Goal: Information Seeking & Learning: Learn about a topic

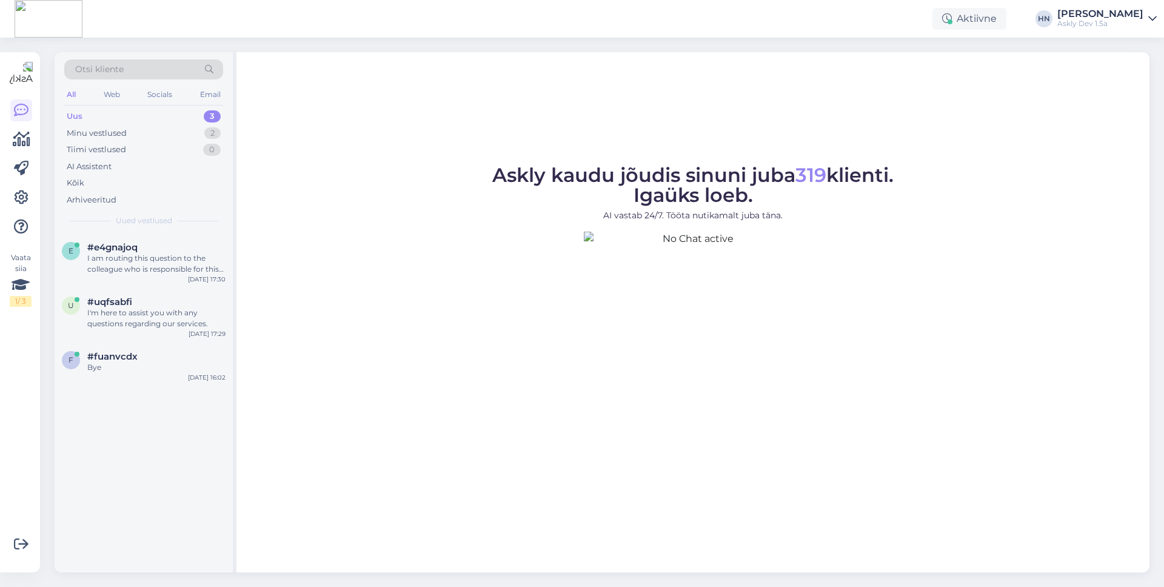
click at [683, 178] on span "Askly kaudu jõudis sinuni juba 319 klienti. Igaüks loeb." at bounding box center [692, 185] width 401 height 44
click at [16, 140] on icon at bounding box center [22, 139] width 18 height 15
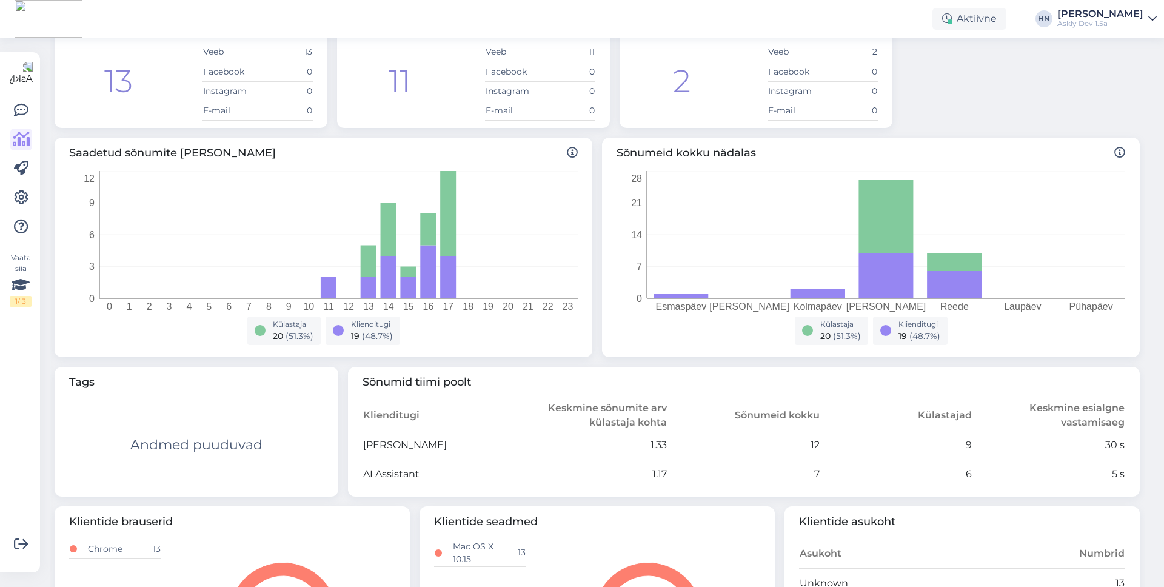
scroll to position [88, 0]
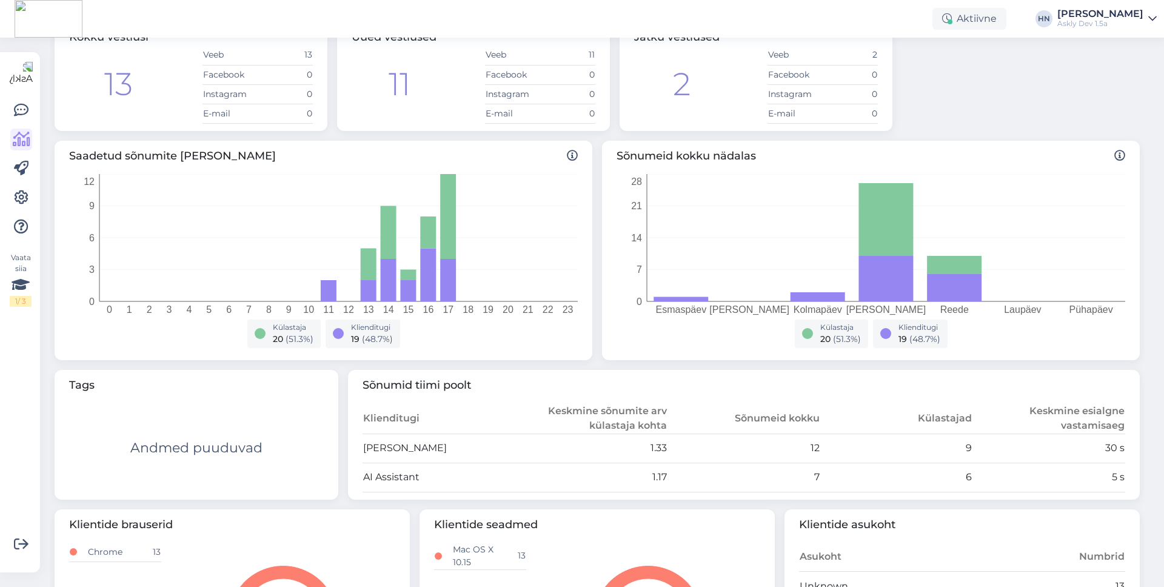
click at [32, 202] on div "Vaata siia 1 / 3" at bounding box center [21, 312] width 23 height 501
click at [29, 202] on link at bounding box center [21, 198] width 22 height 22
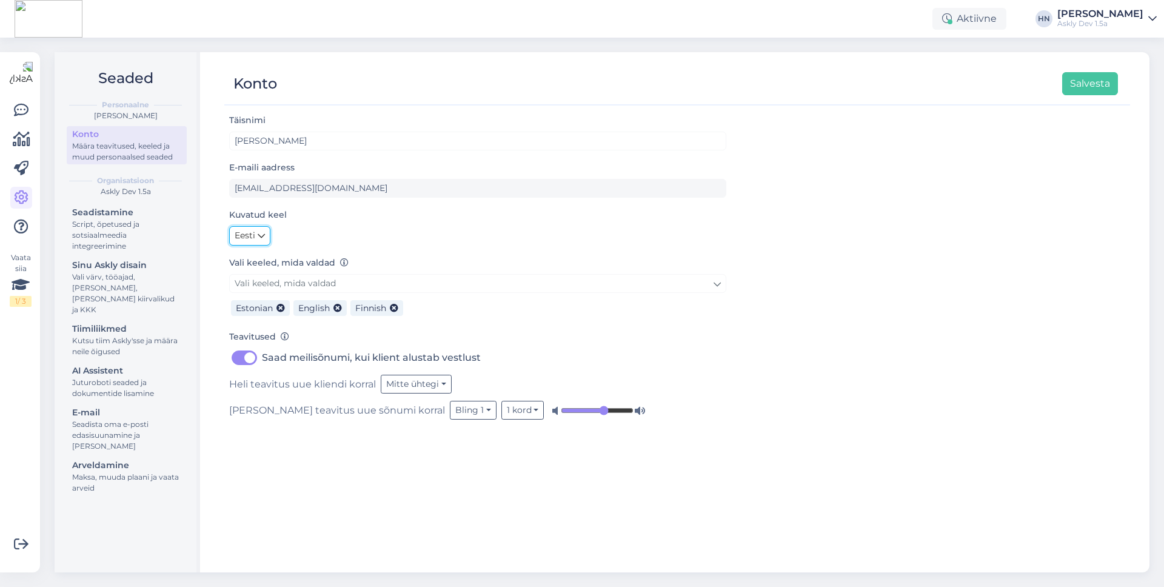
click at [261, 241] on icon at bounding box center [261, 235] width 7 height 13
click at [260, 255] on link "English" at bounding box center [261, 261] width 65 height 19
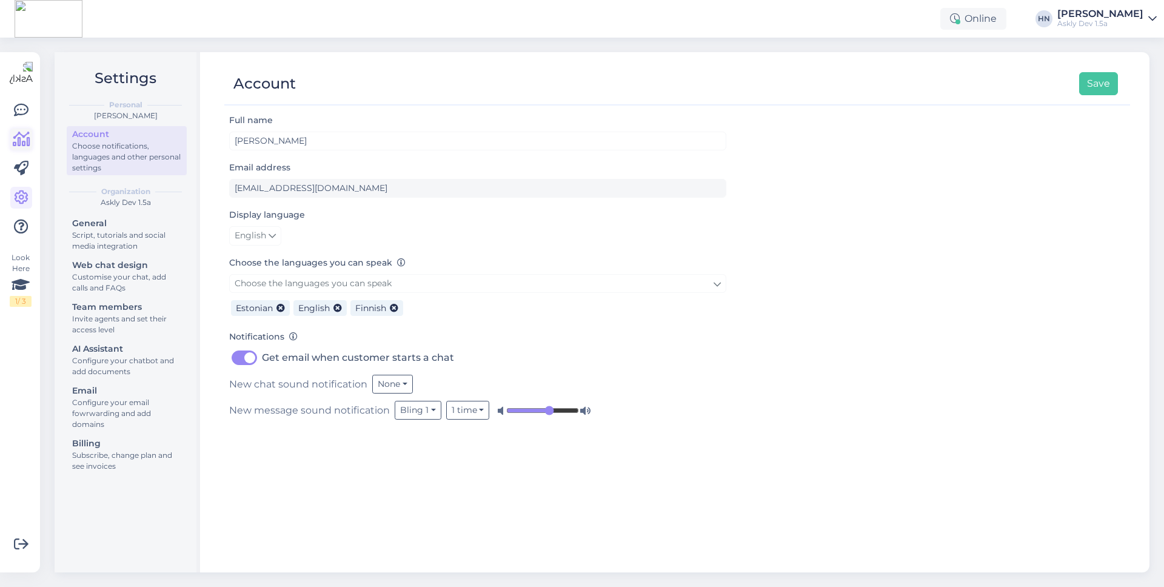
click at [28, 149] on link at bounding box center [21, 140] width 22 height 22
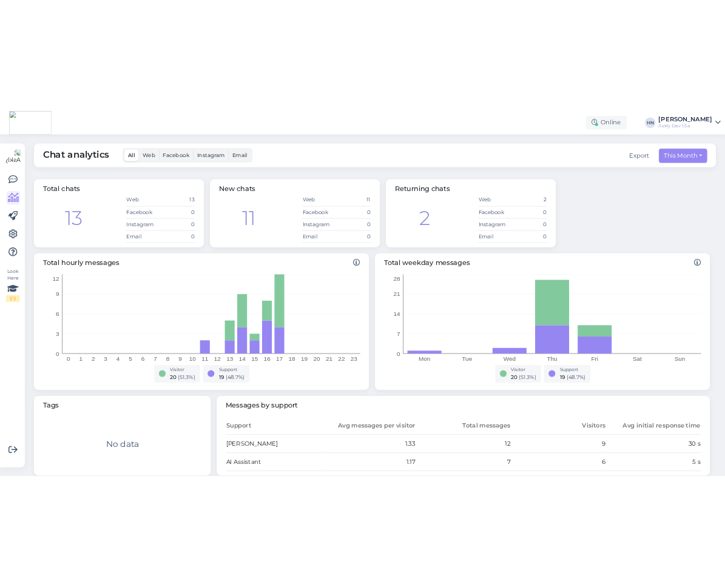
scroll to position [214, 0]
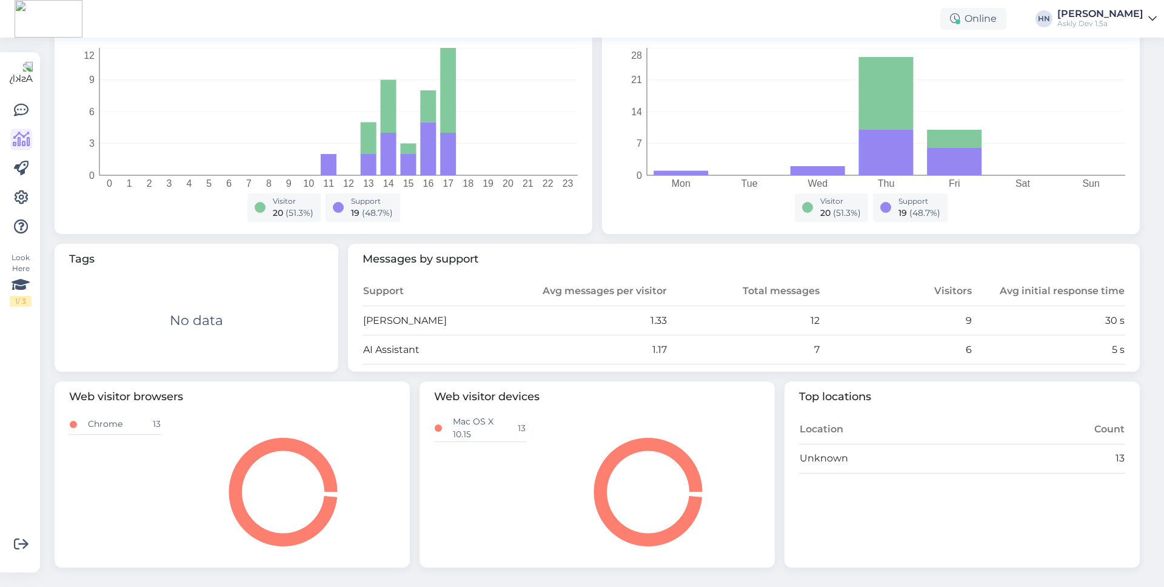
click at [388, 253] on span "Messages by support" at bounding box center [744, 259] width 763 height 16
copy span "Messages by support"
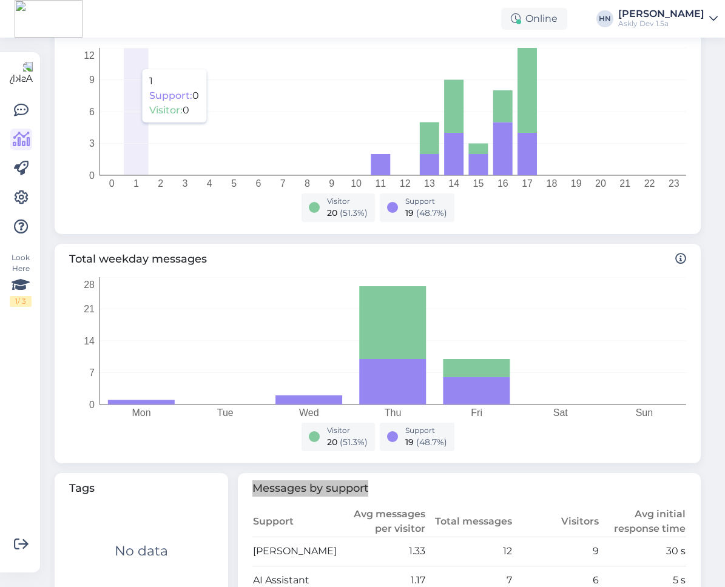
scroll to position [0, 0]
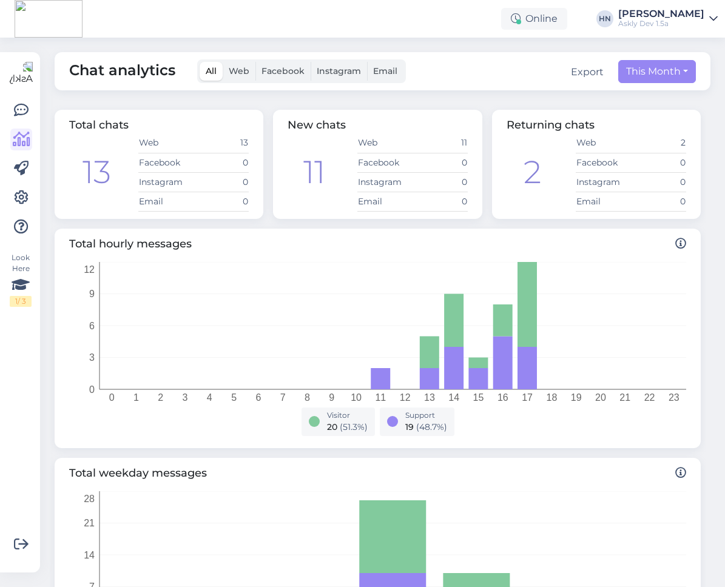
click at [224, 64] on label "Web" at bounding box center [239, 71] width 33 height 19
click at [223, 62] on input "Web" at bounding box center [223, 62] width 0 height 0
click at [213, 73] on span "All" at bounding box center [211, 70] width 11 height 11
click at [199, 62] on input "All" at bounding box center [199, 62] width 0 height 0
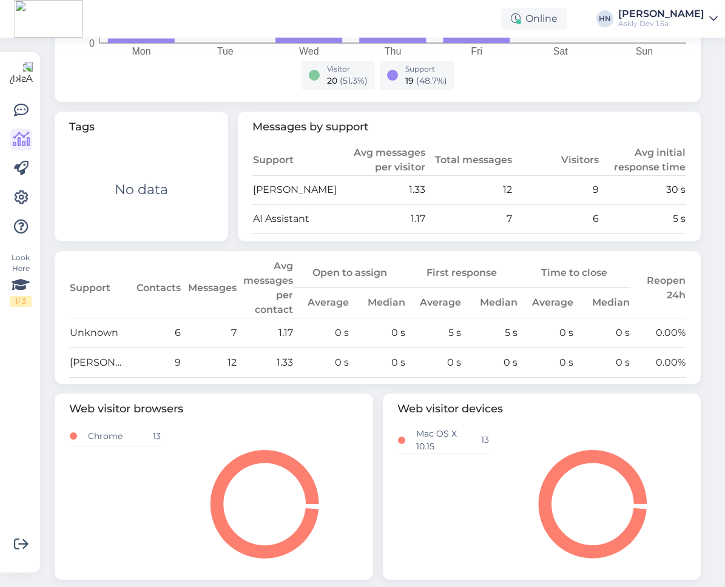
scroll to position [575, 0]
click at [474, 332] on td "5 s" at bounding box center [489, 333] width 56 height 30
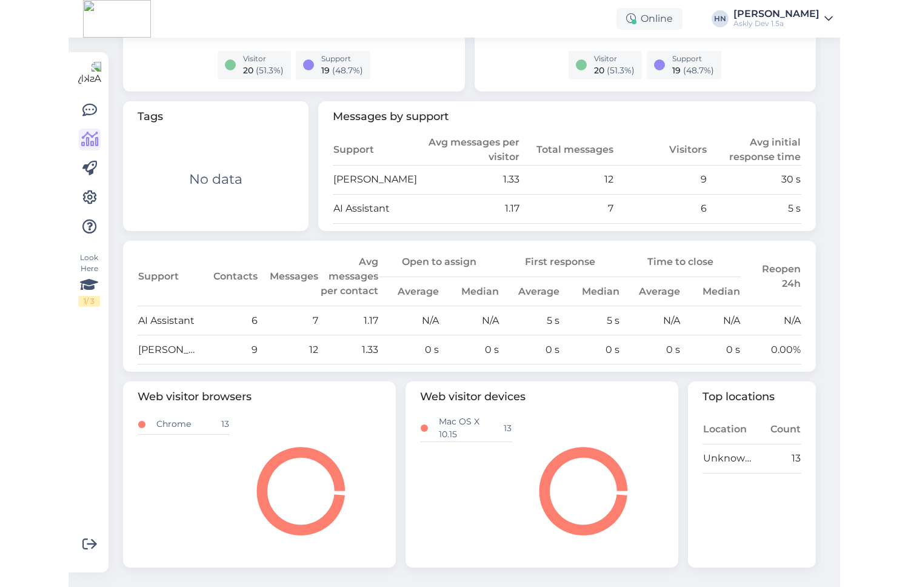
scroll to position [307, 0]
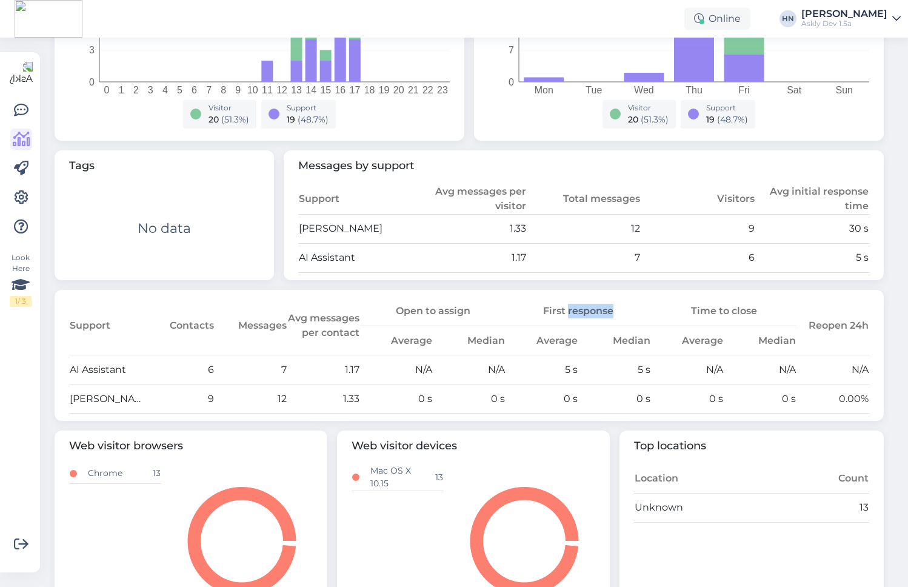
click at [818, 360] on td "N/A" at bounding box center [833, 369] width 73 height 29
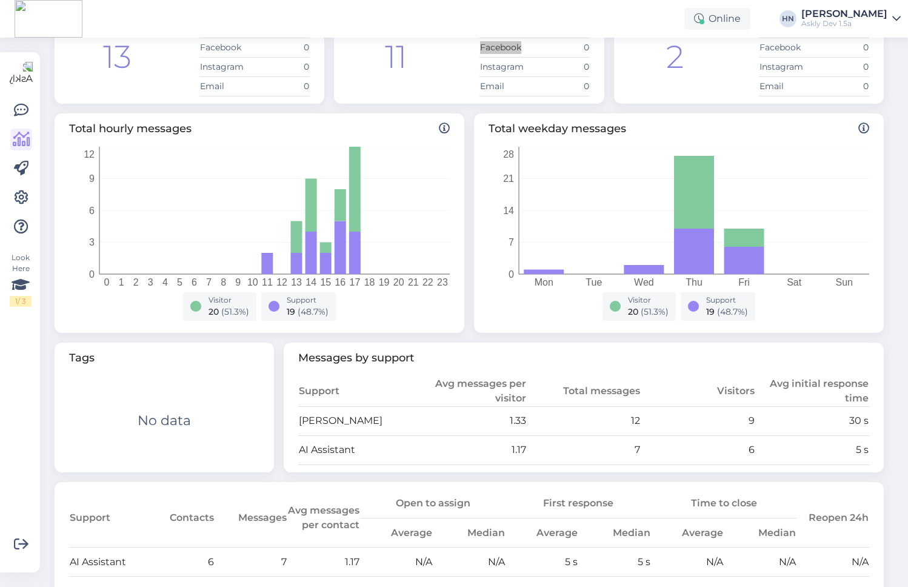
scroll to position [237, 0]
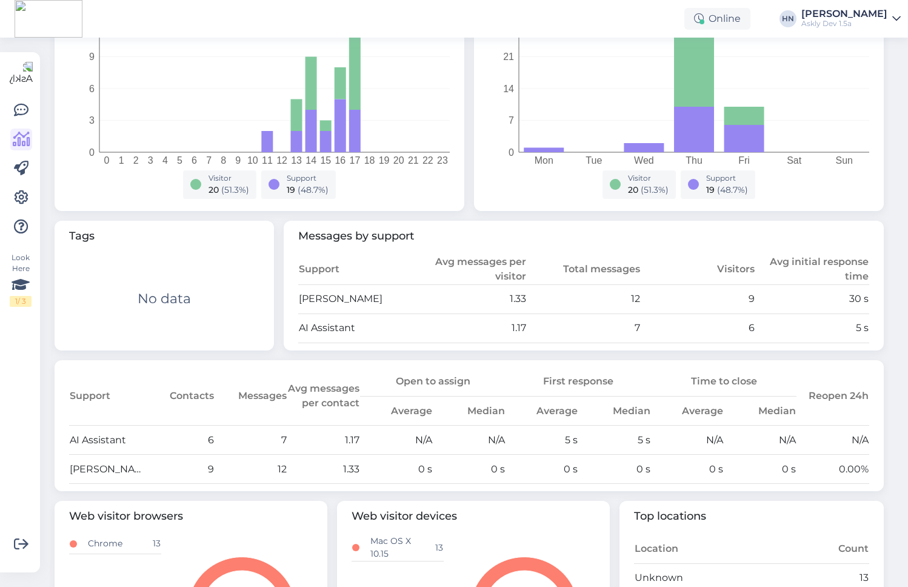
click at [657, 400] on th "Average" at bounding box center [687, 411] width 73 height 29
click at [854, 397] on th "Reopen 24h" at bounding box center [833, 396] width 73 height 58
click at [831, 398] on th "Reopen 24h" at bounding box center [833, 396] width 73 height 58
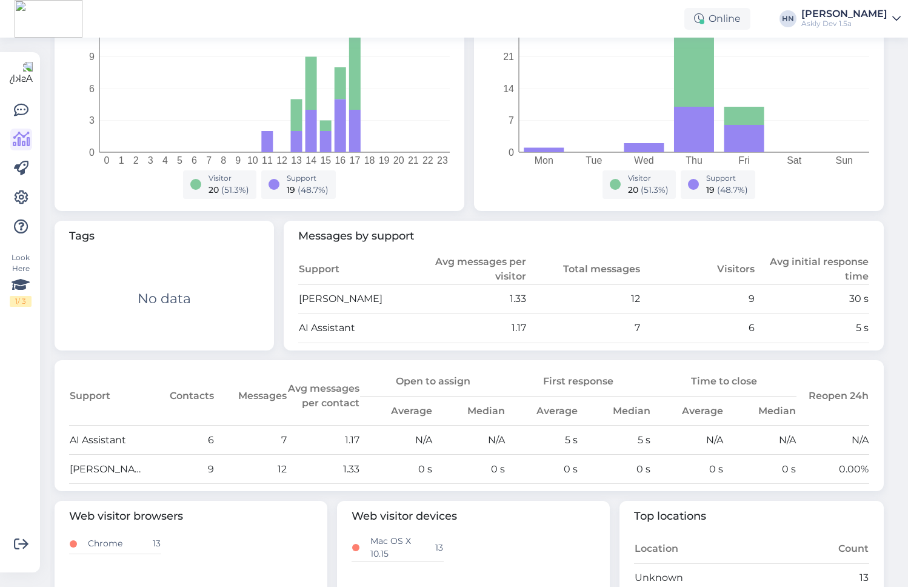
click at [686, 403] on th "Average" at bounding box center [687, 411] width 73 height 29
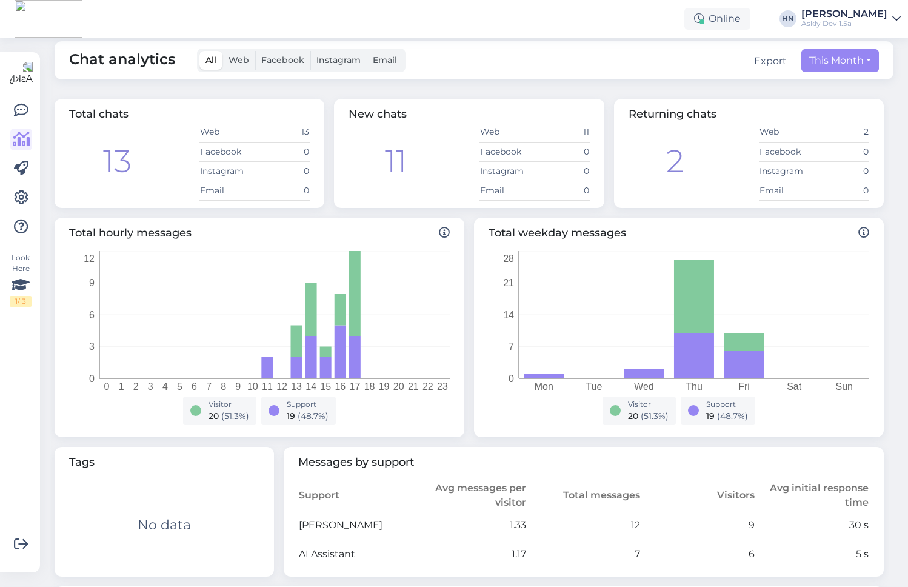
scroll to position [0, 0]
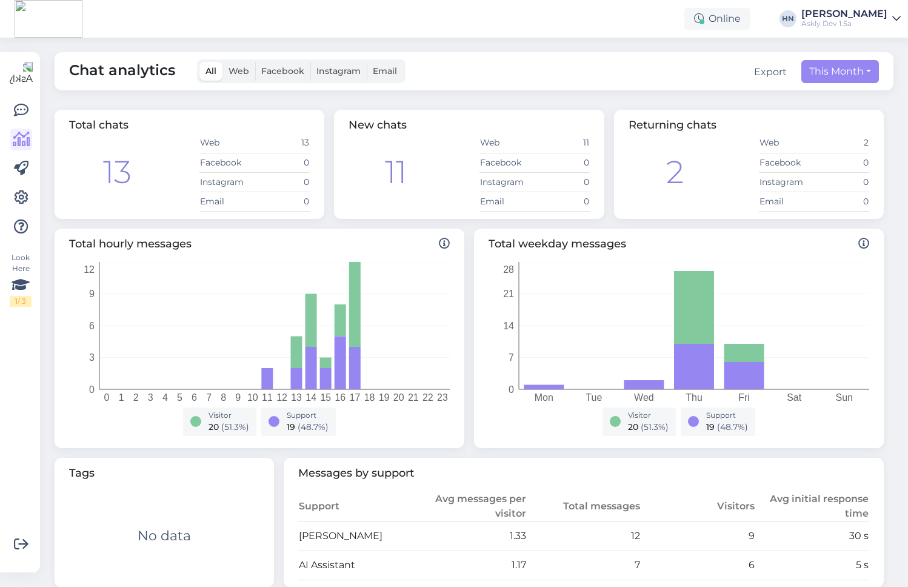
click at [771, 140] on td "Web" at bounding box center [786, 142] width 55 height 19
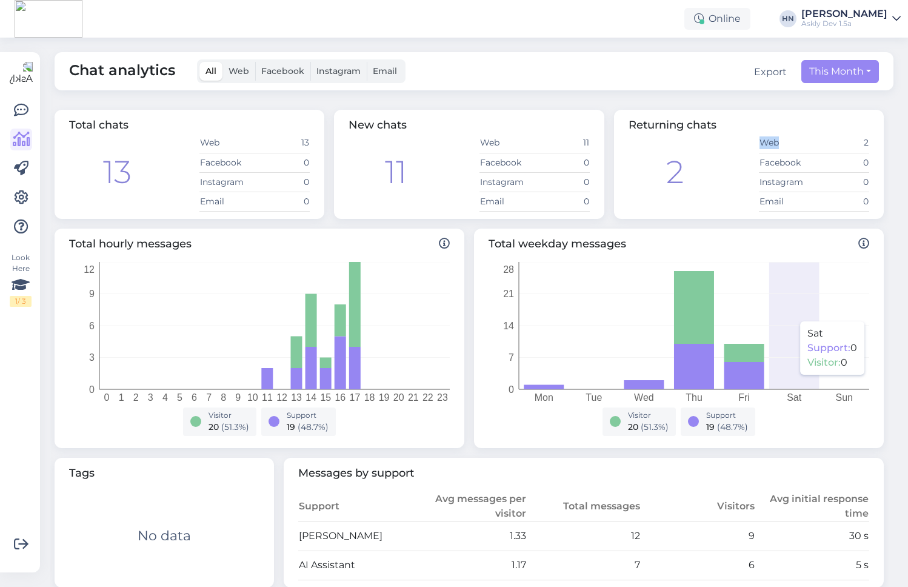
click at [777, 380] on icon "Mon Tue Wed Thu Fri Sat Sun 0 7 14 21 28" at bounding box center [679, 335] width 381 height 146
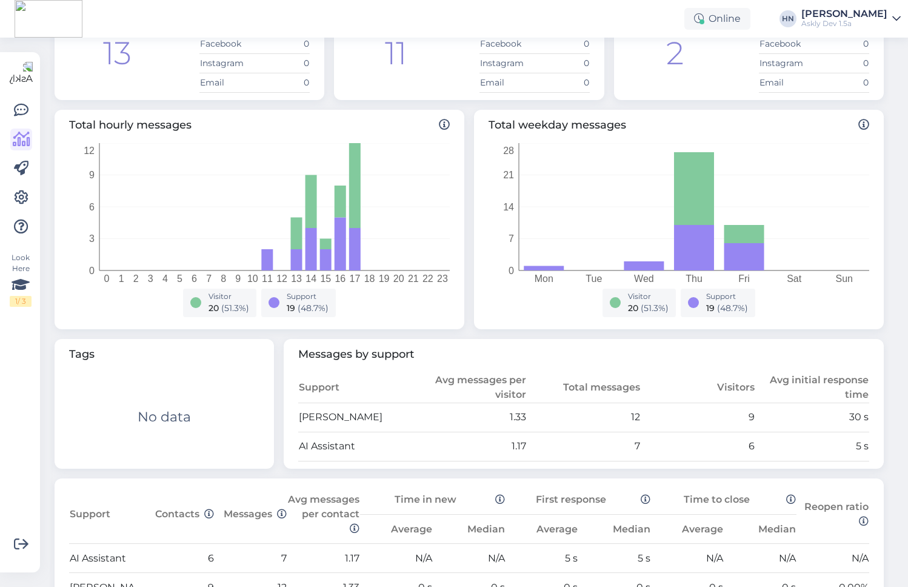
scroll to position [318, 0]
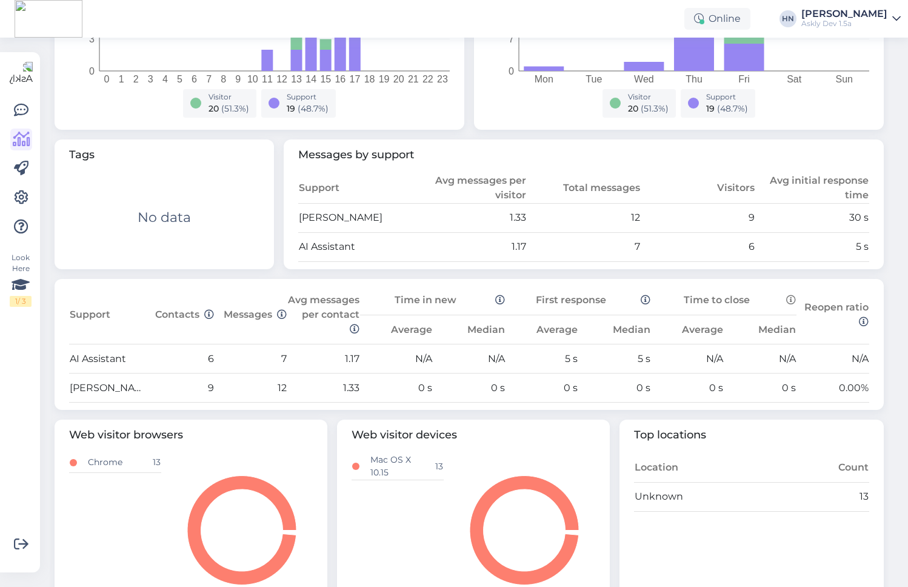
click at [814, 286] on th "Reopen ratio" at bounding box center [833, 315] width 73 height 58
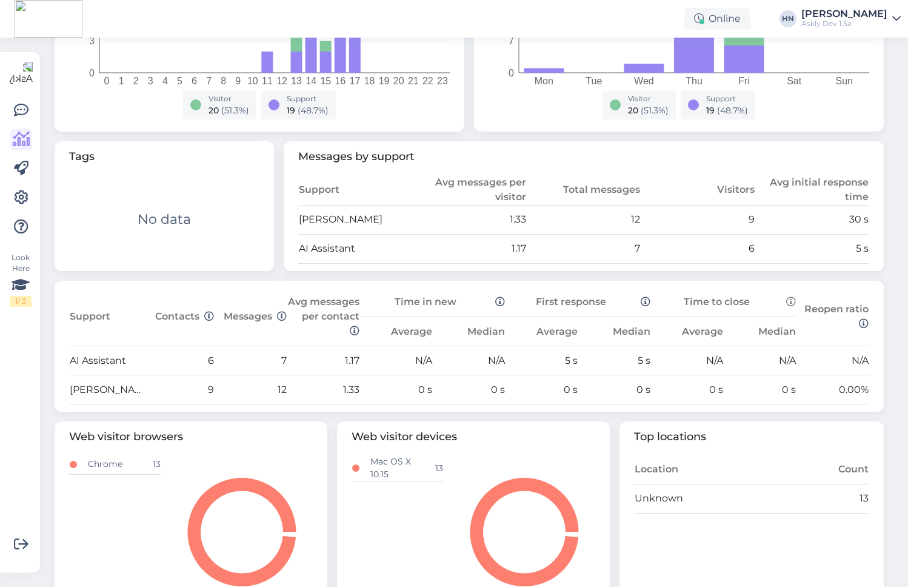
click at [827, 288] on th "Reopen ratio" at bounding box center [833, 317] width 73 height 58
click at [722, 346] on td "N/A" at bounding box center [687, 360] width 73 height 29
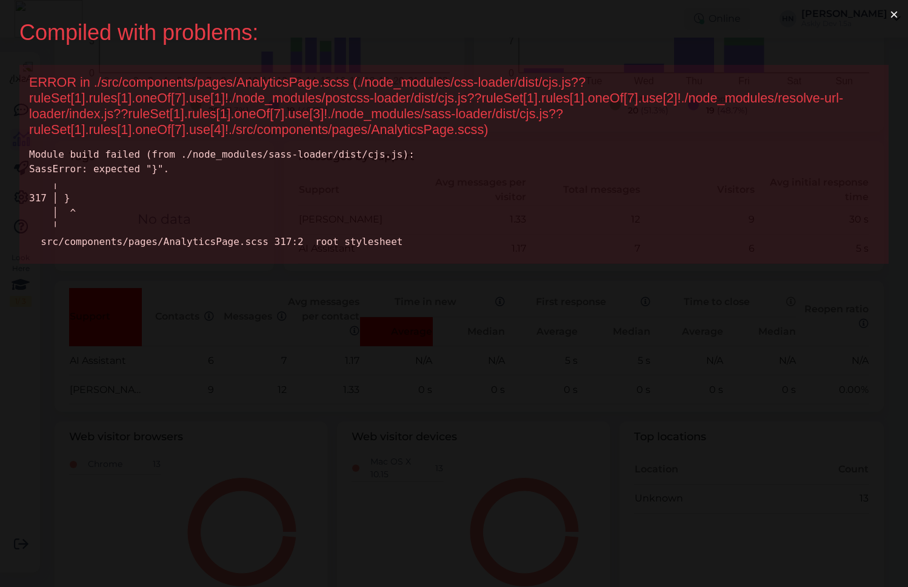
scroll to position [0, 0]
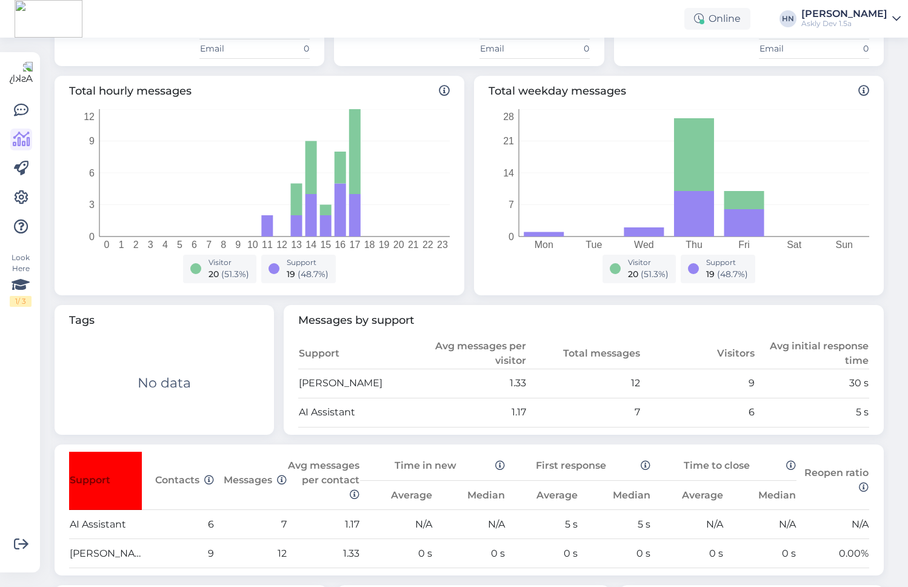
scroll to position [318, 0]
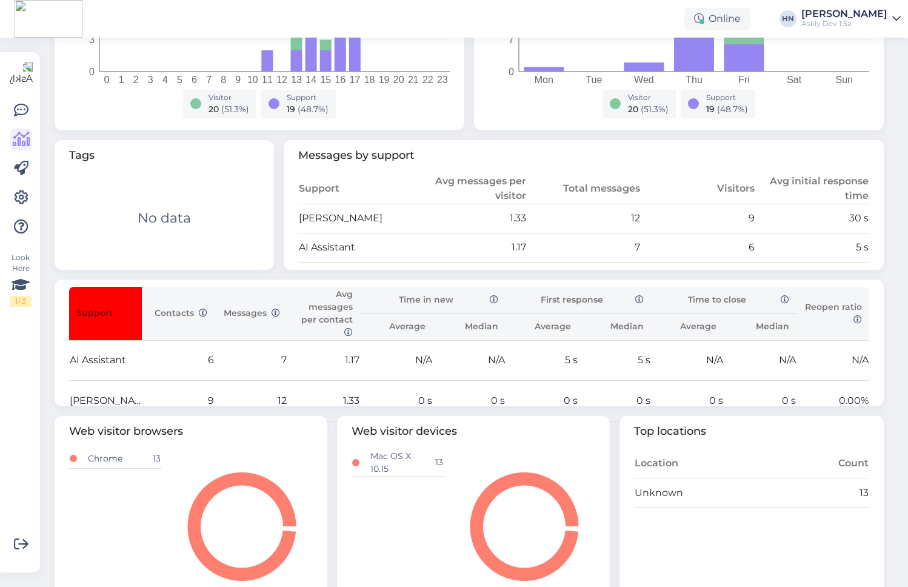
click at [361, 270] on div "Tags Tag Count No data Messages by support Support Avg messages per visitor Tot…" at bounding box center [469, 204] width 839 height 139
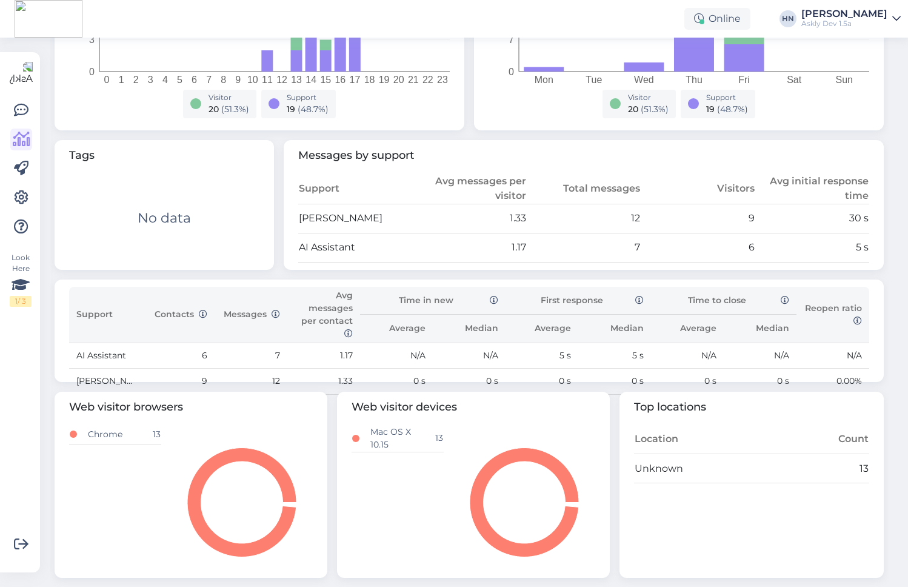
click at [598, 288] on th "First response" at bounding box center [579, 301] width 146 height 28
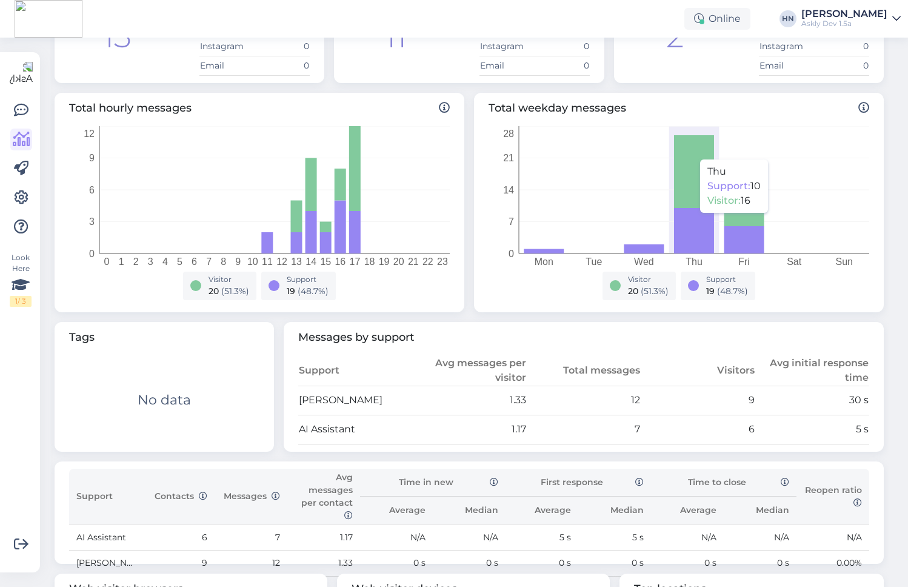
scroll to position [203, 0]
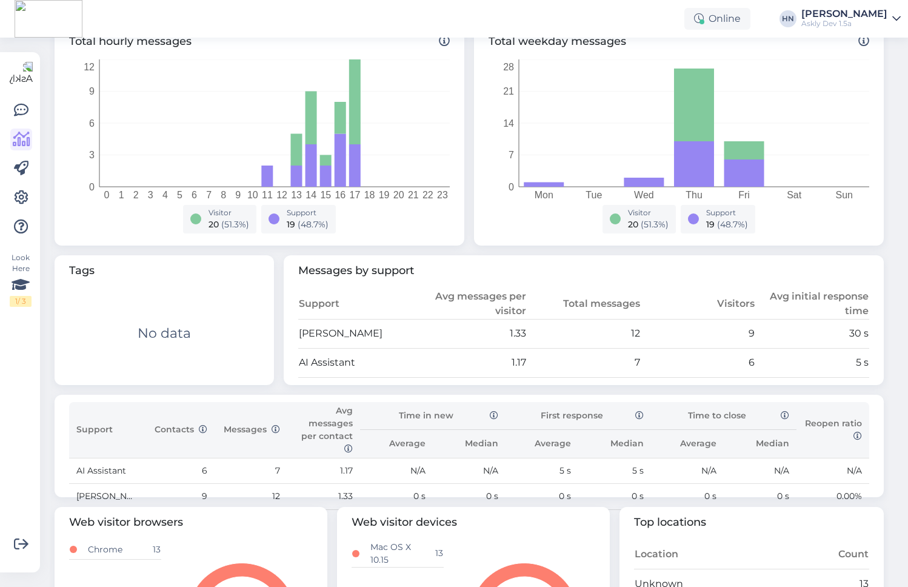
click at [677, 431] on th "Average" at bounding box center [687, 443] width 73 height 28
click at [310, 215] on div "Support" at bounding box center [308, 212] width 42 height 11
click at [879, 321] on div "Messages by support Support Avg messages per visitor Total messages Visitors Av…" at bounding box center [584, 320] width 600 height 130
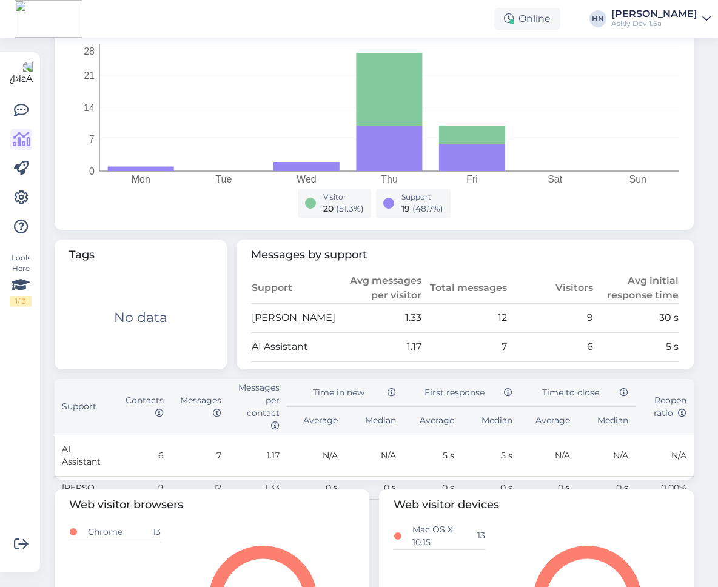
scroll to position [487, 0]
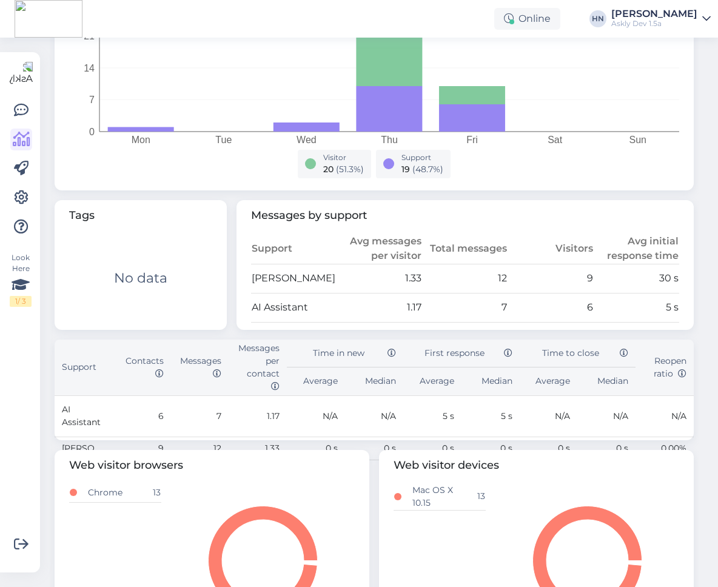
click at [555, 351] on th "Time to close" at bounding box center [578, 354] width 116 height 28
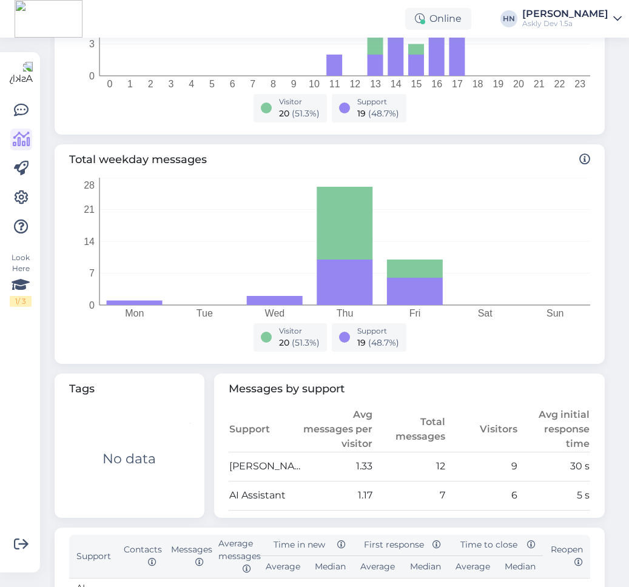
scroll to position [409, 0]
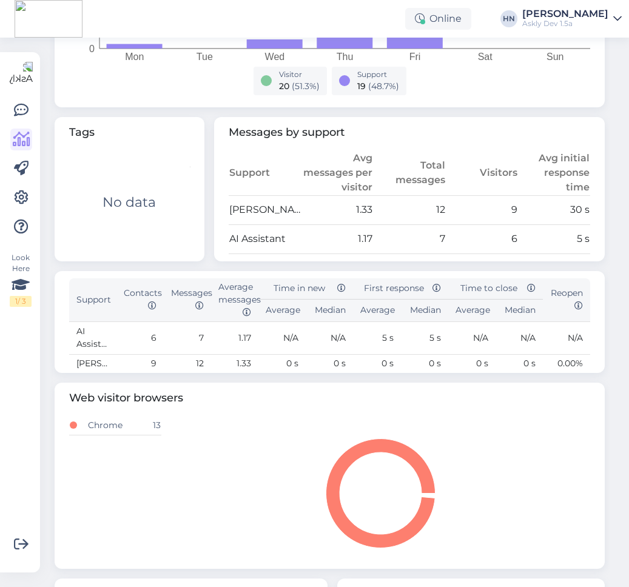
scroll to position [567, 0]
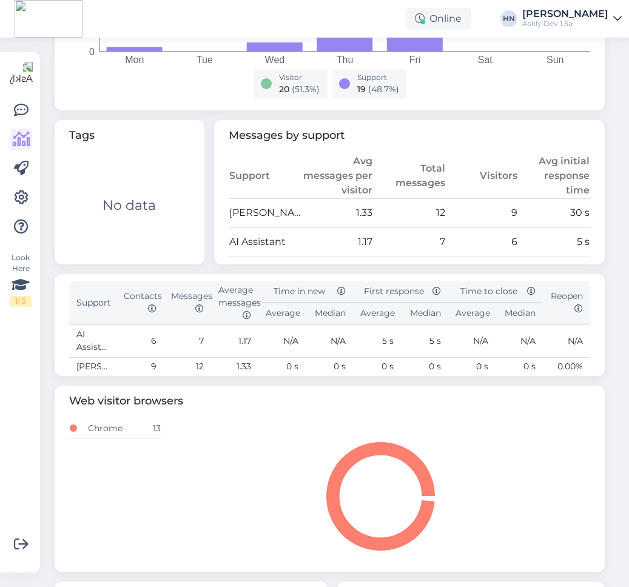
click at [289, 132] on span "Messages by support" at bounding box center [409, 135] width 361 height 16
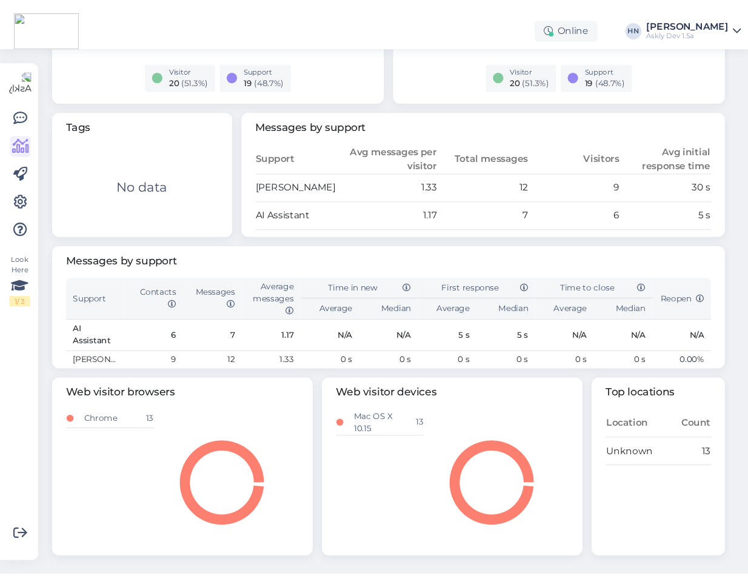
scroll to position [305, 0]
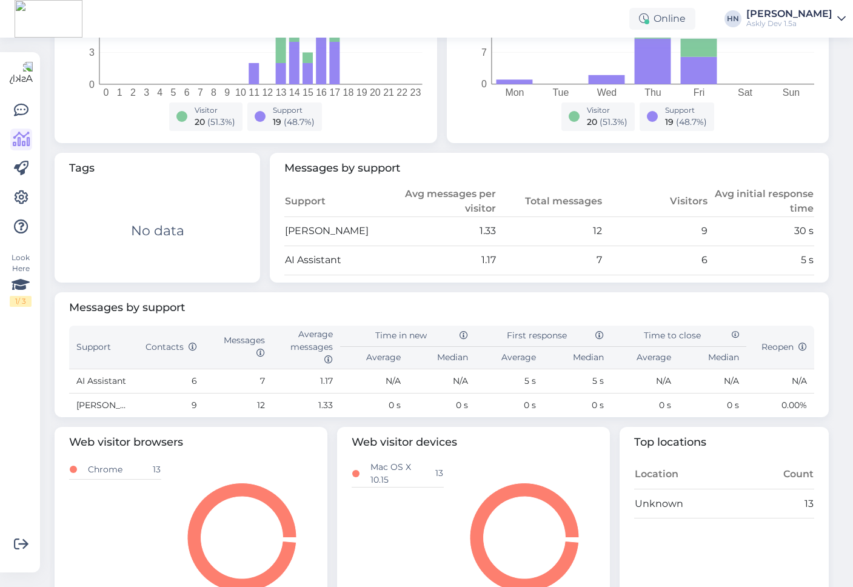
click at [628, 369] on td "N/A" at bounding box center [712, 381] width 68 height 24
click at [598, 293] on div "Messages by support Support Contacts Messages Average messages Time in new Firs…" at bounding box center [442, 354] width 774 height 125
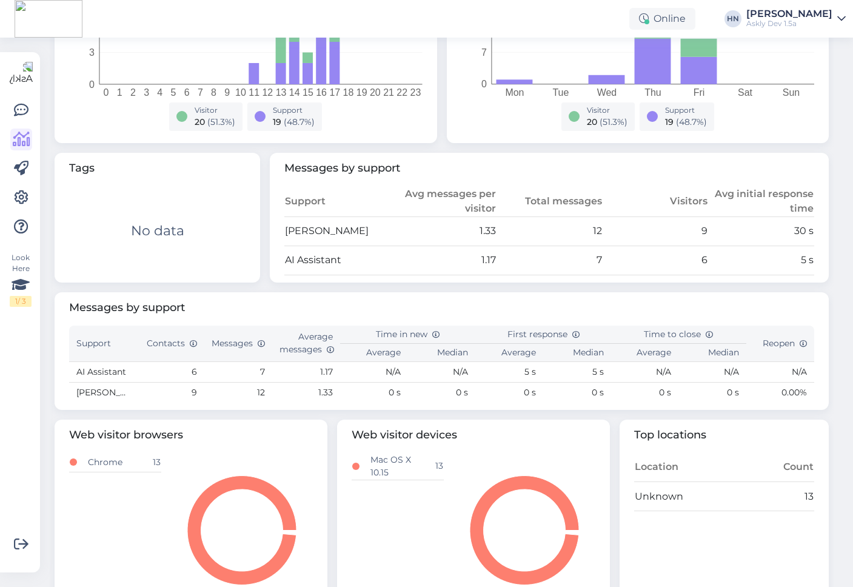
click at [352, 304] on span "Messages by support" at bounding box center [441, 308] width 745 height 16
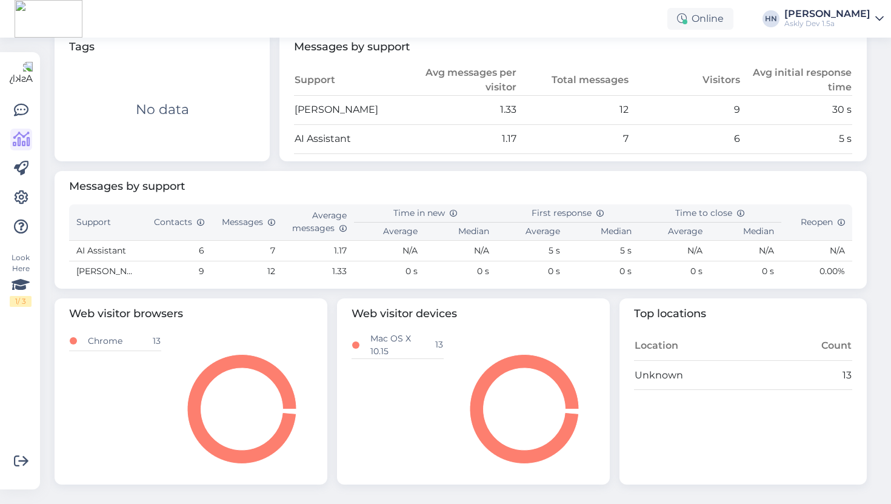
scroll to position [0, 0]
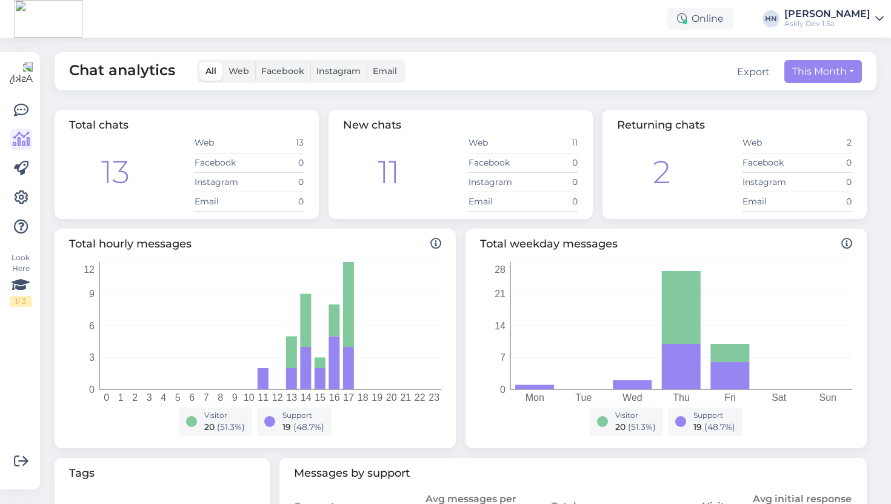
click at [480, 146] on td "Web" at bounding box center [495, 142] width 55 height 19
click at [628, 157] on div "2 Web 2 Facebook 0 Instagram 0 Email 0" at bounding box center [734, 172] width 235 height 78
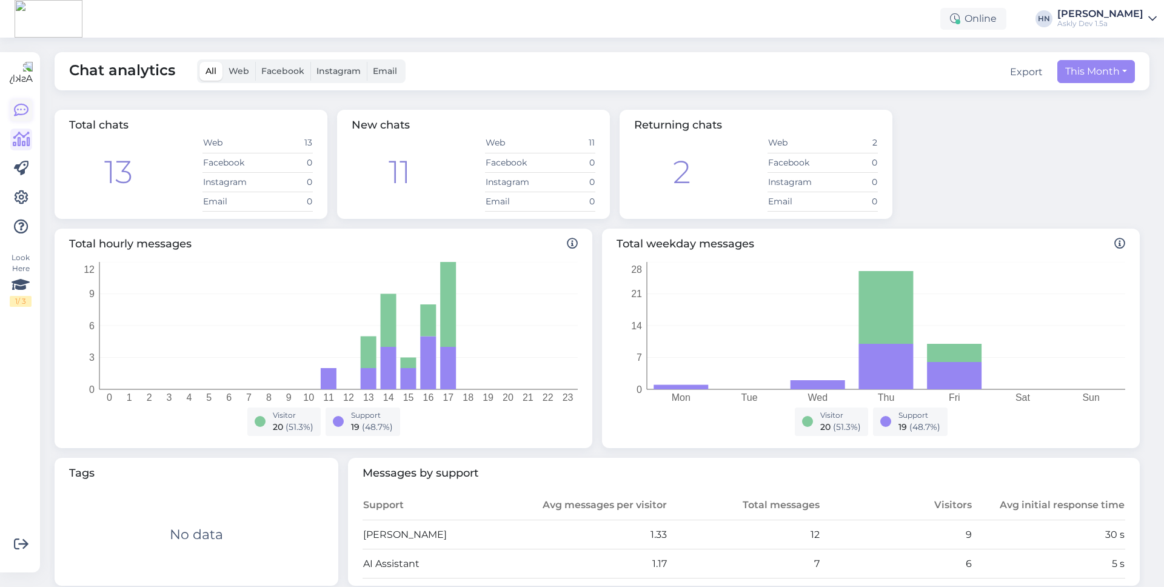
click at [20, 104] on icon at bounding box center [21, 110] width 15 height 15
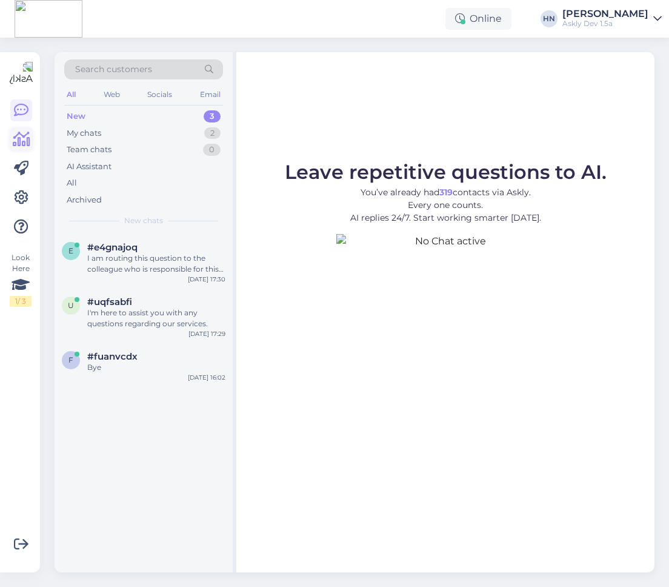
click at [19, 129] on link at bounding box center [21, 140] width 22 height 22
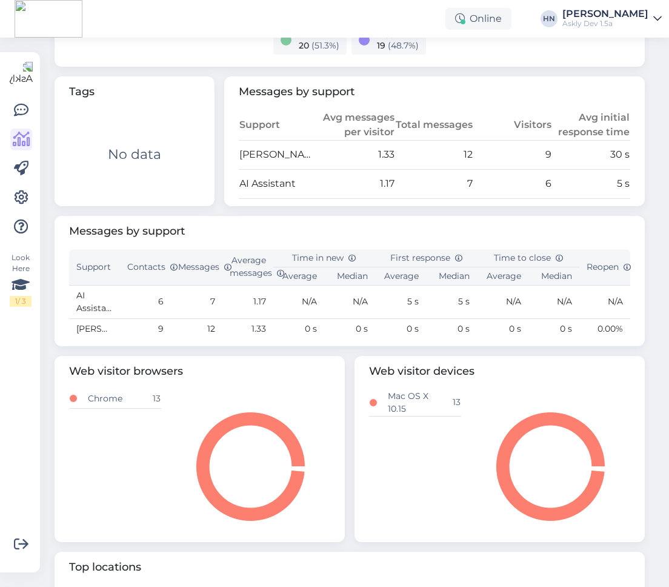
scroll to position [635, 0]
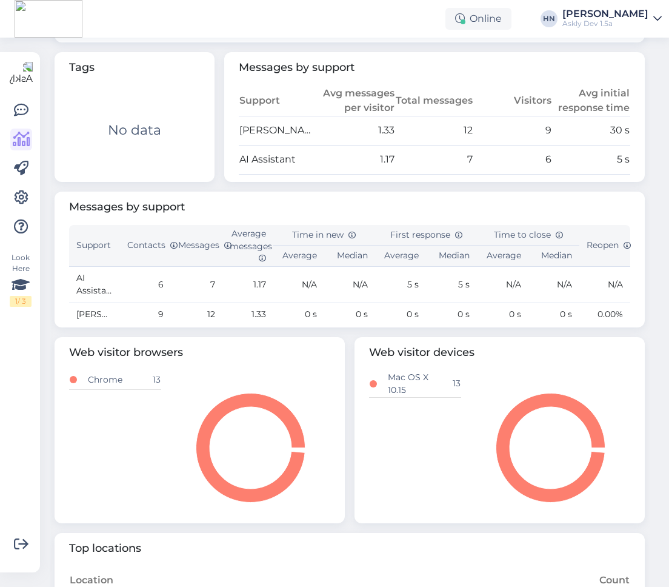
click at [604, 201] on span "Messages by support" at bounding box center [349, 207] width 561 height 16
click at [553, 199] on span "Messages by support" at bounding box center [349, 207] width 561 height 16
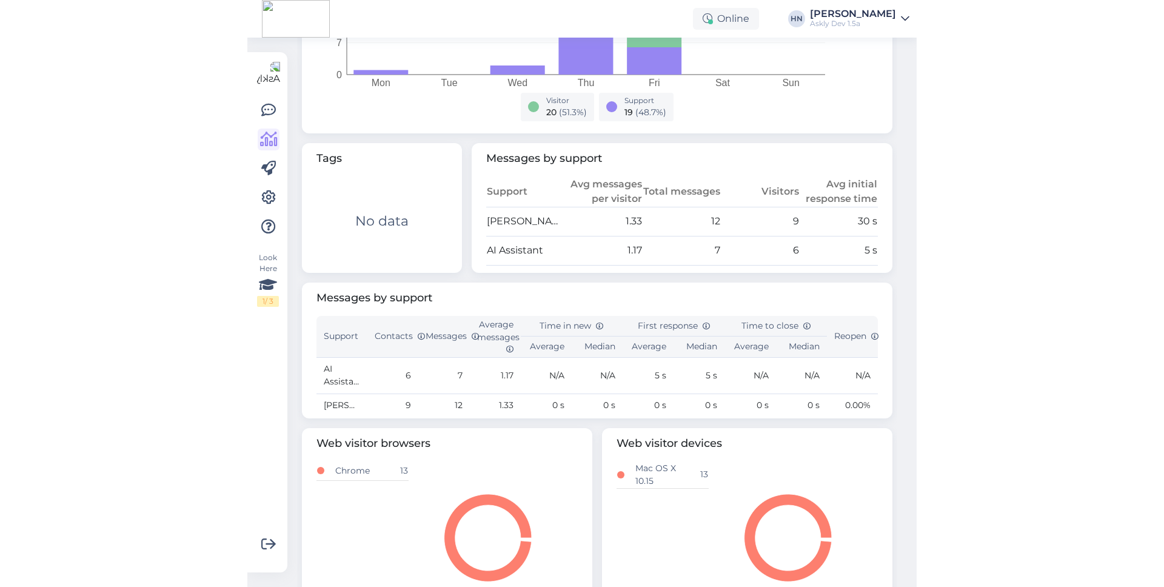
scroll to position [315, 0]
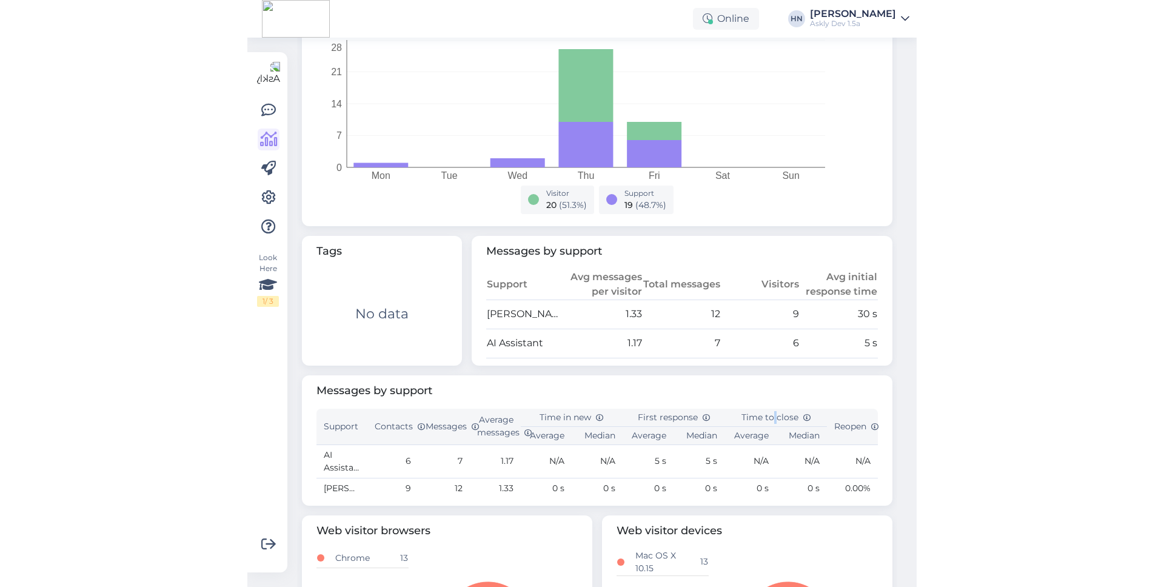
scroll to position [222, 0]
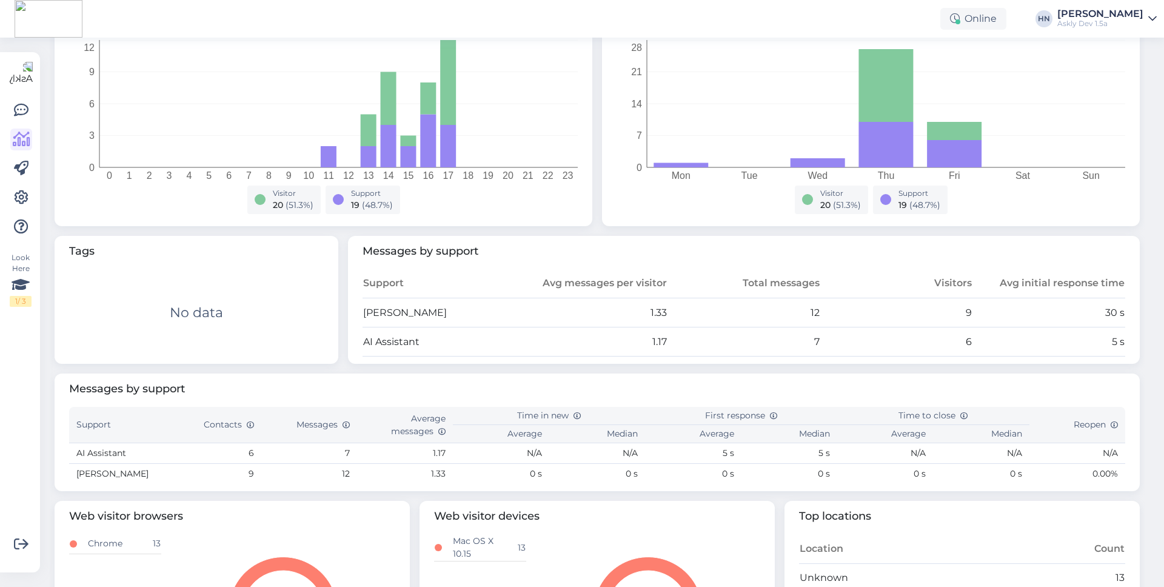
click at [799, 371] on div "Total chats 13 Web 13 Facebook 0 Instagram 0 Email 0 New chats 11 Web 11 Facebo…" at bounding box center [597, 294] width 1095 height 823
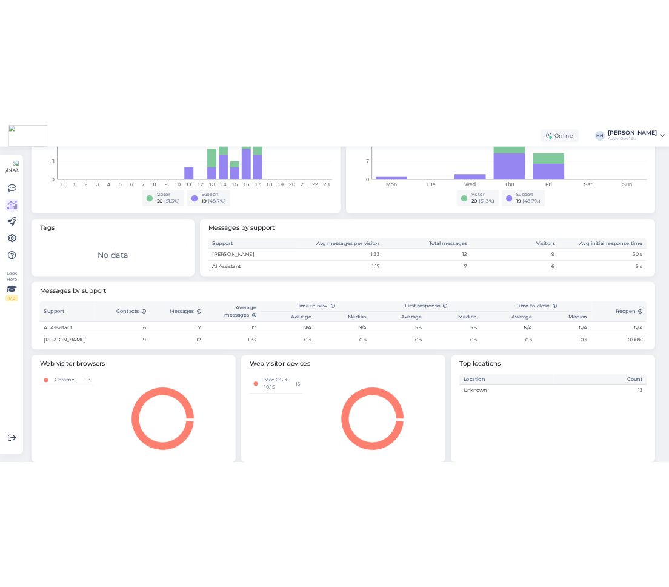
scroll to position [317, 0]
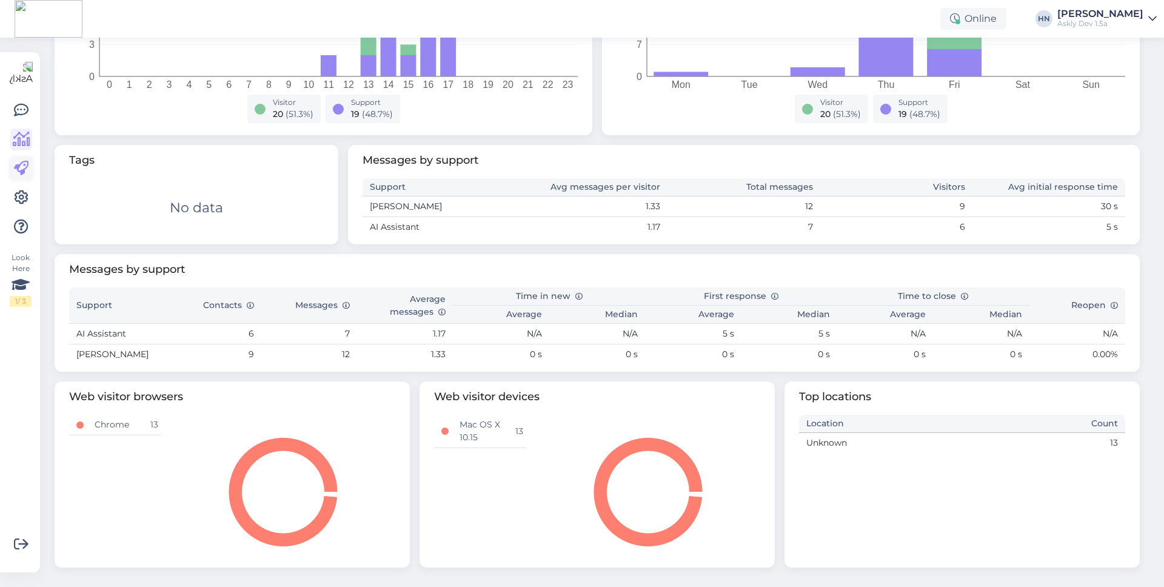
click at [24, 166] on icon at bounding box center [21, 168] width 15 height 15
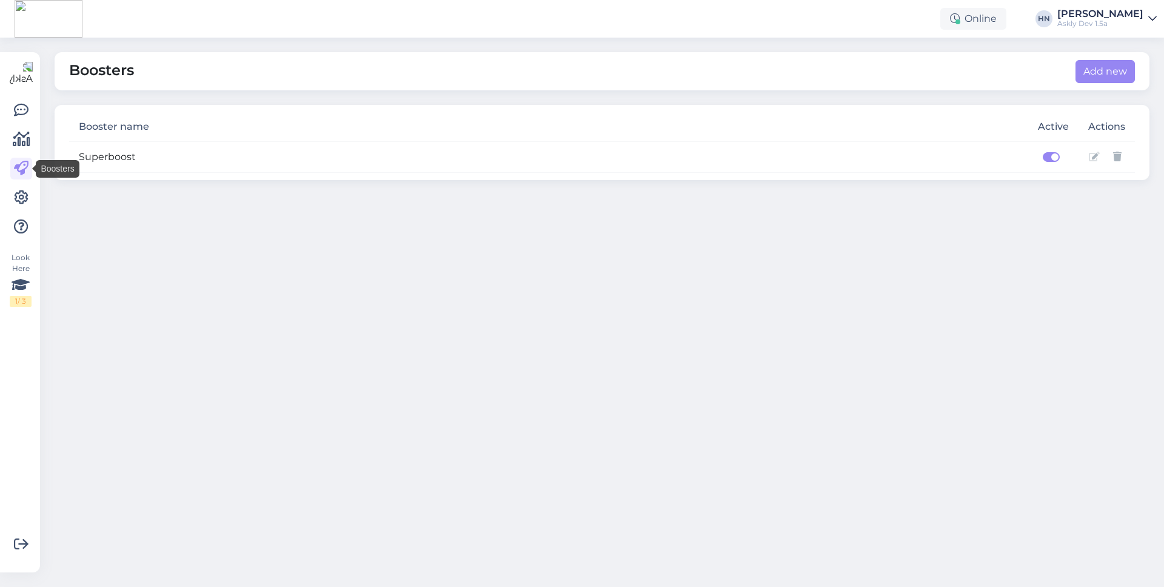
click at [19, 213] on div at bounding box center [21, 168] width 22 height 138
click at [19, 201] on icon at bounding box center [21, 197] width 15 height 15
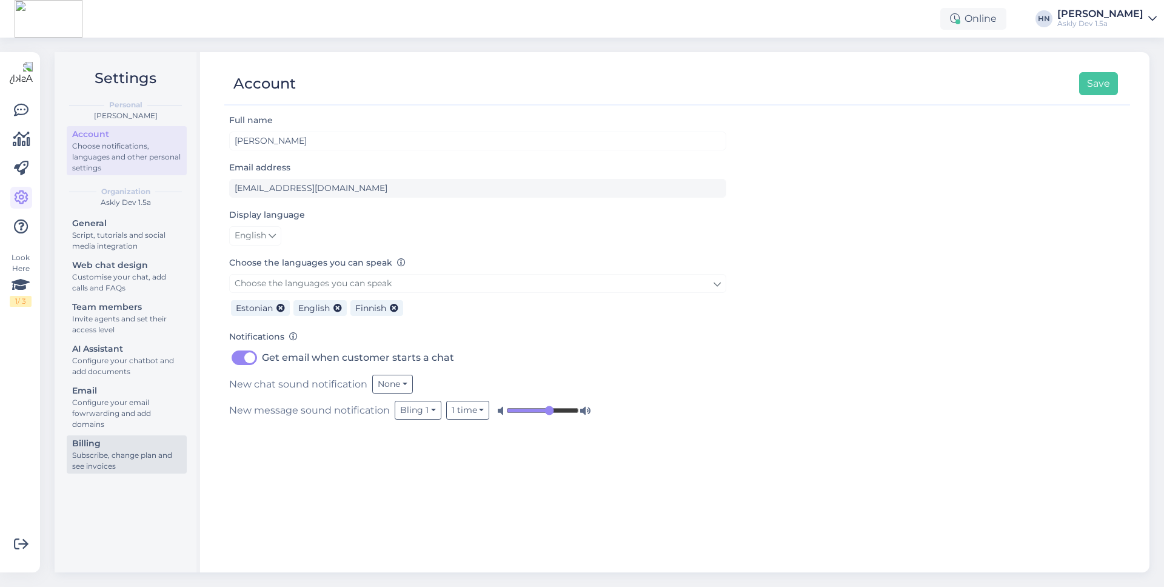
click at [102, 448] on div "Billing" at bounding box center [126, 443] width 109 height 13
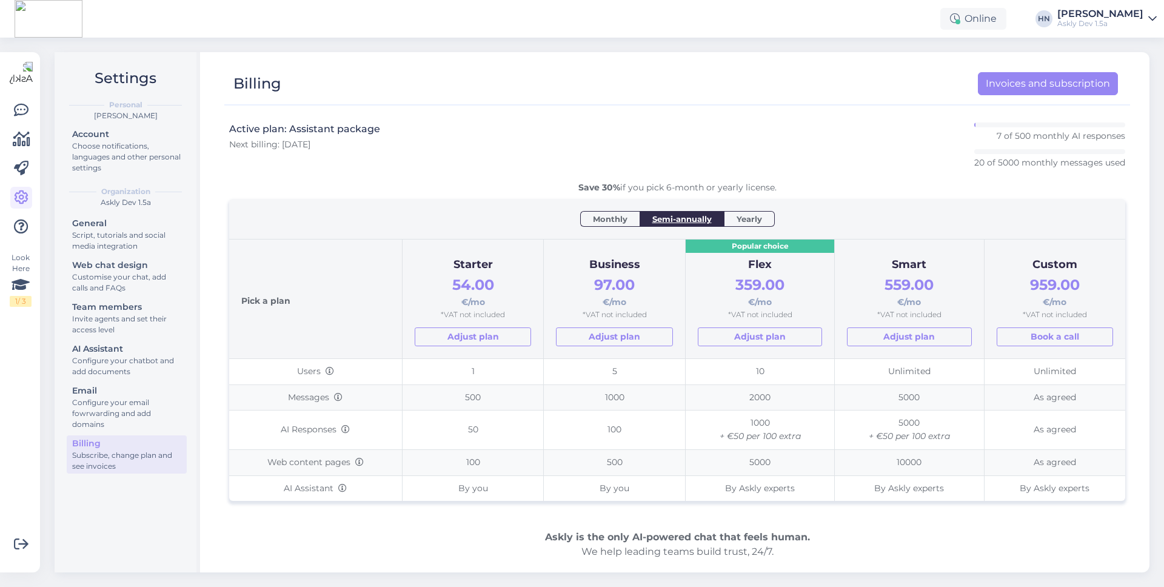
click at [263, 296] on div "Pick a plan" at bounding box center [315, 299] width 149 height 95
click at [262, 303] on div "Pick a plan" at bounding box center [315, 299] width 149 height 95
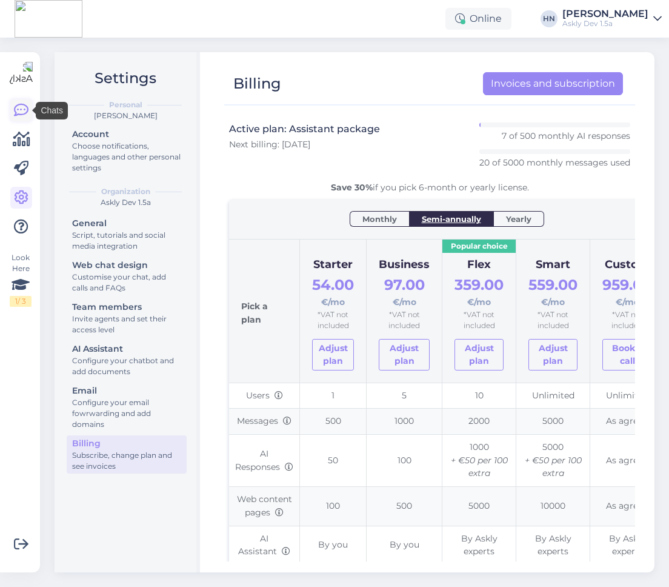
click at [19, 110] on icon at bounding box center [21, 110] width 15 height 15
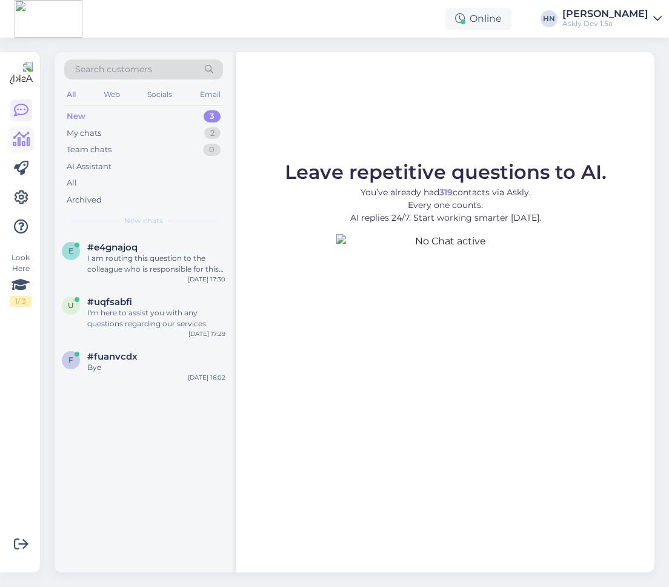
click at [22, 133] on icon at bounding box center [22, 139] width 18 height 15
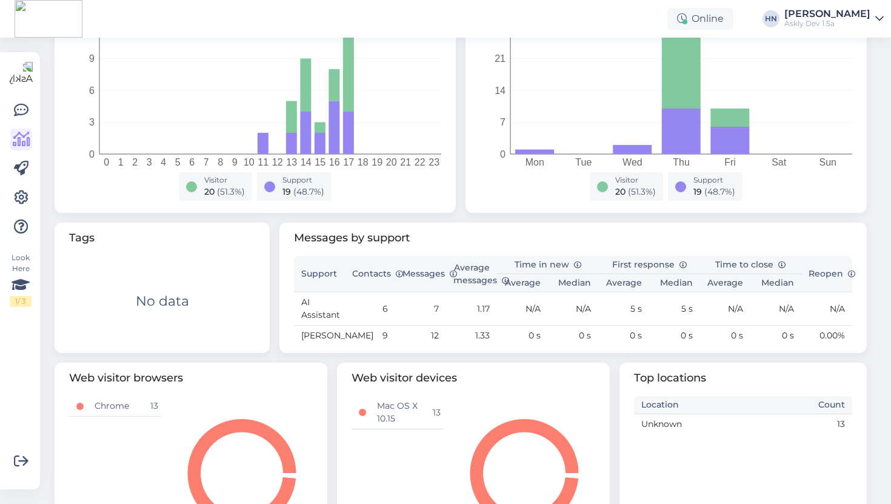
scroll to position [264, 0]
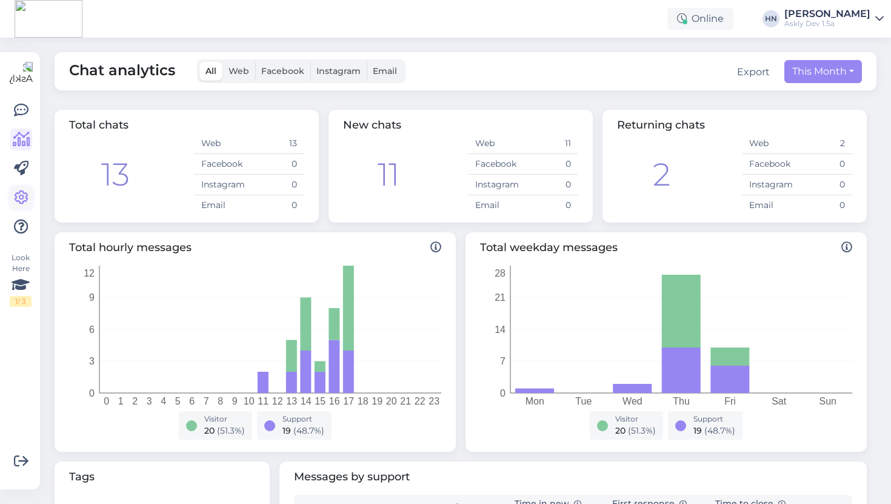
click at [25, 195] on icon at bounding box center [21, 197] width 15 height 15
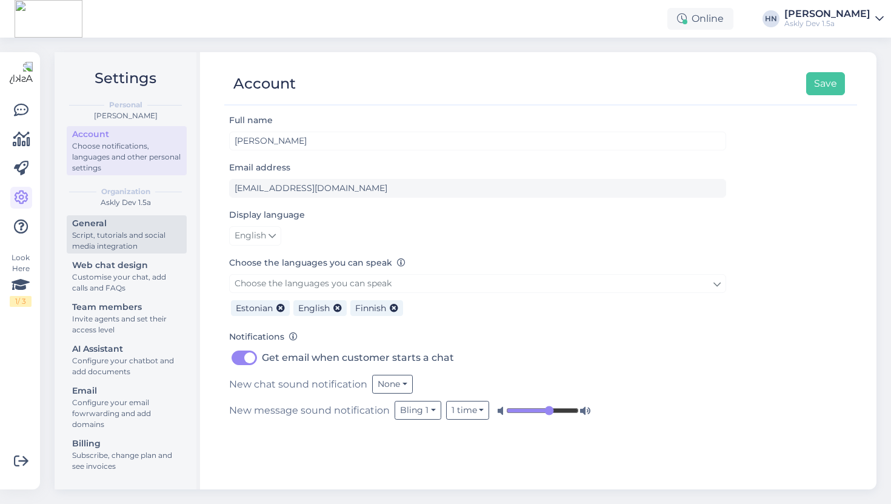
click at [104, 250] on div "Script, tutorials and social media integration" at bounding box center [126, 241] width 109 height 22
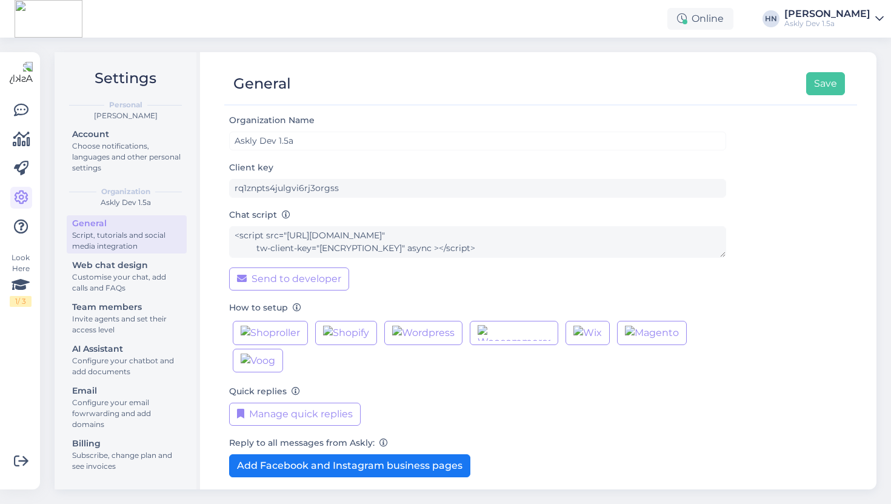
scroll to position [61, 0]
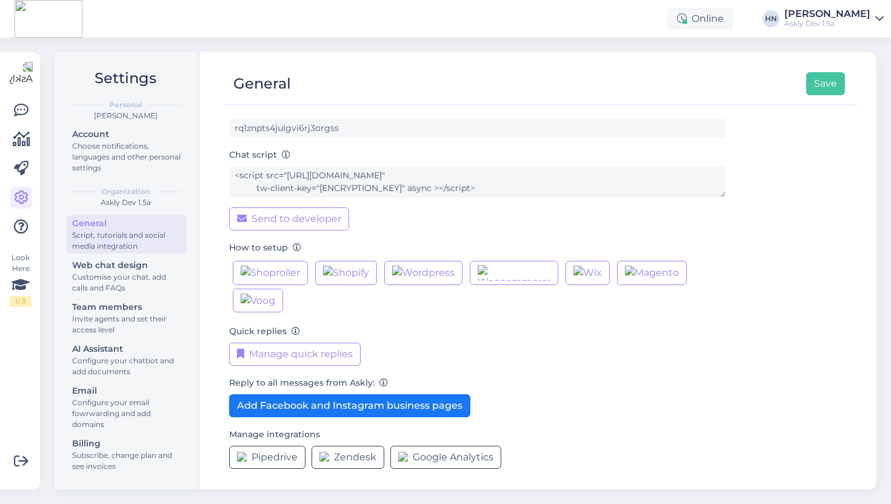
click at [151, 298] on div "General Script, tutorials and social media integration Web chat design Customis…" at bounding box center [127, 346] width 120 height 262
click at [146, 284] on div "Customise your chat, add calls and FAQs" at bounding box center [126, 283] width 109 height 22
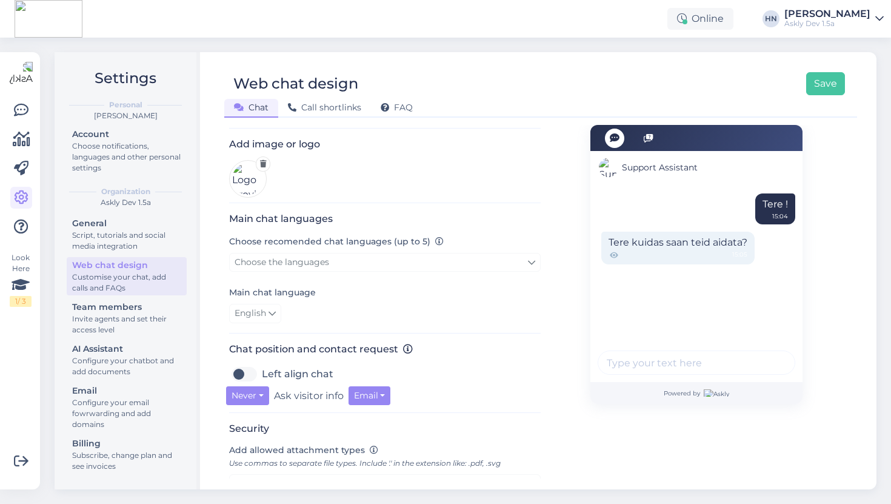
scroll to position [340, 0]
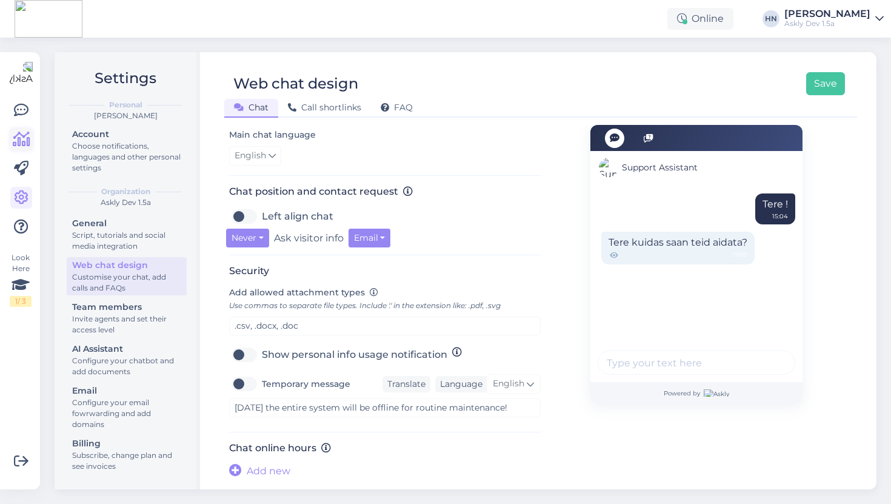
click at [19, 144] on icon at bounding box center [22, 139] width 18 height 15
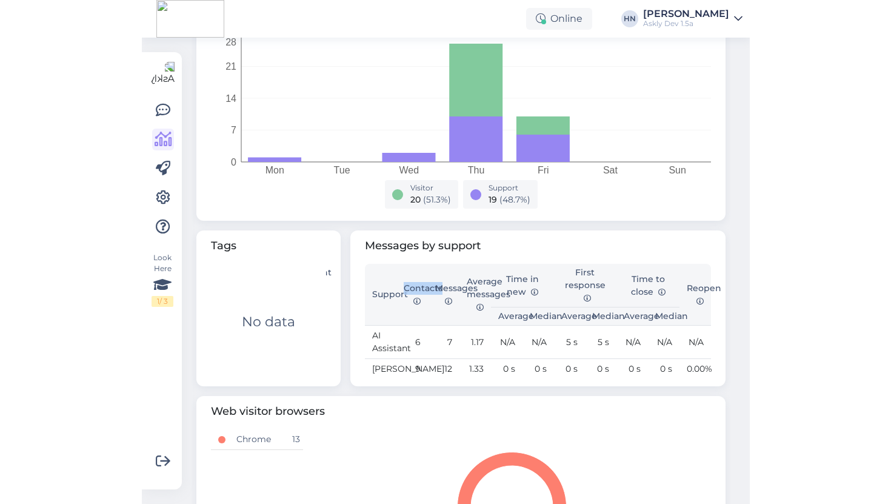
scroll to position [231, 0]
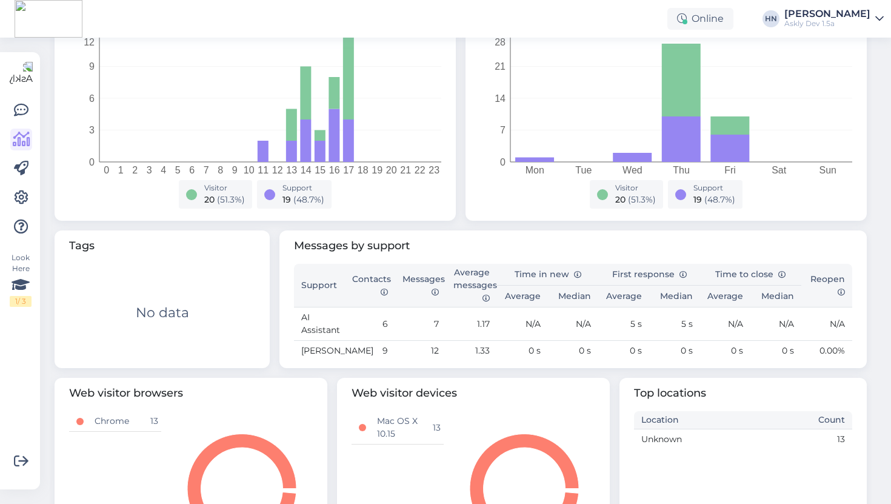
click at [523, 262] on div "Messages by support Support Contacts Messages Average messages Time in new Firs…" at bounding box center [574, 299] width 588 height 138
click at [421, 285] on th "Messages" at bounding box center [420, 286] width 51 height 44
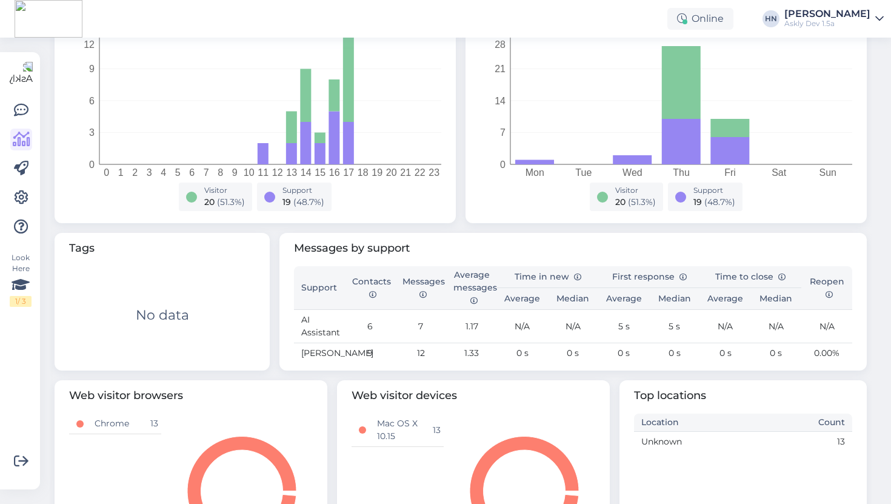
scroll to position [0, 0]
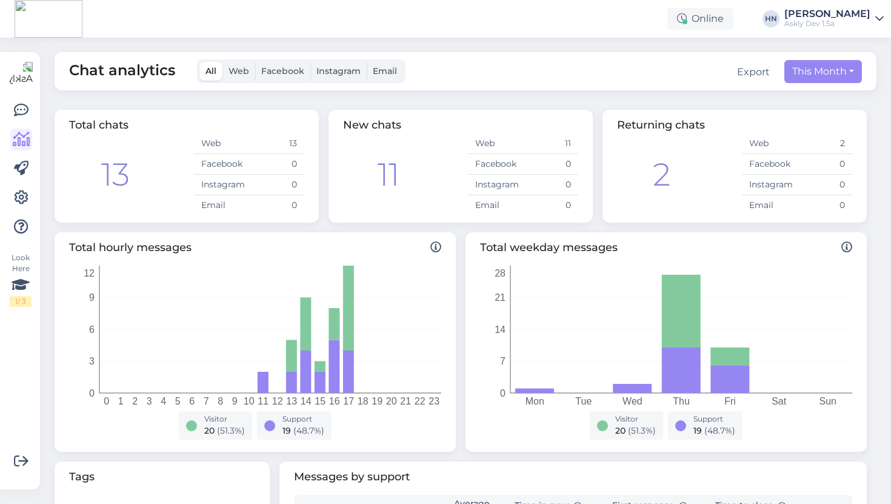
click at [814, 53] on div "Chat analytics All Web Facebook Instagram Email Export This Month" at bounding box center [466, 71] width 822 height 38
click at [814, 60] on button "This Month" at bounding box center [824, 71] width 78 height 23
select select "8"
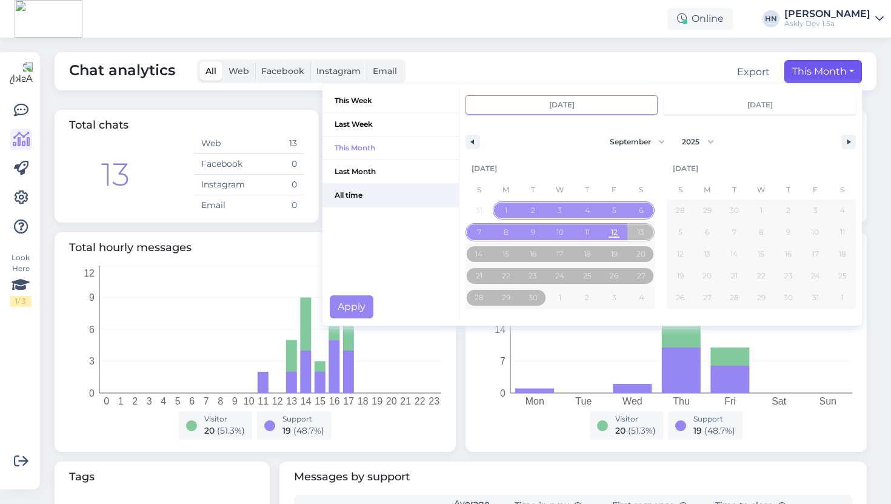
click at [435, 195] on span "All time" at bounding box center [391, 195] width 136 height 23
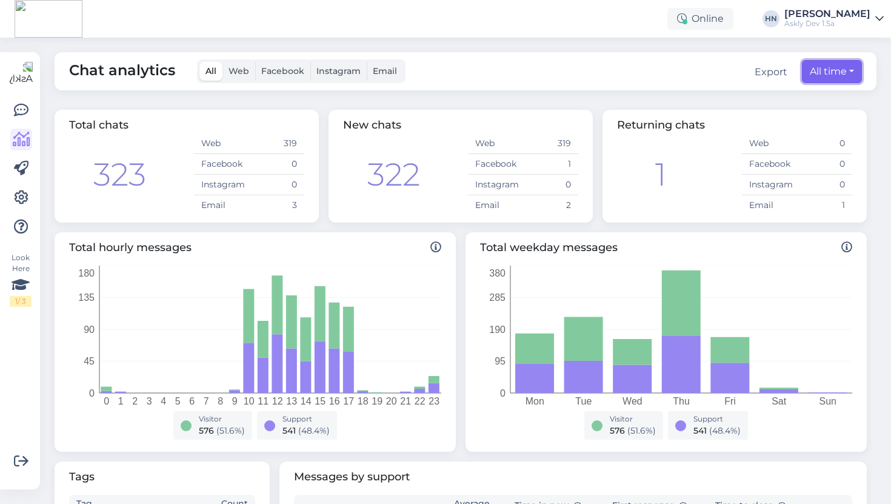
click at [826, 69] on button "All time" at bounding box center [832, 71] width 60 height 23
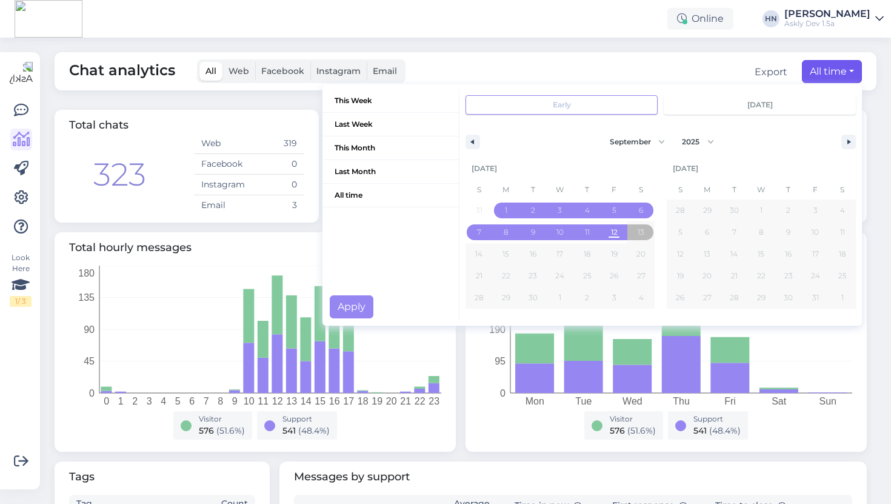
click at [566, 51] on div "Chat analytics All Web Facebook Instagram Email Export All time This Week Last …" at bounding box center [469, 271] width 844 height 466
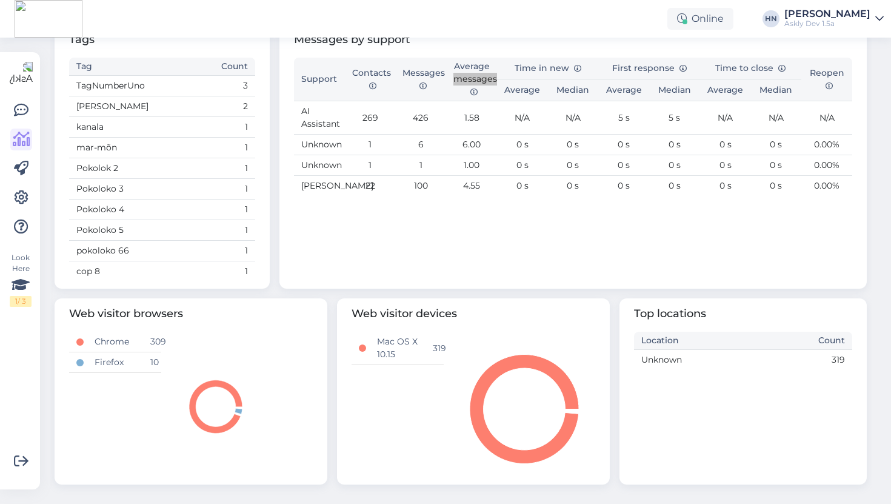
scroll to position [666, 0]
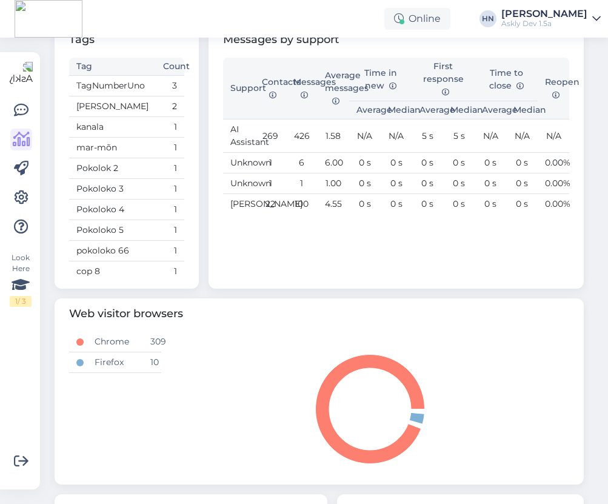
drag, startPoint x: 607, startPoint y: 129, endPoint x: 632, endPoint y: 125, distance: 25.8
click at [608, 125] on html "Online HN Hans Niinemäe Askly Dev 1.5a Look Here 1 / 3 Get more Your checklist …" at bounding box center [304, 252] width 608 height 504
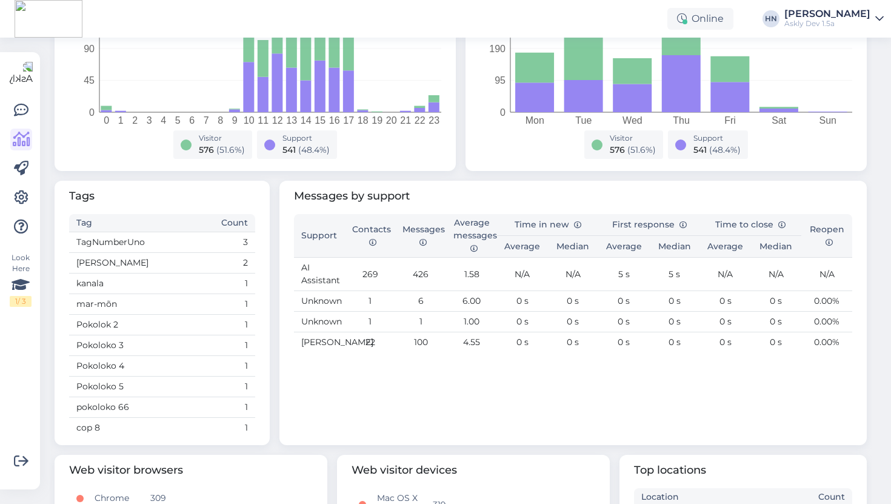
scroll to position [244, 0]
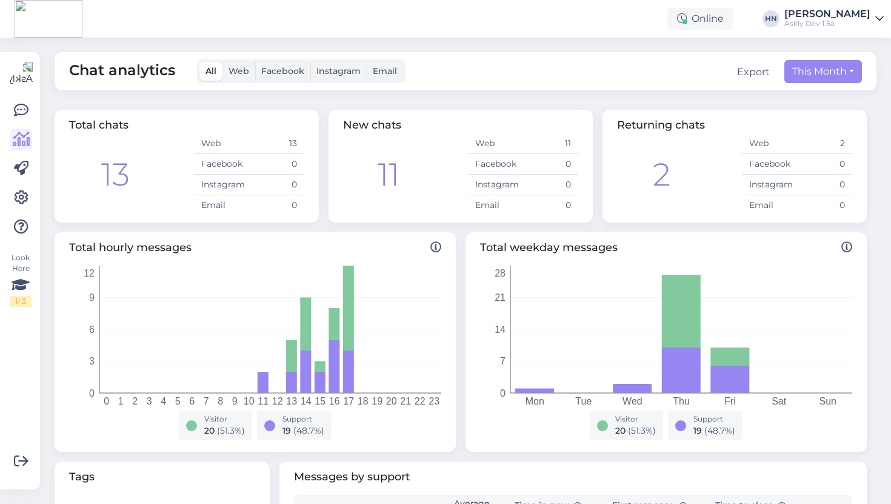
scroll to position [323, 0]
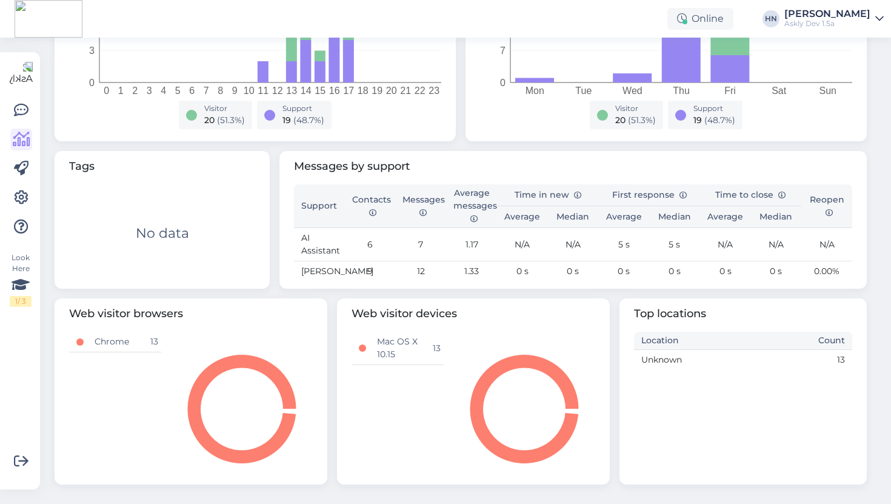
click at [347, 195] on th "Contacts" at bounding box center [370, 206] width 51 height 44
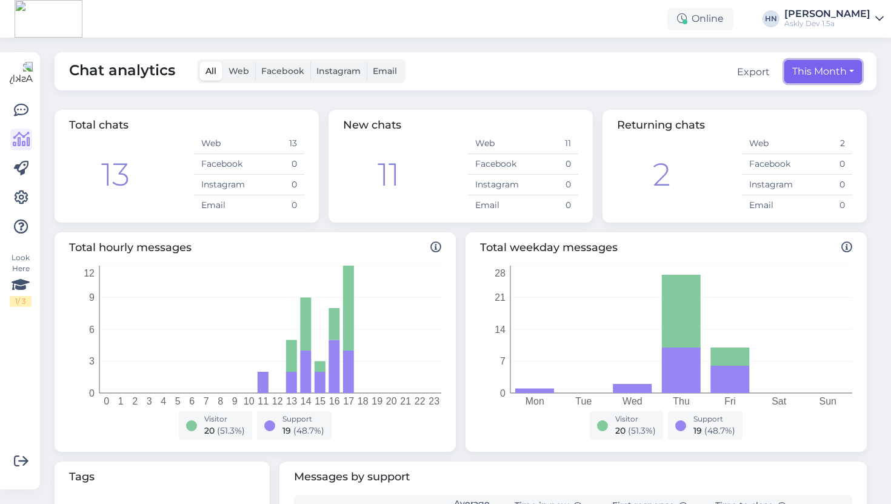
click at [819, 73] on button "This Month" at bounding box center [824, 71] width 78 height 23
select select "8"
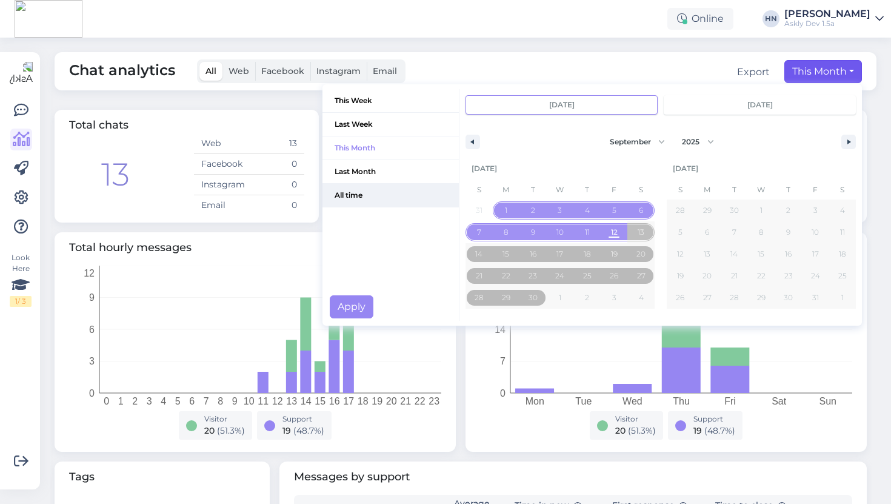
click at [424, 190] on span "All time" at bounding box center [391, 195] width 136 height 23
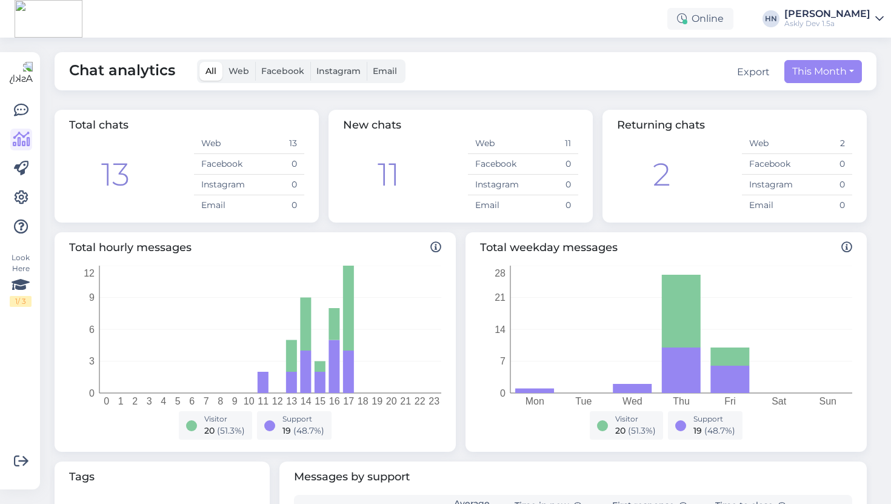
click at [263, 72] on span "Facebook" at bounding box center [282, 70] width 43 height 11
click at [255, 62] on input "Facebook" at bounding box center [255, 62] width 0 height 0
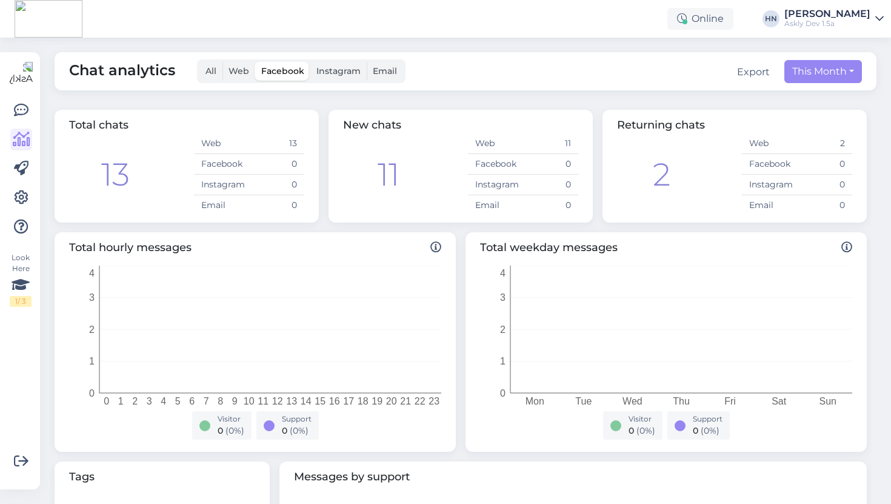
click at [246, 75] on span "Web" at bounding box center [239, 70] width 21 height 11
click at [223, 62] on input "Web" at bounding box center [223, 62] width 0 height 0
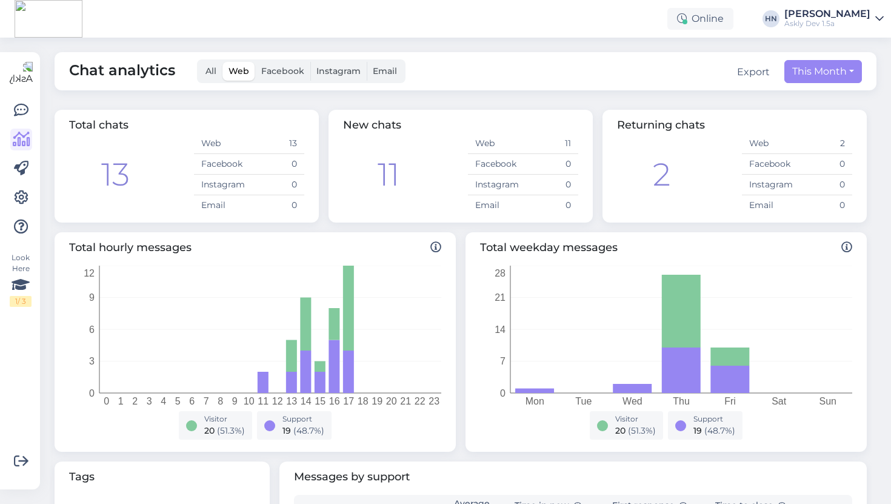
click at [208, 70] on span "All" at bounding box center [211, 70] width 11 height 11
click at [199, 62] on input "All" at bounding box center [199, 62] width 0 height 0
click at [289, 67] on span "Facebook" at bounding box center [282, 70] width 43 height 11
click at [255, 62] on input "Facebook" at bounding box center [255, 62] width 0 height 0
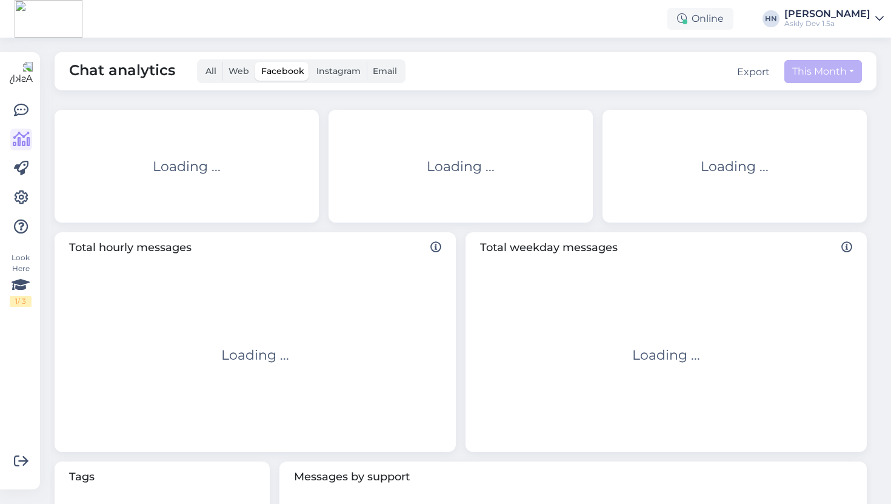
click at [339, 65] on span "Instagram" at bounding box center [339, 70] width 44 height 11
click at [310, 62] on input "Instagram" at bounding box center [310, 62] width 0 height 0
click at [339, 65] on span "Instagram" at bounding box center [339, 70] width 44 height 11
click at [310, 62] on input "Instagram" at bounding box center [310, 62] width 0 height 0
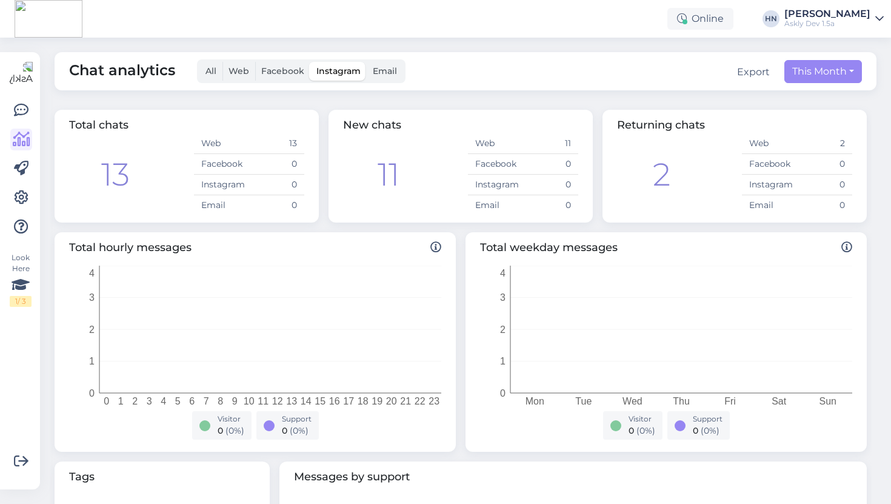
click at [383, 67] on span "Email" at bounding box center [385, 70] width 24 height 11
click at [367, 62] on input "Email" at bounding box center [367, 62] width 0 height 0
click at [349, 65] on label "Instagram" at bounding box center [338, 71] width 56 height 19
click at [310, 62] on input "Instagram" at bounding box center [310, 62] width 0 height 0
click at [274, 59] on div "All Web Facebook Instagram Email" at bounding box center [301, 71] width 209 height 24
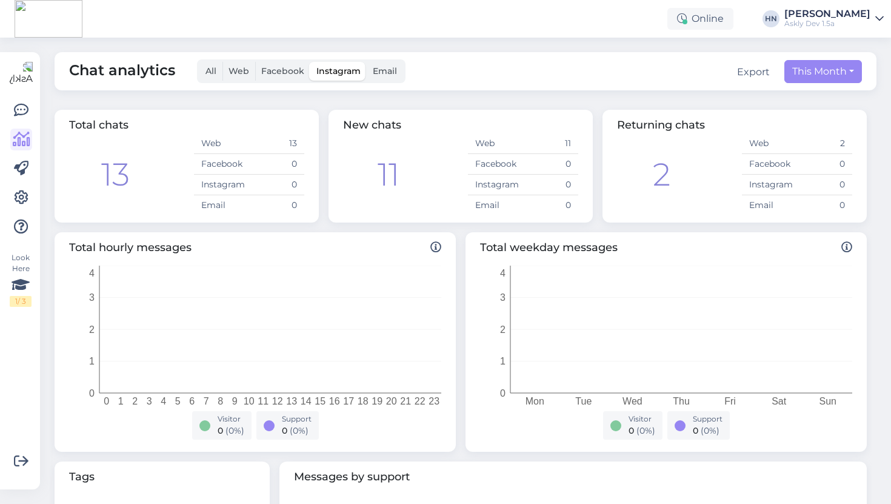
click at [270, 78] on label "Facebook" at bounding box center [282, 71] width 55 height 19
click at [255, 62] on input "Facebook" at bounding box center [255, 62] width 0 height 0
click at [802, 70] on button "This Month" at bounding box center [824, 71] width 78 height 23
select select "8"
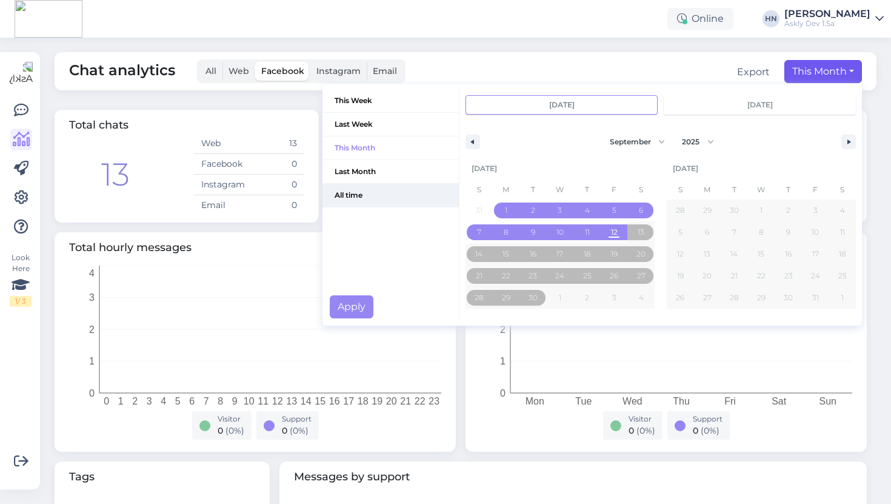
click at [377, 202] on span "All time" at bounding box center [391, 195] width 136 height 23
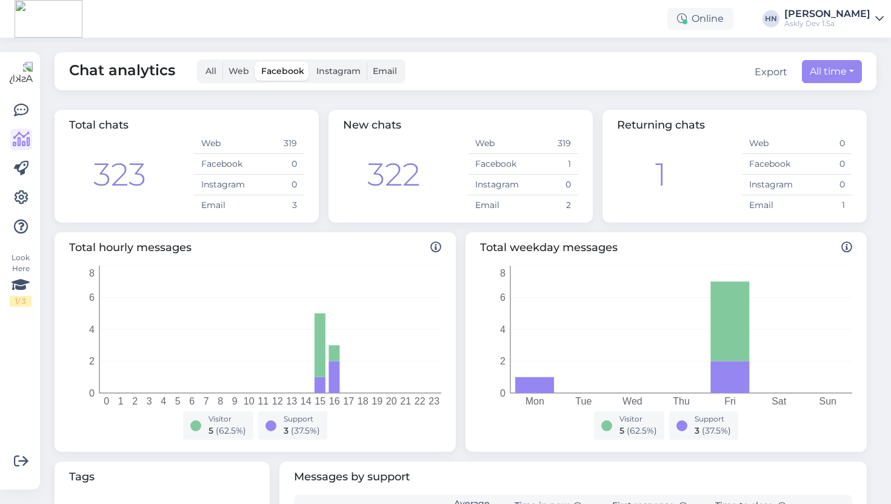
click at [376, 69] on span "Email" at bounding box center [385, 70] width 24 height 11
click at [367, 62] on input "Email" at bounding box center [367, 62] width 0 height 0
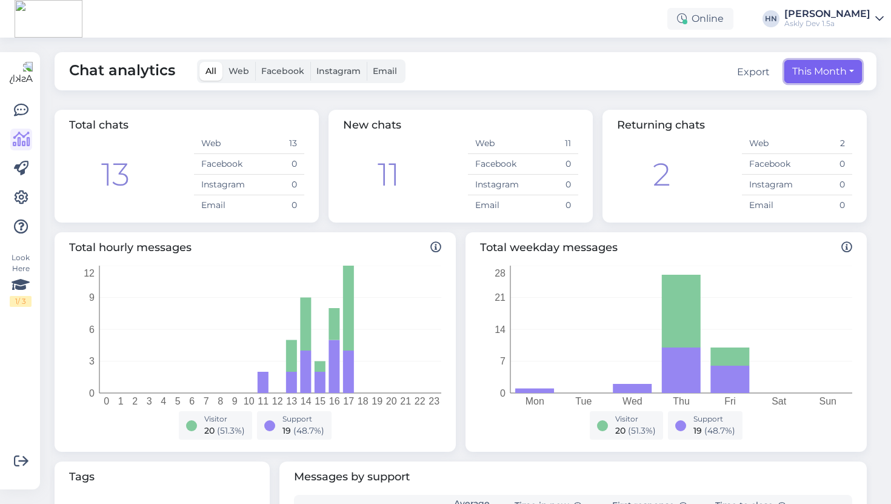
click at [808, 75] on button "This Month" at bounding box center [824, 71] width 78 height 23
select select "8"
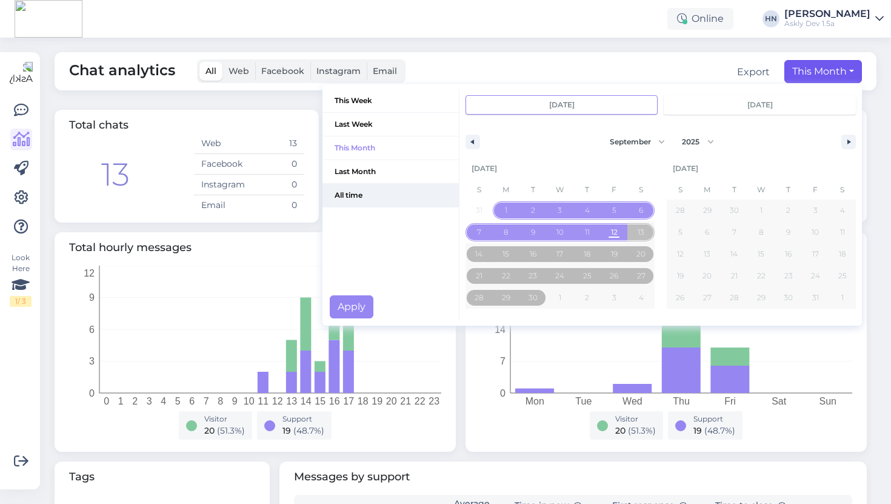
click at [407, 195] on span "All time" at bounding box center [391, 195] width 136 height 23
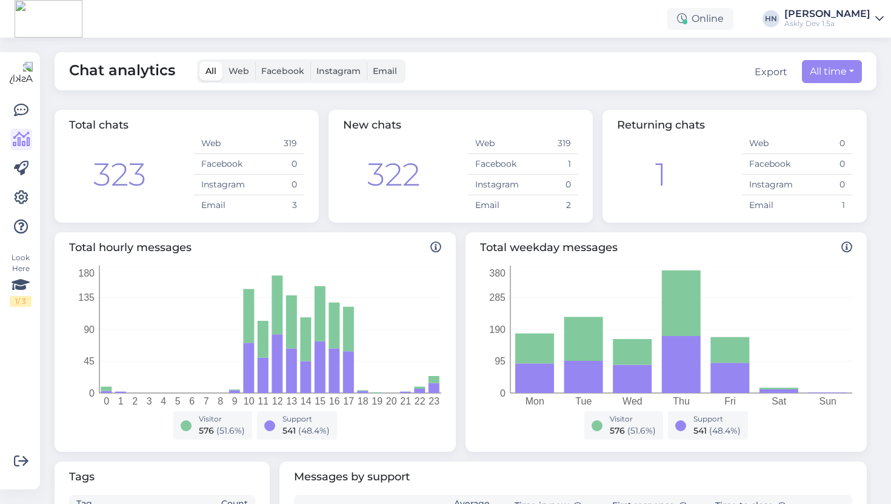
click at [264, 68] on span "Facebook" at bounding box center [282, 70] width 43 height 11
click at [255, 62] on input "Facebook" at bounding box center [255, 62] width 0 height 0
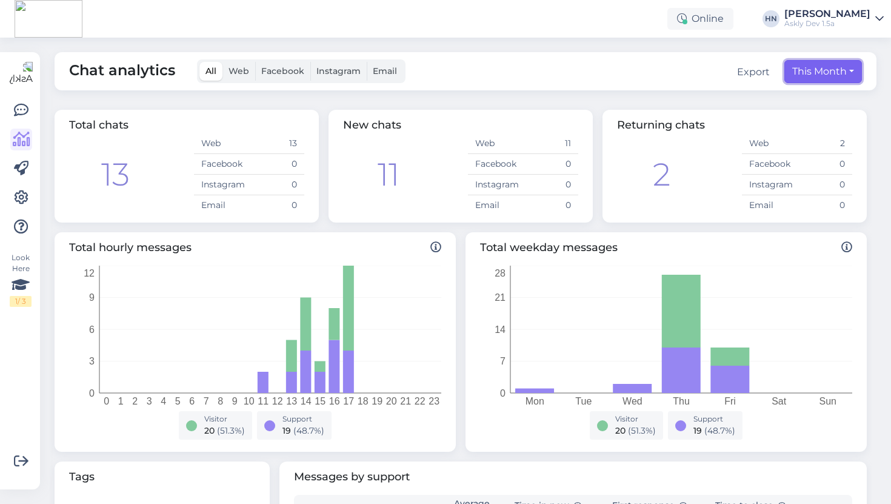
click at [808, 69] on button "This Month" at bounding box center [824, 71] width 78 height 23
select select "8"
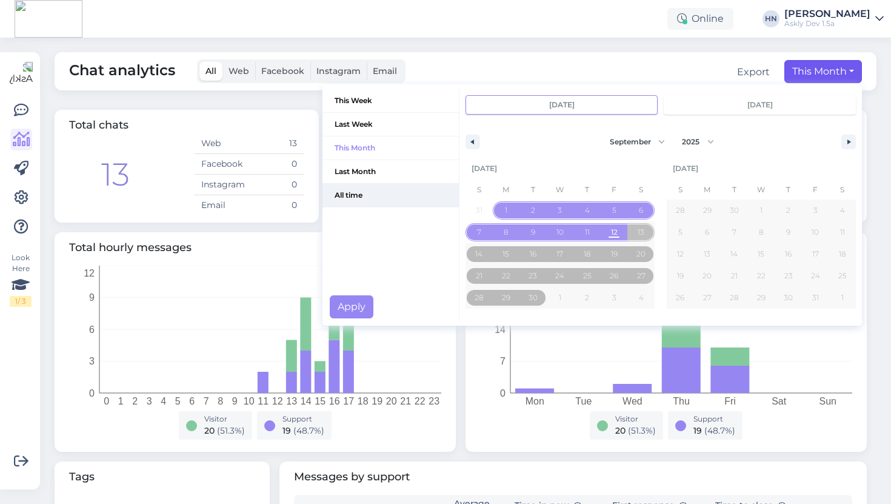
click at [407, 199] on span "All time" at bounding box center [391, 195] width 136 height 23
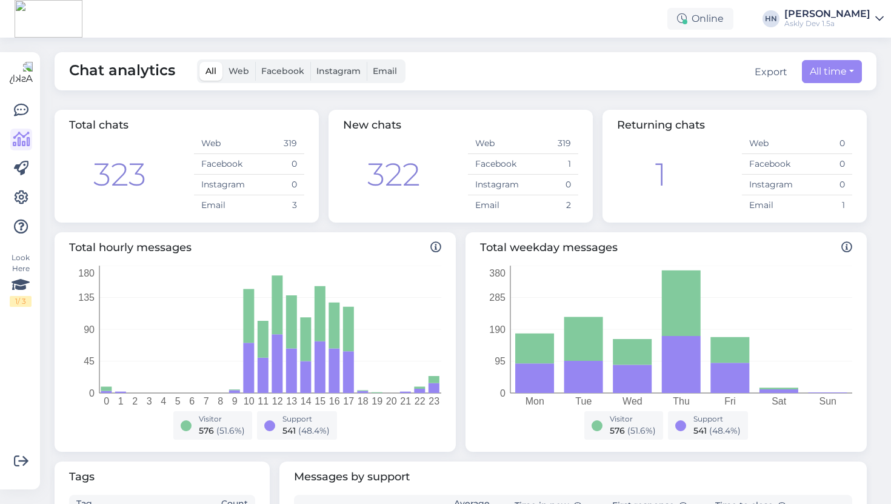
click at [286, 72] on span "Facebook" at bounding box center [282, 70] width 43 height 11
click at [255, 62] on input "Facebook" at bounding box center [255, 62] width 0 height 0
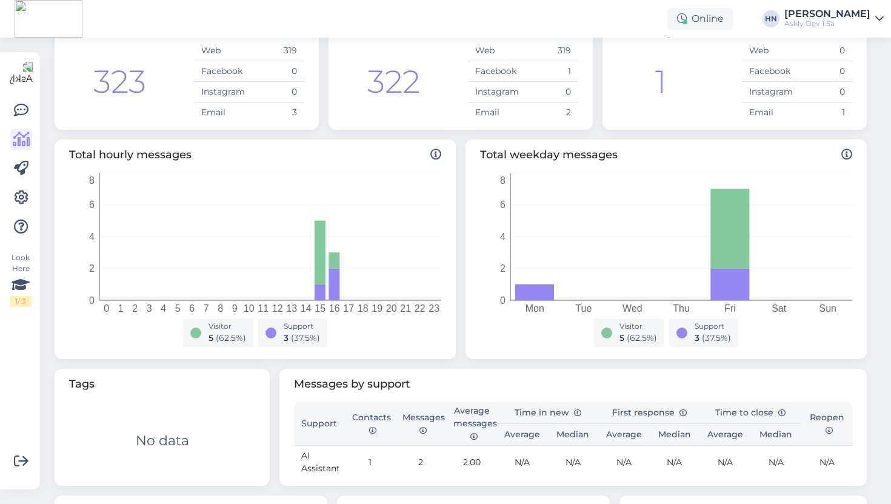
scroll to position [290, 0]
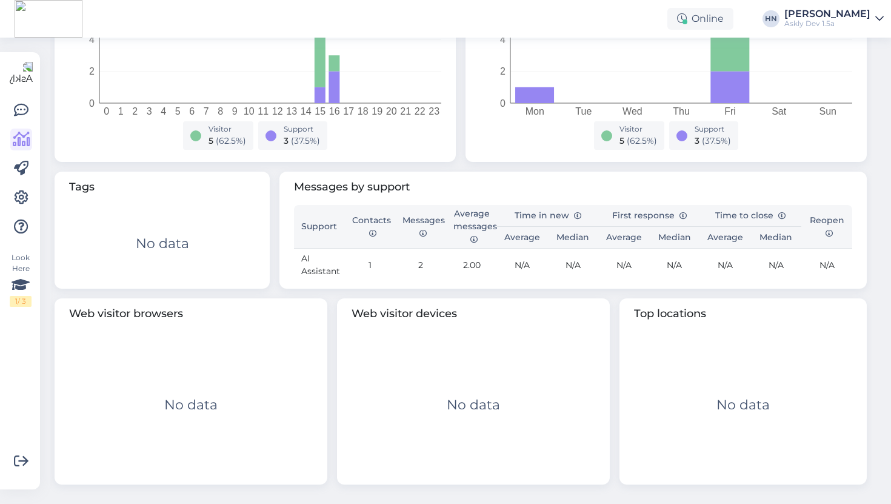
click at [672, 257] on td "N/A" at bounding box center [674, 265] width 51 height 33
click at [424, 256] on td "2" at bounding box center [420, 265] width 51 height 33
click at [18, 109] on icon at bounding box center [21, 110] width 15 height 15
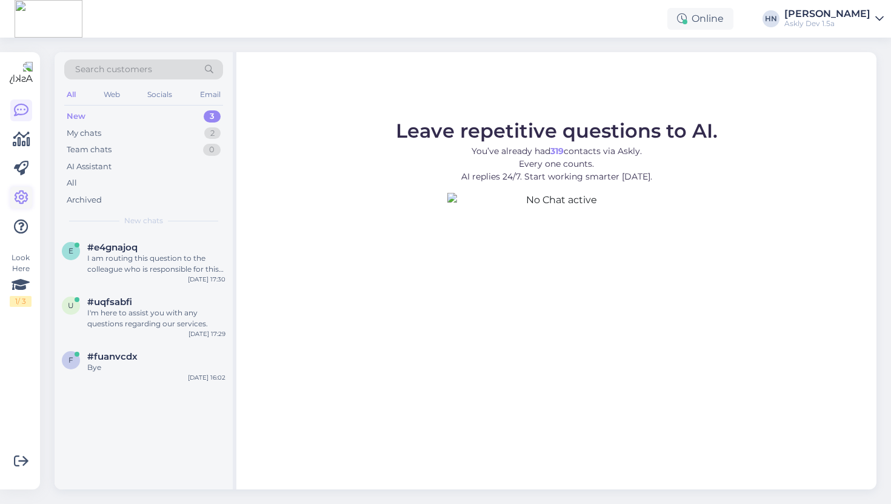
click at [18, 206] on link at bounding box center [21, 198] width 22 height 22
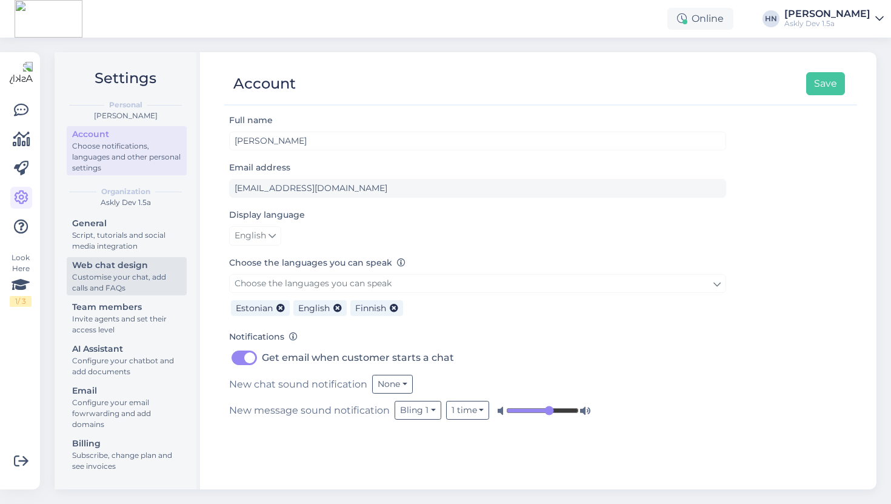
click at [124, 292] on div "Customise your chat, add calls and FAQs" at bounding box center [126, 283] width 109 height 22
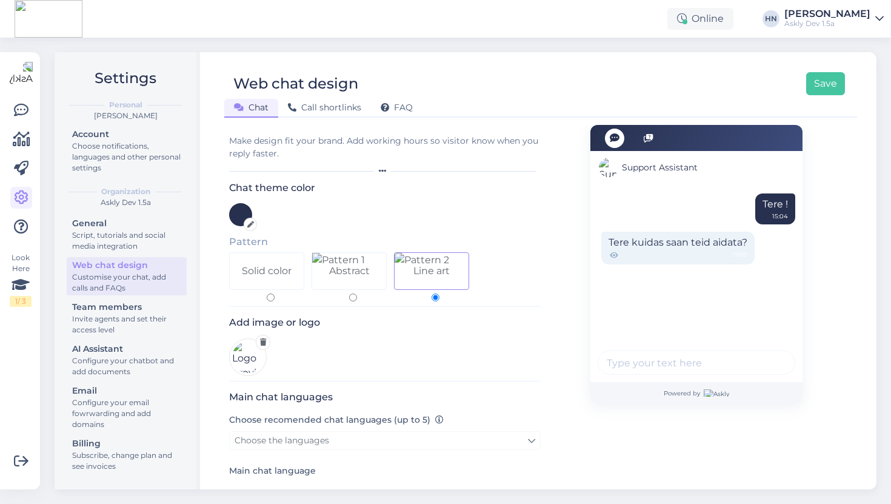
click at [33, 147] on div "Look Here 1 / 3 Get more Your checklist to get more value from Askly. Close Con…" at bounding box center [20, 270] width 40 height 437
click at [30, 144] on link at bounding box center [21, 140] width 22 height 22
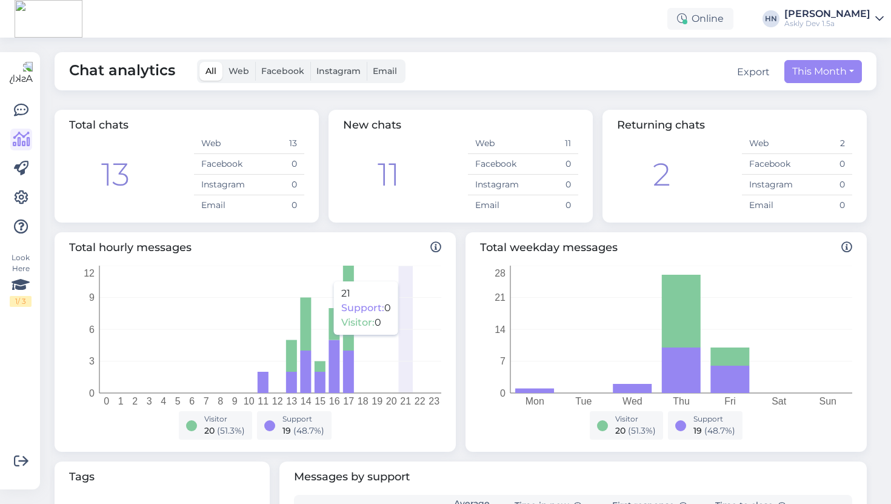
scroll to position [320, 0]
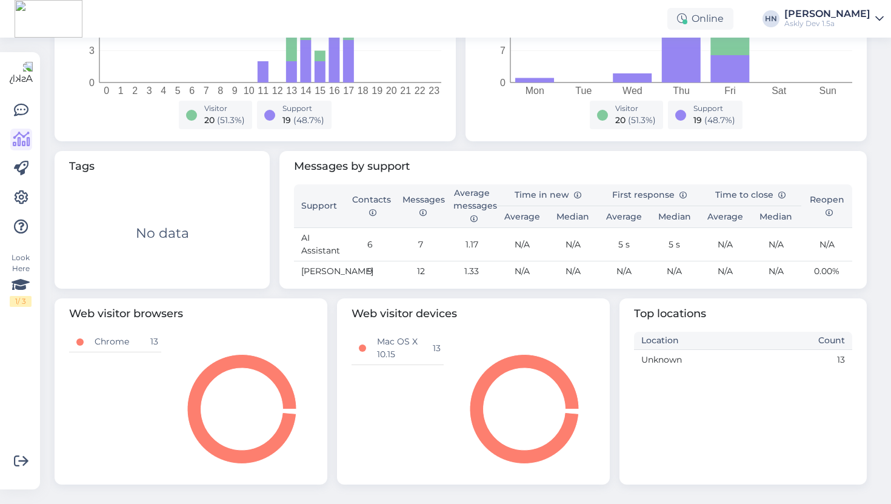
click at [530, 263] on td "N/A" at bounding box center [522, 271] width 51 height 21
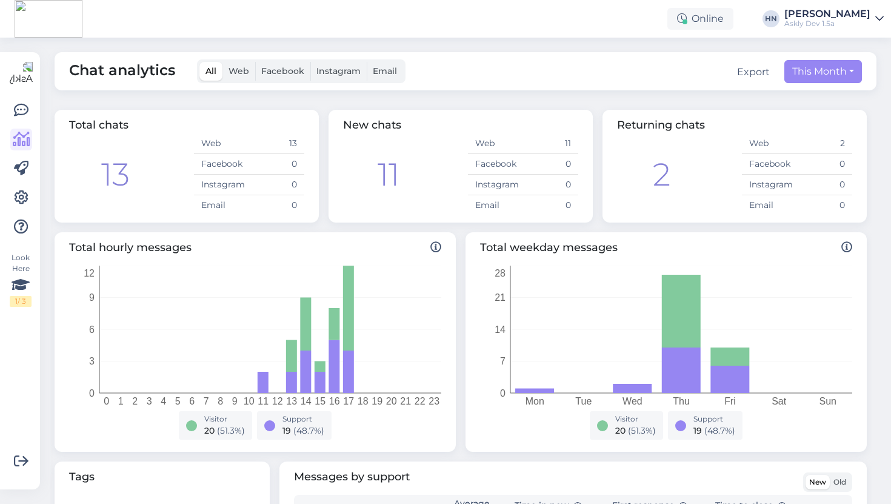
click at [503, 67] on div "Chat analytics All Web Facebook Instagram Email Export This Month" at bounding box center [466, 71] width 822 height 38
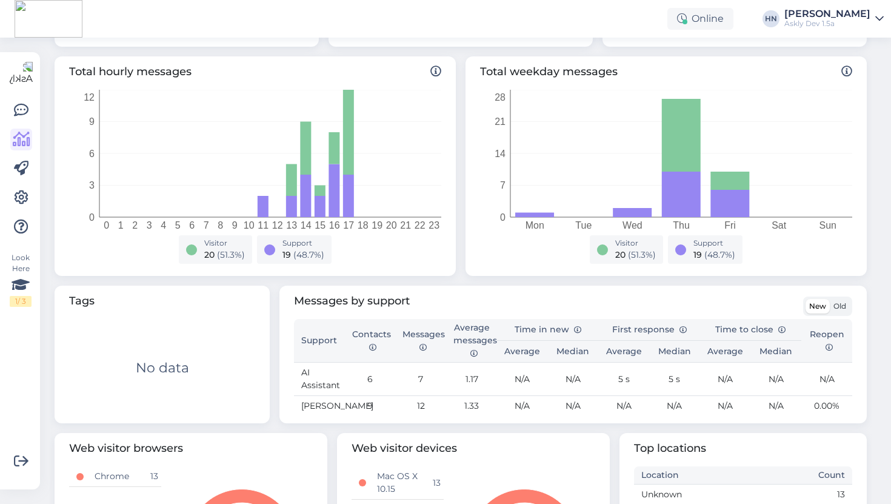
scroll to position [323, 0]
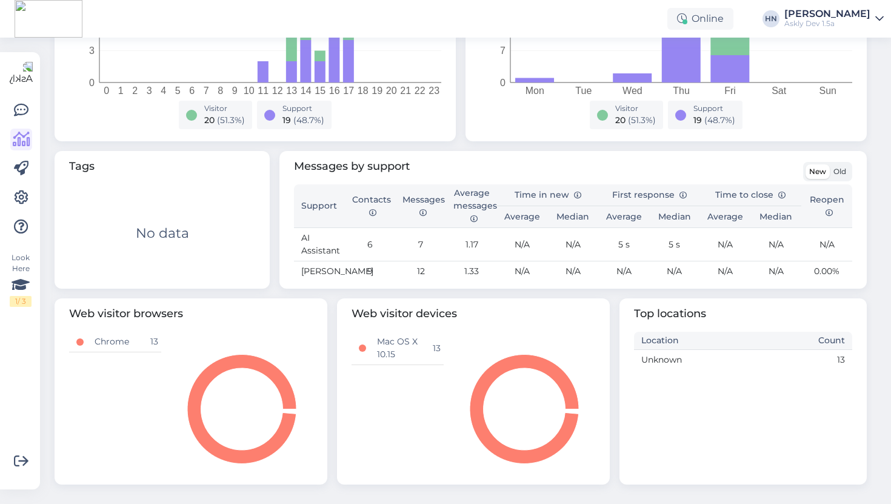
click at [830, 164] on div "Old" at bounding box center [840, 171] width 20 height 15
click at [831, 164] on label "Old" at bounding box center [840, 171] width 20 height 15
click at [830, 164] on input "Old" at bounding box center [830, 164] width 0 height 0
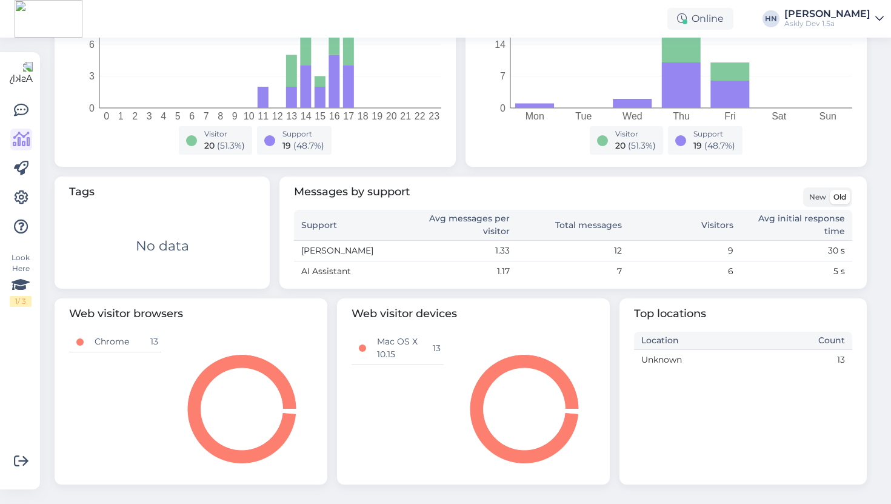
scroll to position [285, 0]
click at [809, 193] on span "New" at bounding box center [817, 196] width 17 height 9
click at [806, 190] on input "New" at bounding box center [806, 190] width 0 height 0
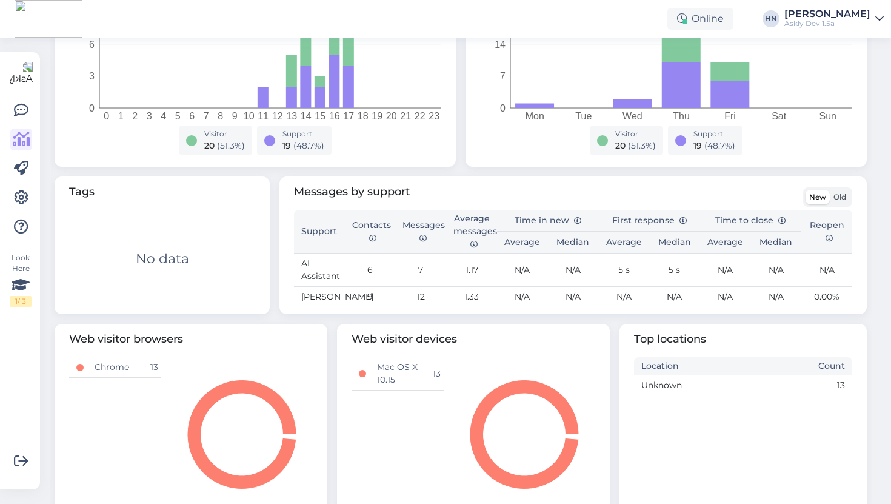
click at [840, 193] on span "Old" at bounding box center [840, 196] width 13 height 9
click at [830, 190] on input "Old" at bounding box center [830, 190] width 0 height 0
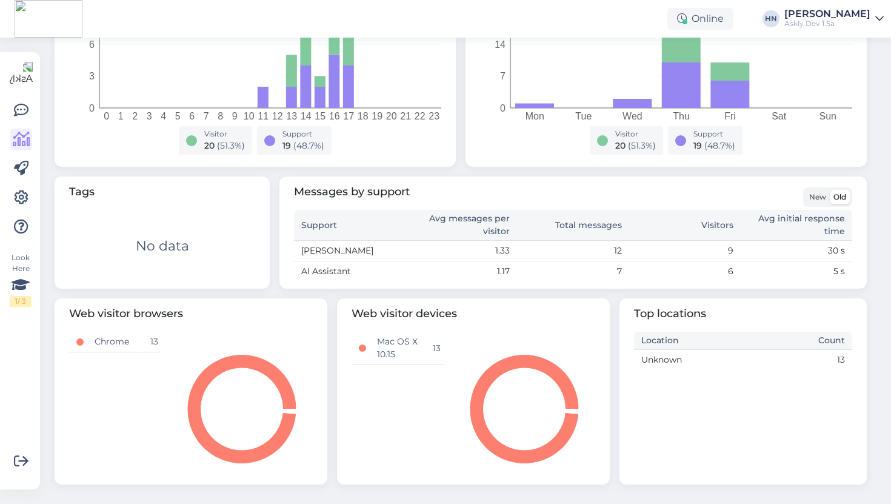
click at [816, 199] on span "New" at bounding box center [817, 196] width 17 height 9
click at [806, 190] on input "New" at bounding box center [806, 190] width 0 height 0
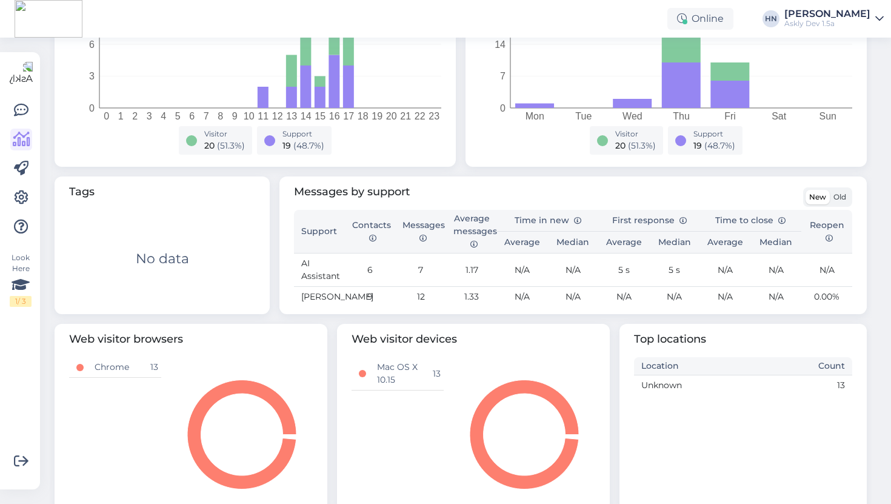
click at [843, 198] on span "Old" at bounding box center [840, 196] width 13 height 9
click at [830, 190] on input "Old" at bounding box center [830, 190] width 0 height 0
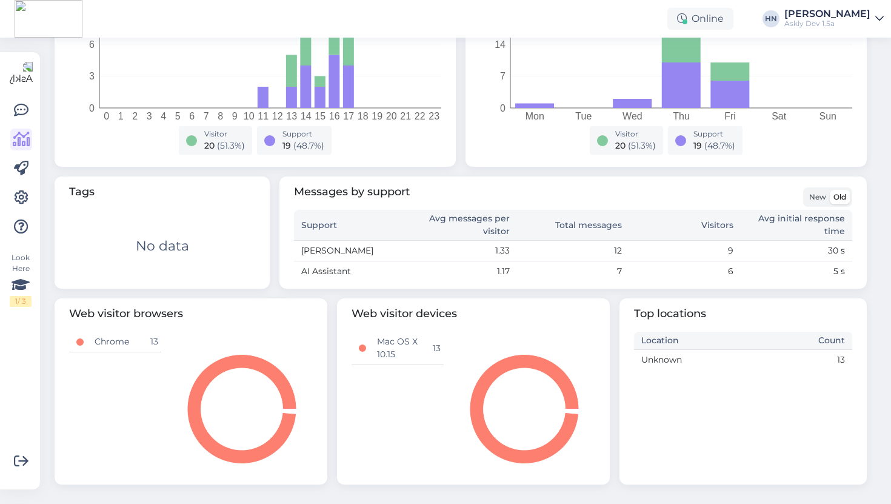
click at [820, 201] on label "New" at bounding box center [818, 197] width 24 height 15
click at [806, 190] on input "New" at bounding box center [806, 190] width 0 height 0
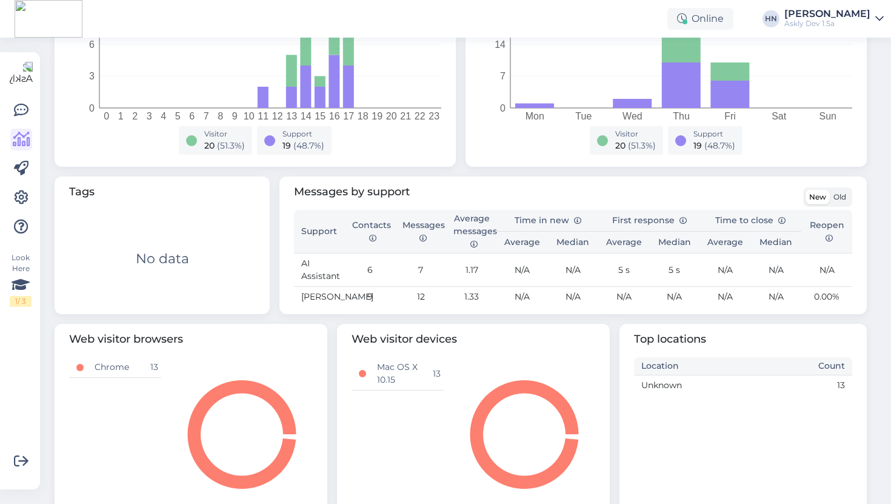
click at [834, 196] on span "Old" at bounding box center [840, 196] width 13 height 9
click at [830, 190] on input "Old" at bounding box center [830, 190] width 0 height 0
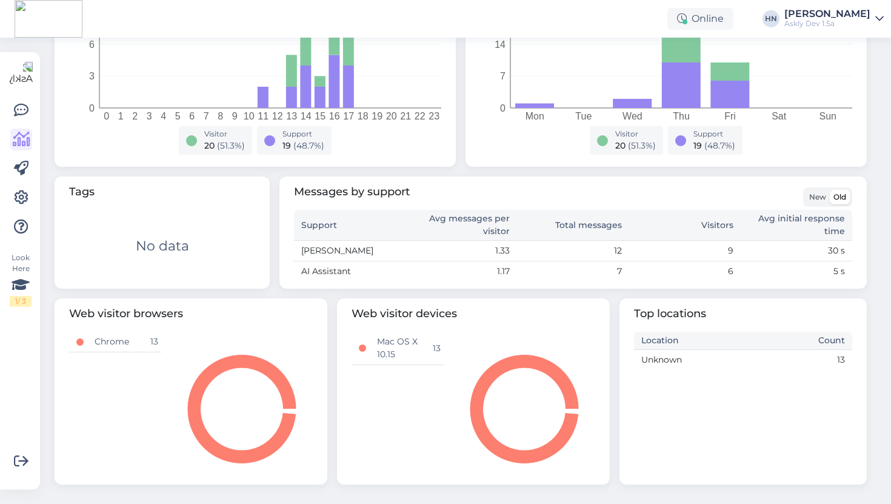
click at [806, 195] on div "New" at bounding box center [818, 197] width 24 height 15
click at [808, 193] on label "New" at bounding box center [818, 197] width 24 height 15
click at [806, 190] on input "New" at bounding box center [806, 190] width 0 height 0
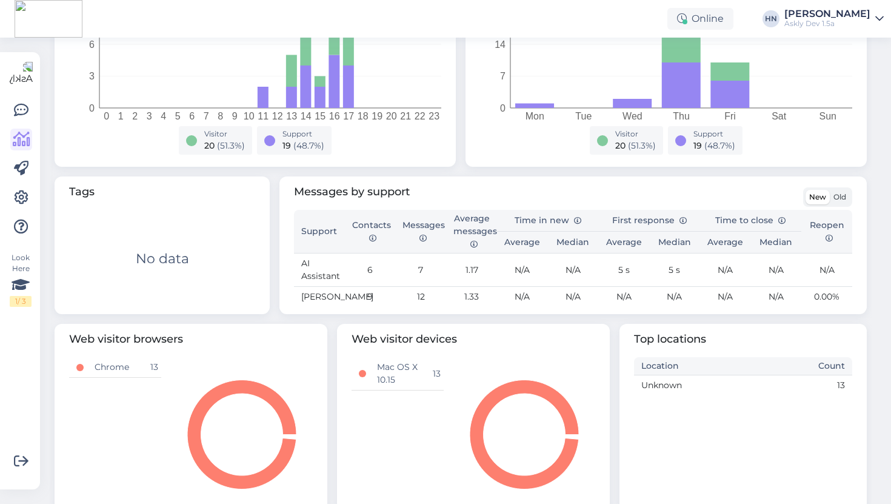
click at [832, 193] on label "Old" at bounding box center [840, 197] width 20 height 15
click at [830, 190] on input "Old" at bounding box center [830, 190] width 0 height 0
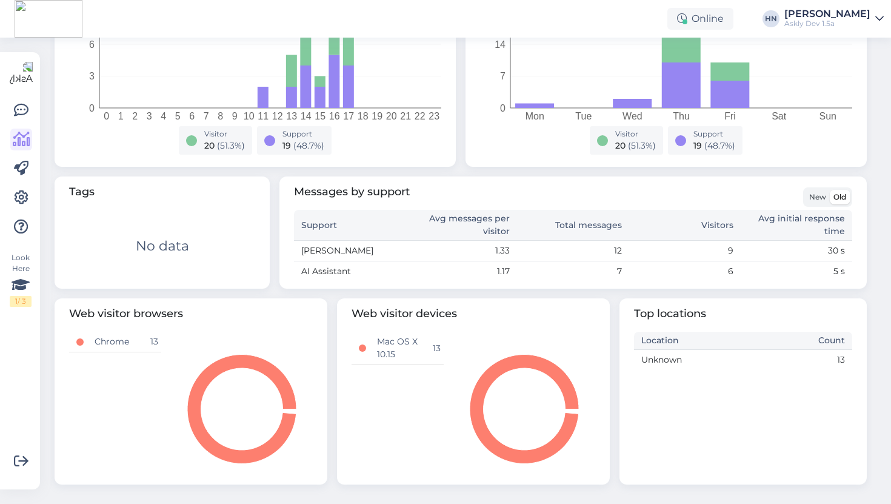
click at [819, 199] on span "New" at bounding box center [817, 196] width 17 height 9
click at [806, 190] on input "New" at bounding box center [806, 190] width 0 height 0
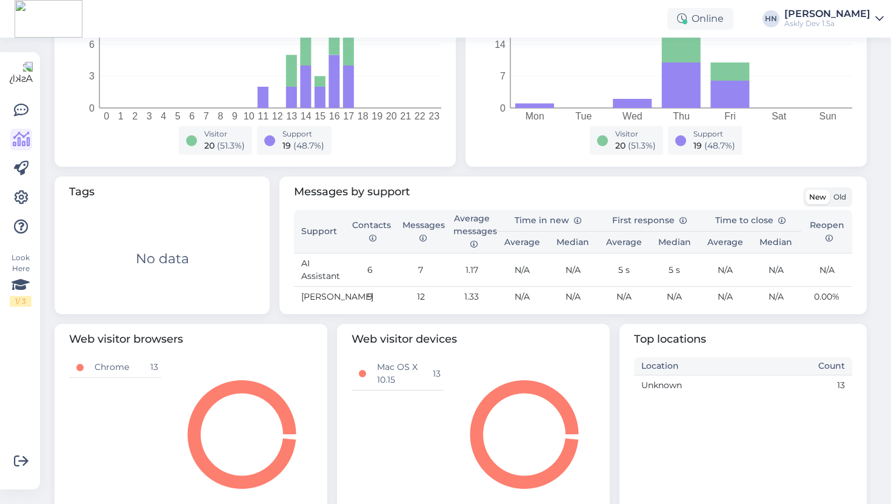
click at [836, 195] on span "Old" at bounding box center [840, 196] width 13 height 9
click at [830, 190] on input "Old" at bounding box center [830, 190] width 0 height 0
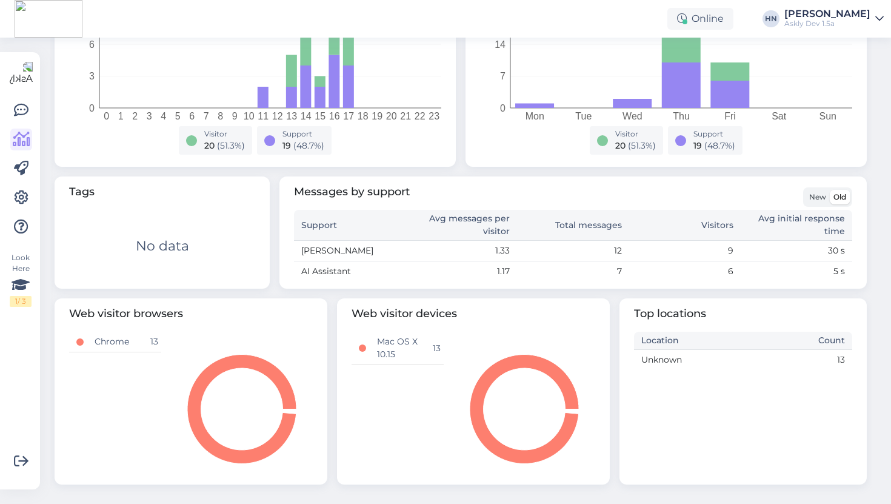
click at [819, 197] on span "New" at bounding box center [817, 196] width 17 height 9
click at [806, 190] on input "New" at bounding box center [806, 190] width 0 height 0
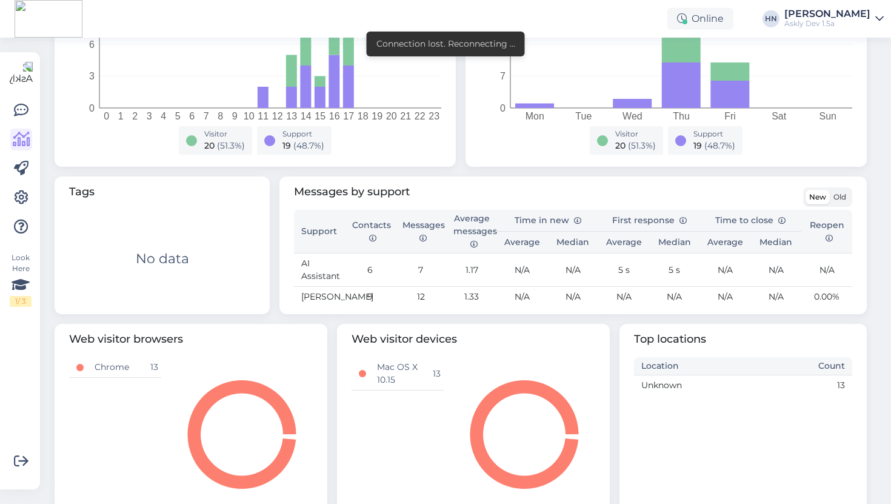
click at [837, 198] on span "Old" at bounding box center [840, 196] width 13 height 9
click at [830, 190] on input "Old" at bounding box center [830, 190] width 0 height 0
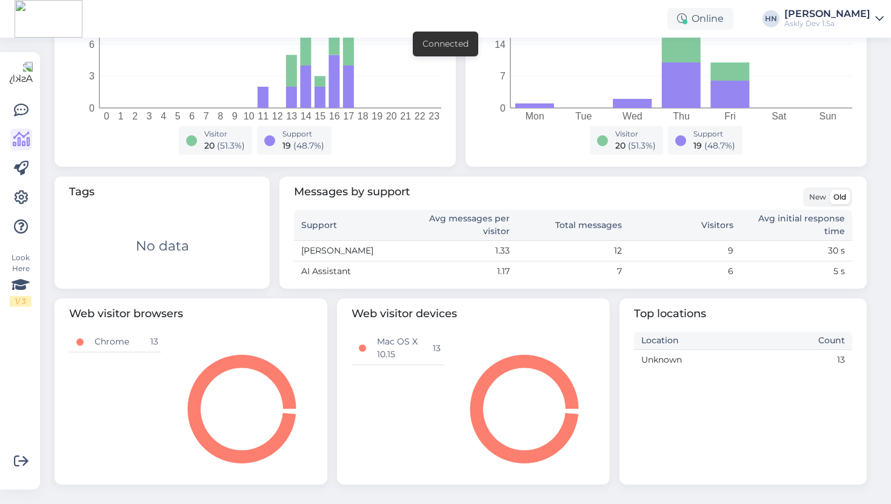
click at [820, 199] on span "New" at bounding box center [817, 196] width 17 height 9
click at [806, 190] on input "New" at bounding box center [806, 190] width 0 height 0
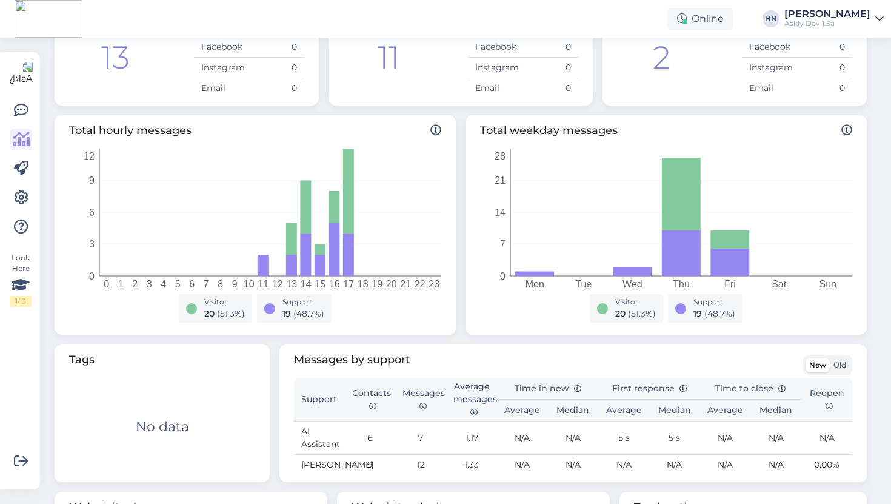
scroll to position [323, 0]
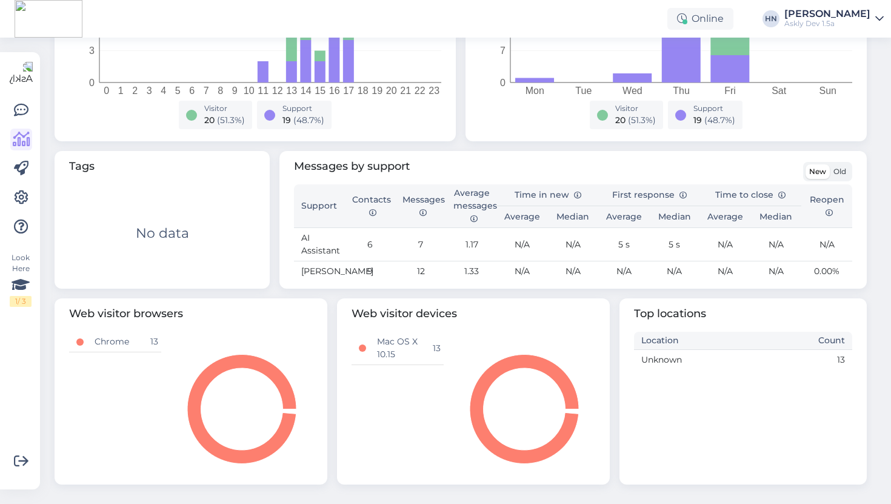
click at [845, 158] on div "Messages by support New Old" at bounding box center [573, 171] width 558 height 26
click at [844, 164] on label "Old" at bounding box center [840, 171] width 20 height 15
click at [830, 164] on input "Old" at bounding box center [830, 164] width 0 height 0
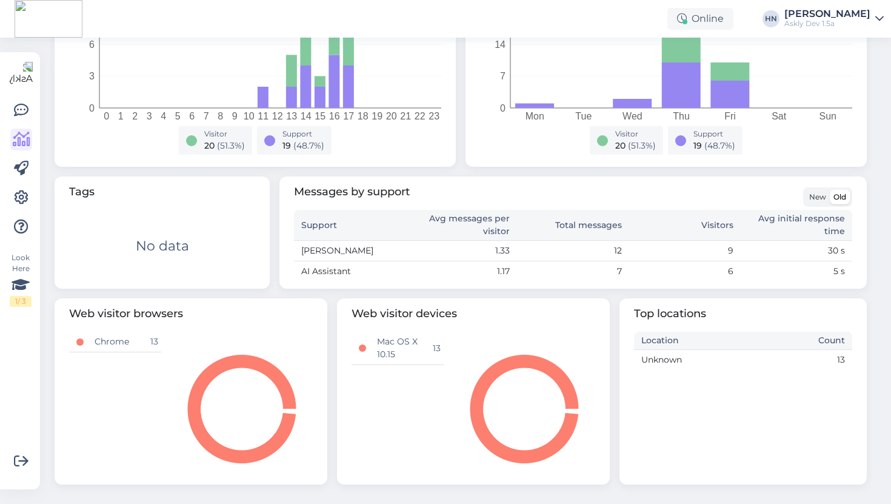
click at [820, 193] on span "New" at bounding box center [817, 196] width 17 height 9
click at [806, 190] on input "New" at bounding box center [806, 190] width 0 height 0
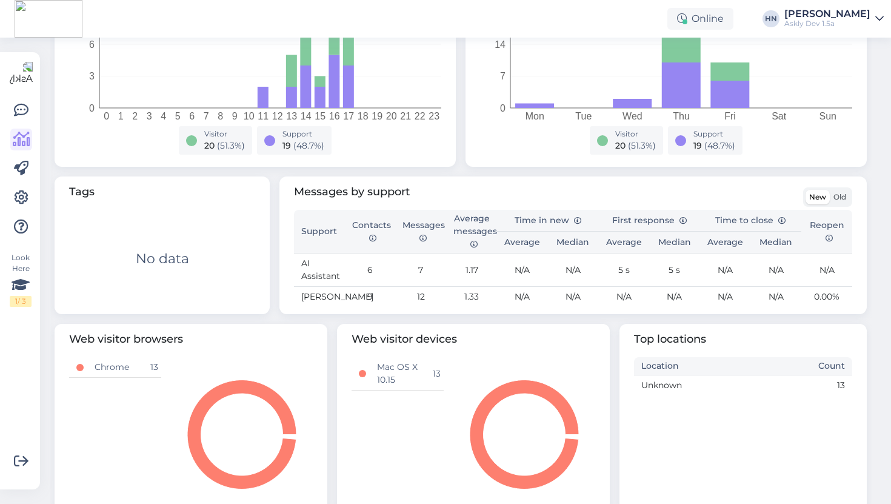
click at [842, 196] on span "Old" at bounding box center [840, 196] width 13 height 9
click at [830, 190] on input "Old" at bounding box center [830, 190] width 0 height 0
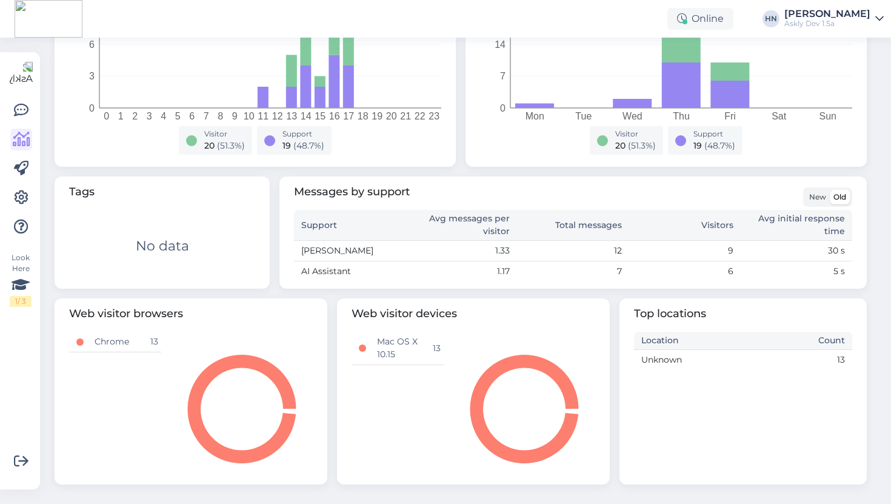
click at [820, 198] on span "New" at bounding box center [817, 196] width 17 height 9
click at [806, 190] on input "New" at bounding box center [806, 190] width 0 height 0
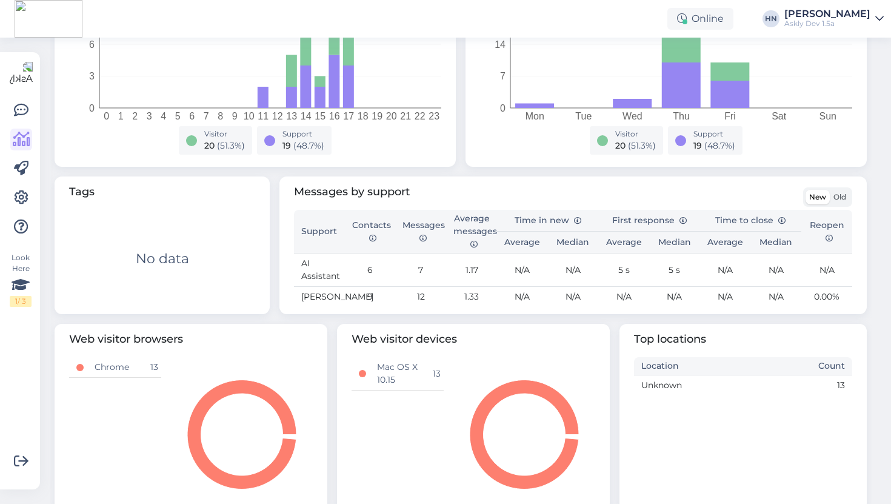
click at [626, 190] on div "Messages by support New Old" at bounding box center [573, 197] width 558 height 26
click at [839, 193] on span "Old" at bounding box center [840, 196] width 13 height 9
click at [830, 190] on input "Old" at bounding box center [830, 190] width 0 height 0
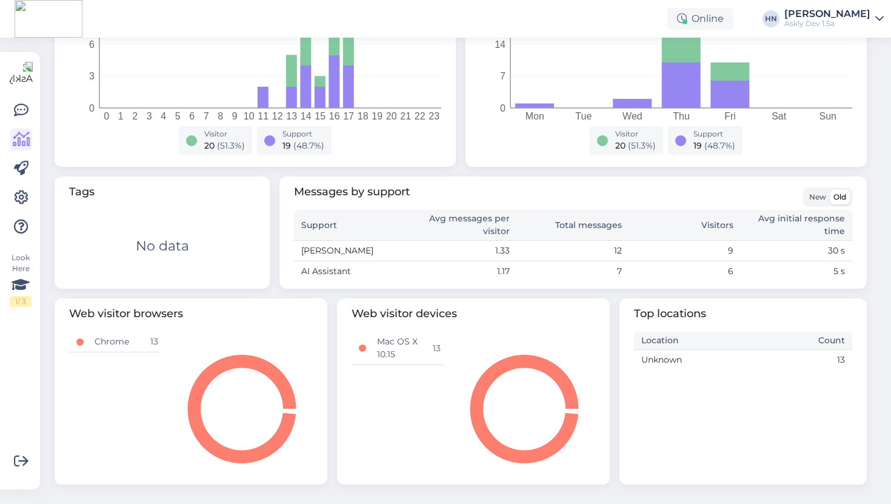
click at [823, 198] on span "New" at bounding box center [817, 196] width 17 height 9
click at [806, 190] on input "New" at bounding box center [806, 190] width 0 height 0
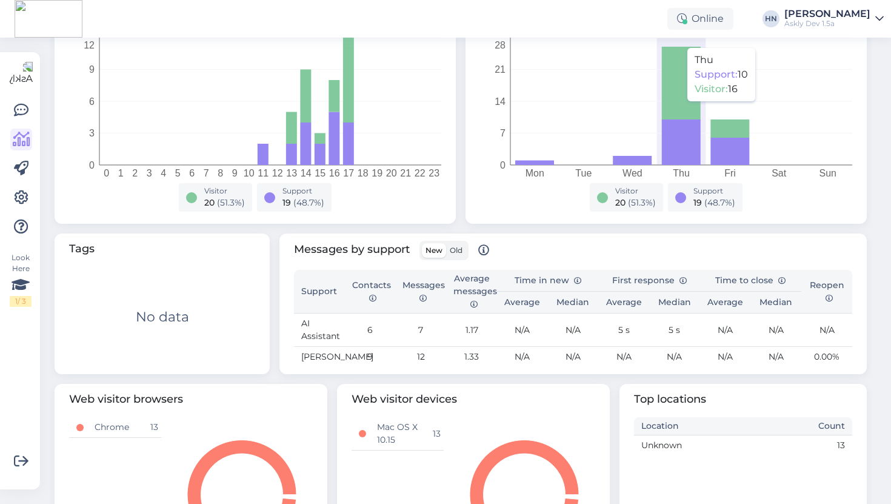
scroll to position [232, 0]
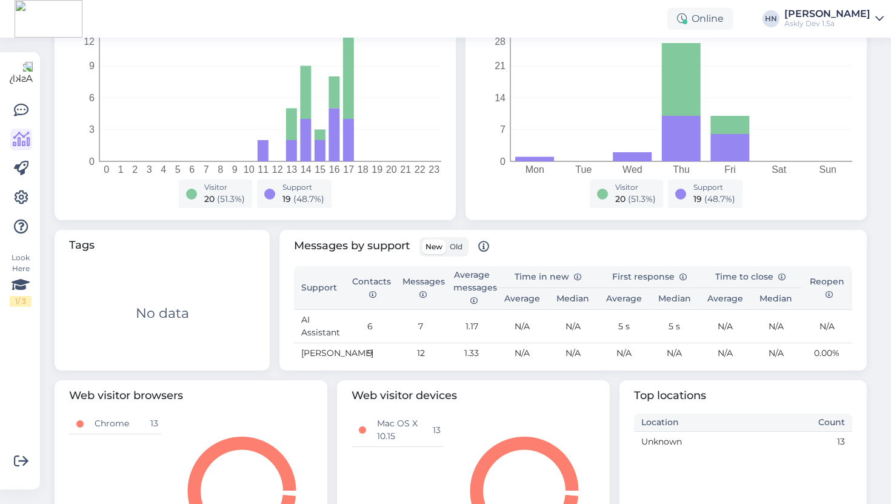
click at [446, 242] on label "New" at bounding box center [434, 246] width 24 height 15
click at [422, 239] on input "New" at bounding box center [422, 239] width 0 height 0
click at [450, 242] on label "Old" at bounding box center [456, 246] width 20 height 15
click at [446, 239] on input "Old" at bounding box center [446, 239] width 0 height 0
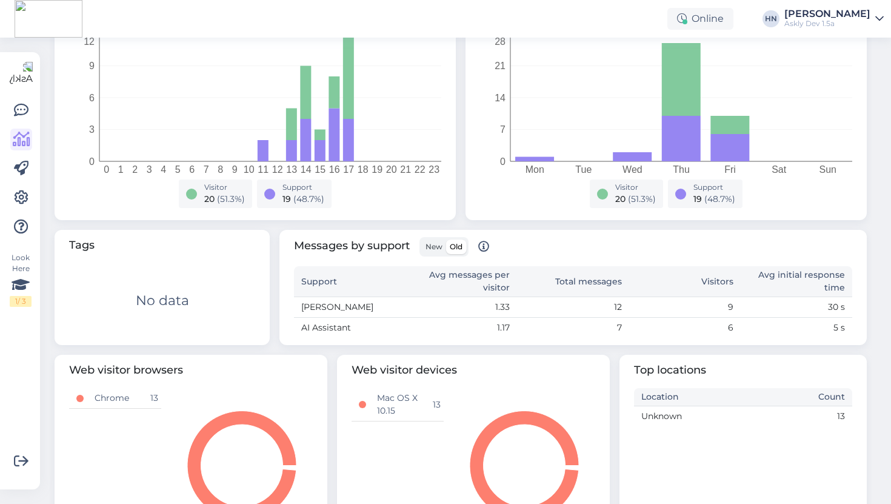
click at [436, 246] on span "New" at bounding box center [434, 246] width 17 height 9
click at [422, 239] on input "New" at bounding box center [422, 239] width 0 height 0
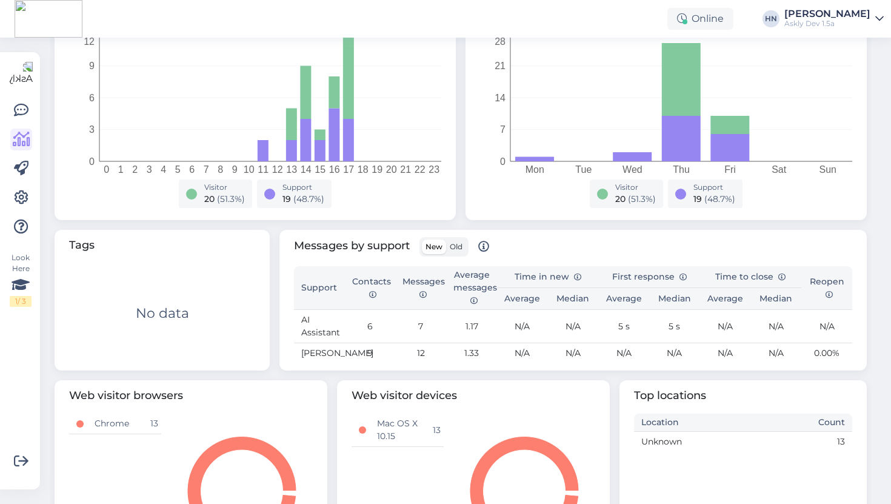
click at [464, 239] on label "Old" at bounding box center [456, 246] width 20 height 15
click at [446, 239] on input "Old" at bounding box center [446, 239] width 0 height 0
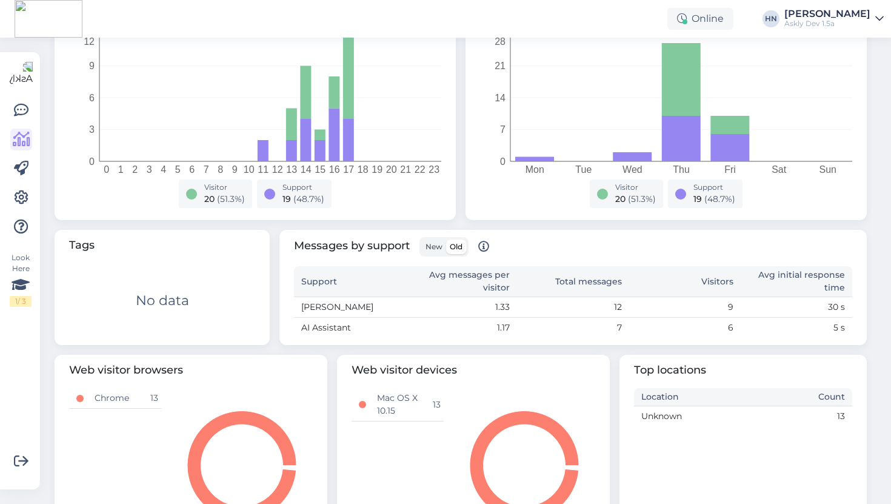
click at [449, 244] on label "Old" at bounding box center [456, 246] width 20 height 15
click at [446, 239] on input "Old" at bounding box center [446, 239] width 0 height 0
click at [446, 246] on label "New" at bounding box center [434, 246] width 24 height 15
click at [422, 239] on input "New" at bounding box center [422, 239] width 0 height 0
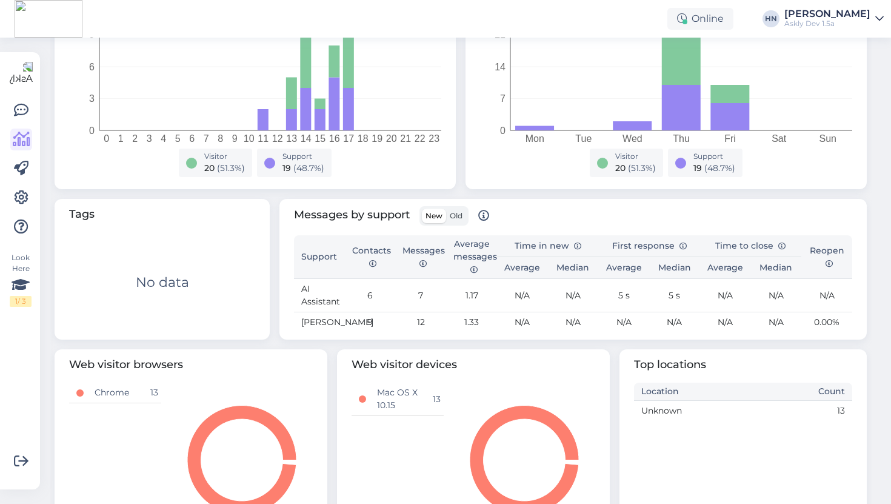
scroll to position [326, 0]
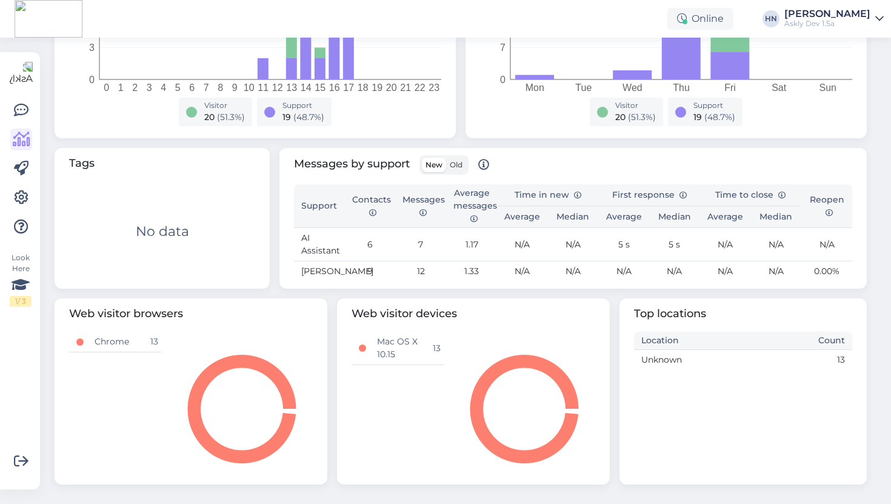
click at [462, 199] on th "Average messages" at bounding box center [471, 206] width 51 height 44
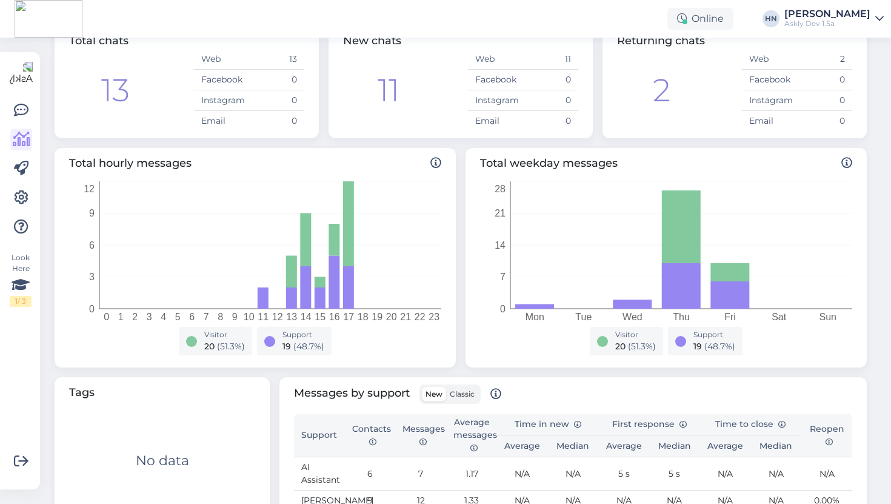
scroll to position [209, 0]
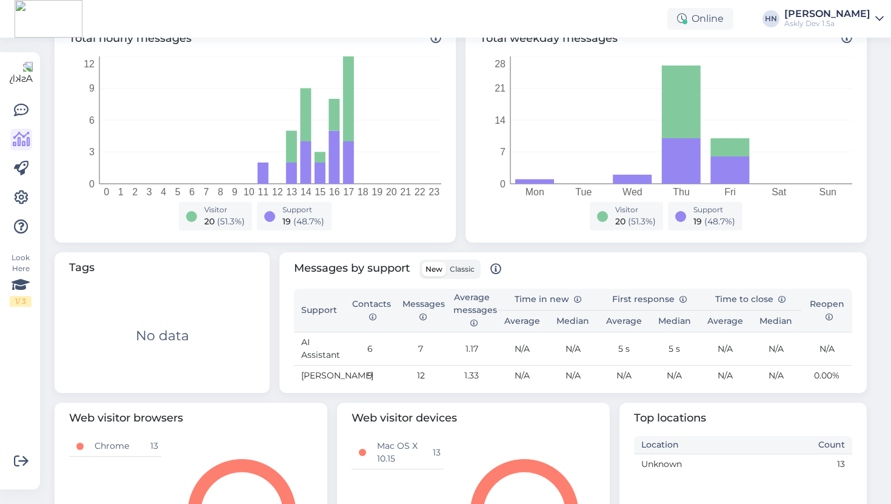
click at [463, 262] on label "Classic" at bounding box center [462, 269] width 32 height 15
click at [446, 262] on input "Classic" at bounding box center [446, 262] width 0 height 0
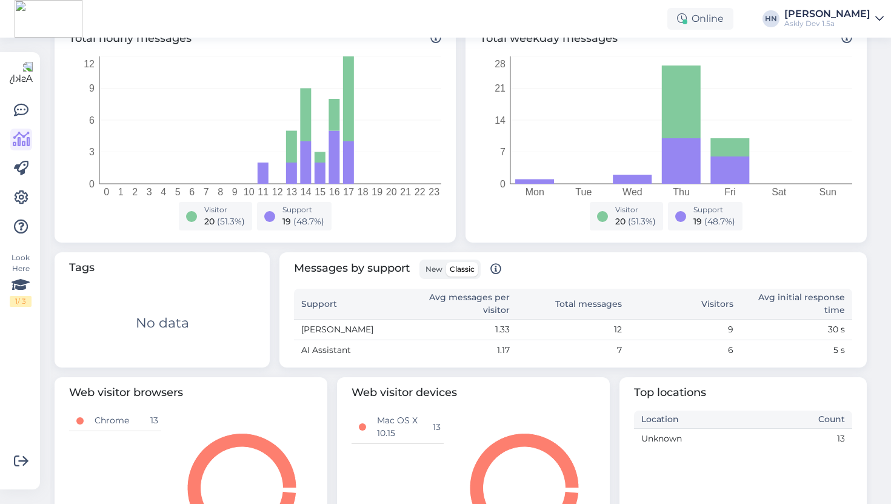
click at [440, 267] on span "New" at bounding box center [434, 268] width 17 height 9
click at [422, 262] on input "New" at bounding box center [422, 262] width 0 height 0
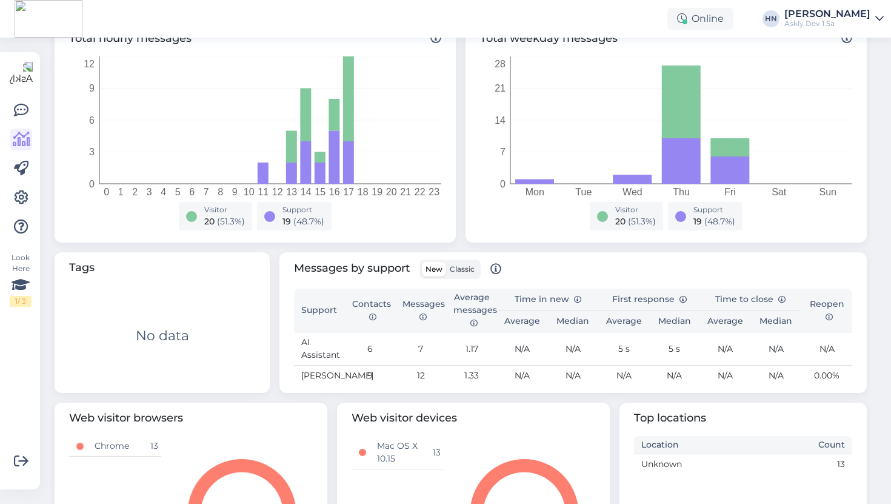
click at [454, 265] on span "Classic" at bounding box center [462, 268] width 25 height 9
click at [446, 262] on input "Classic" at bounding box center [446, 262] width 0 height 0
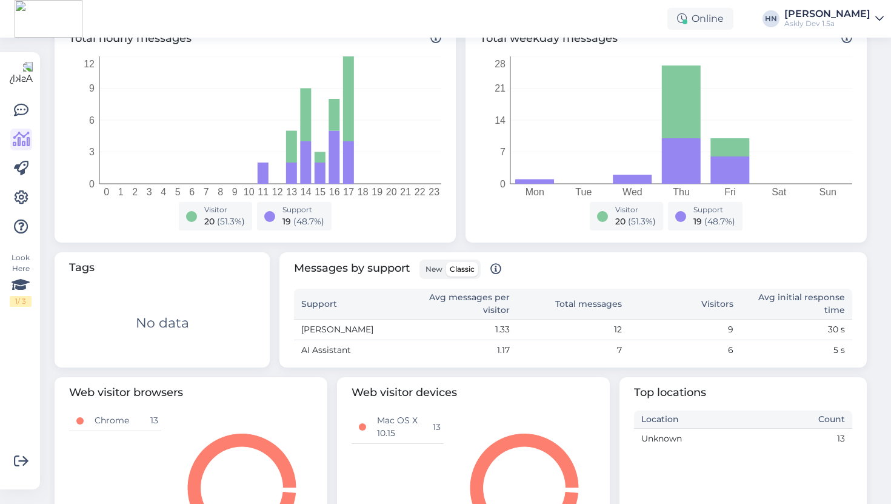
click at [438, 267] on span "New" at bounding box center [434, 268] width 17 height 9
click at [422, 262] on input "New" at bounding box center [422, 262] width 0 height 0
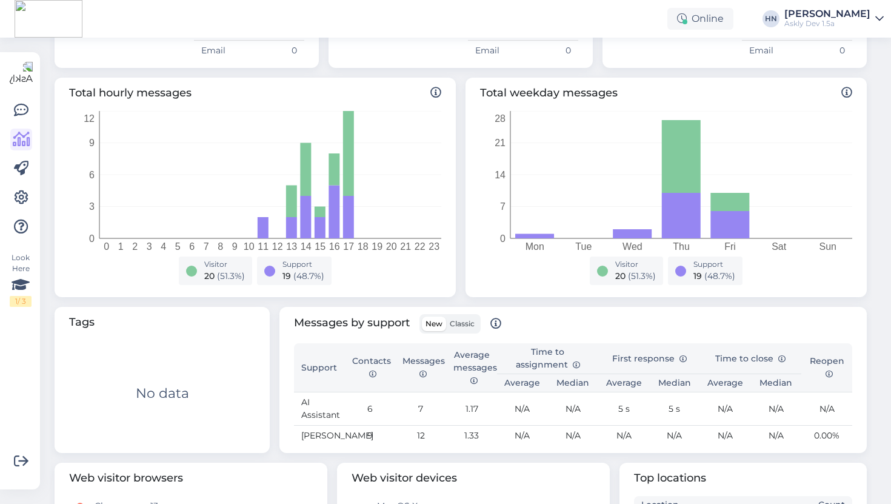
scroll to position [332, 0]
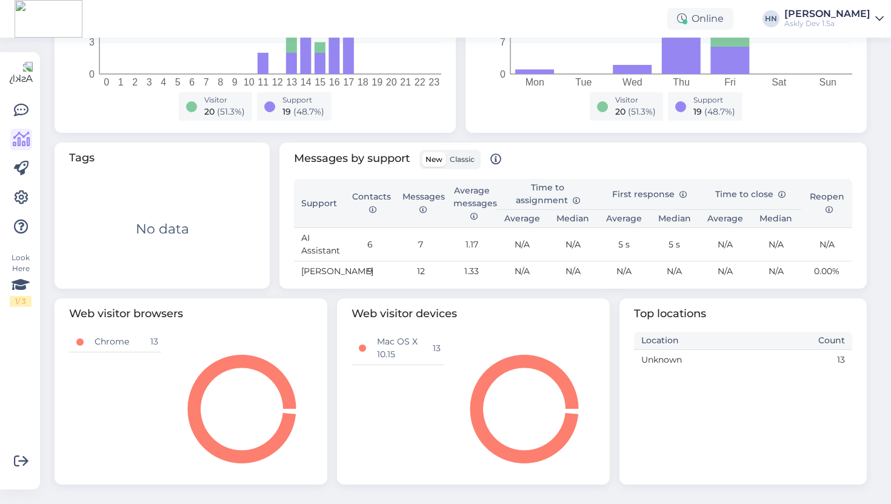
click at [5, 196] on div "Look Here 1 / 3 Get more Your checklist to get more value from Askly. Close Con…" at bounding box center [20, 270] width 40 height 437
click at [9, 196] on div "Look Here 1 / 3 Get more Your checklist to get more value from Askly. Close Con…" at bounding box center [20, 270] width 40 height 437
click at [14, 195] on icon at bounding box center [21, 197] width 15 height 15
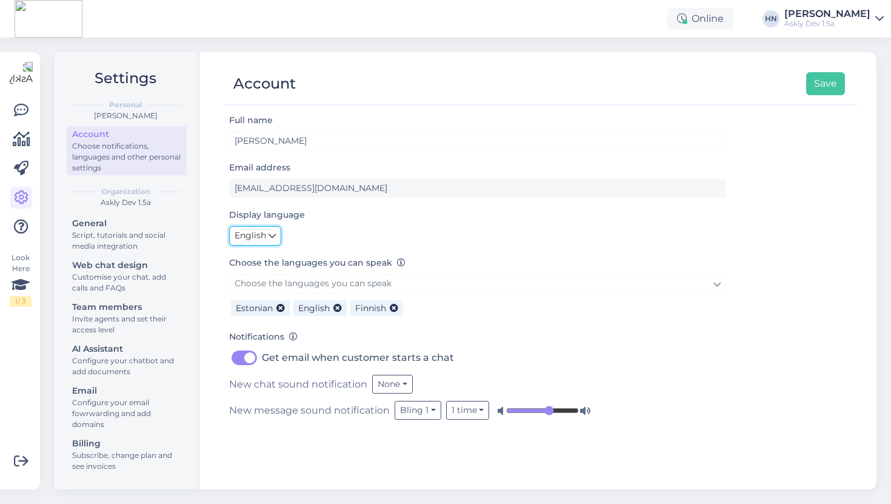
click at [264, 232] on span "English" at bounding box center [251, 235] width 32 height 13
click at [261, 258] on link "Eesti" at bounding box center [258, 261] width 58 height 19
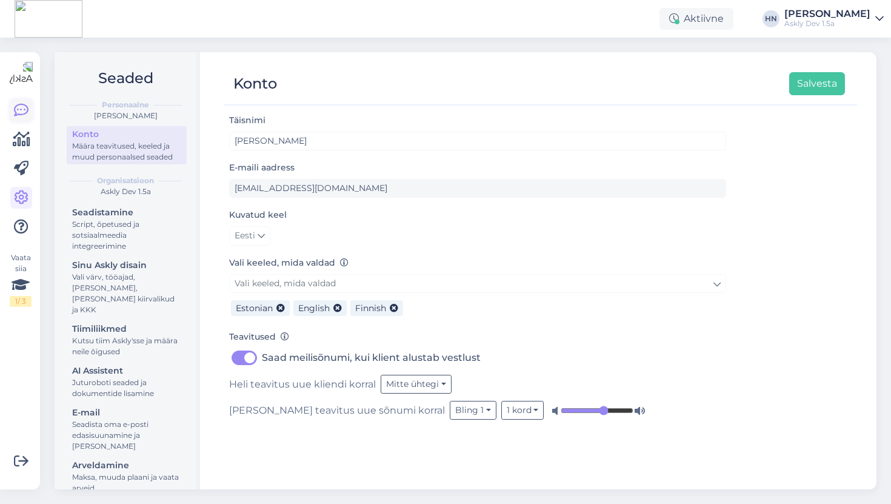
click at [20, 105] on icon at bounding box center [21, 110] width 15 height 15
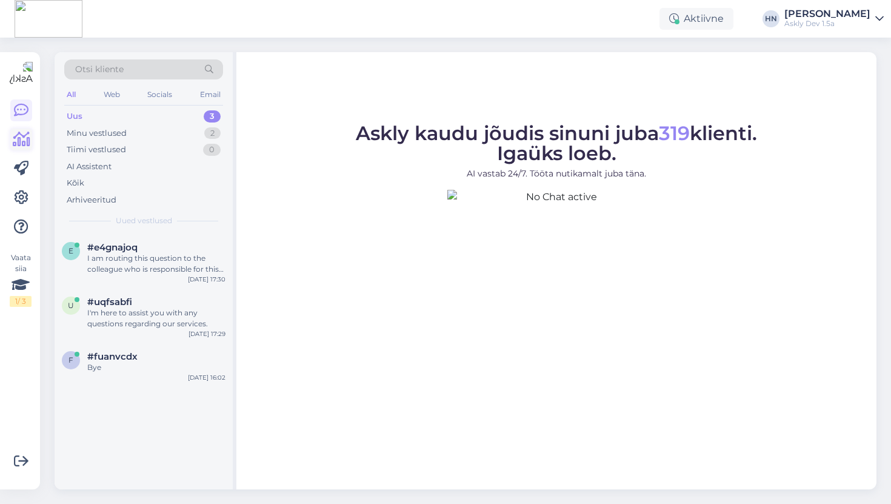
click at [18, 130] on link at bounding box center [21, 140] width 22 height 22
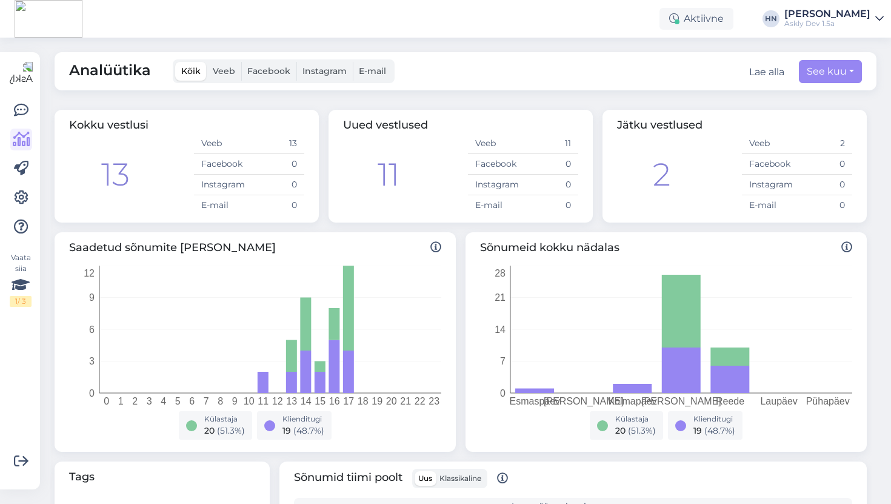
scroll to position [332, 0]
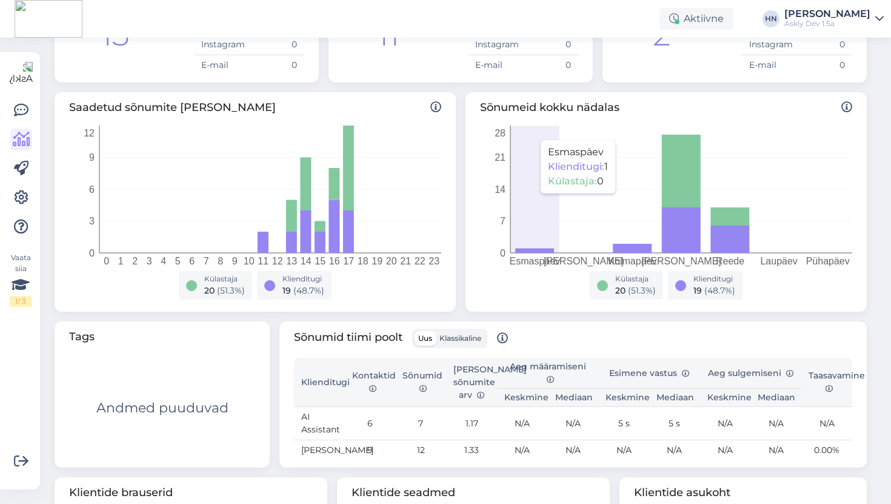
scroll to position [332, 0]
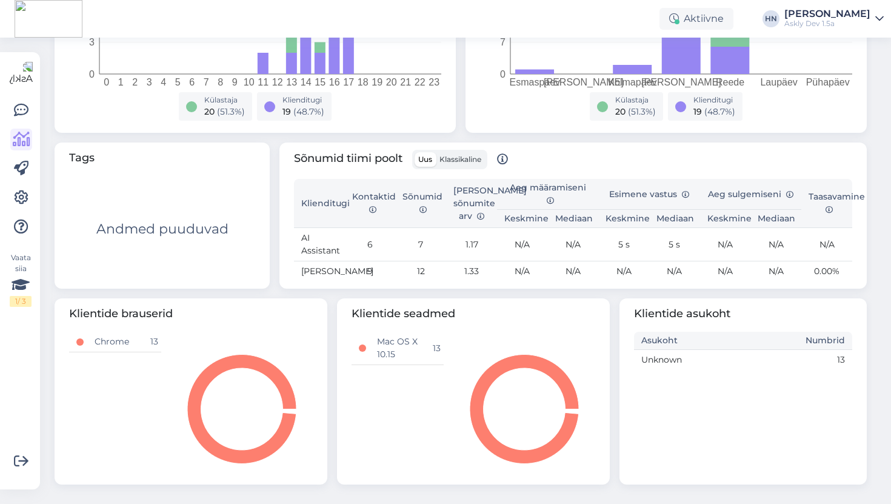
click at [794, 156] on div "Sõnumid tiimi poolt Uus Klassikaline" at bounding box center [573, 164] width 558 height 29
click at [452, 155] on span "Klassikaline" at bounding box center [461, 159] width 42 height 9
click at [436, 152] on input "Klassikaline" at bounding box center [436, 152] width 0 height 0
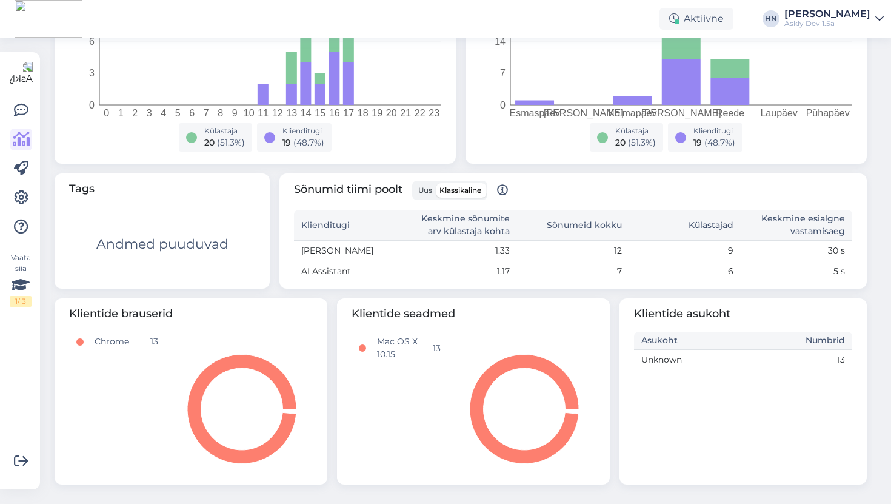
click at [429, 191] on span "Uus" at bounding box center [425, 190] width 14 height 9
click at [415, 183] on input "Uus" at bounding box center [415, 183] width 0 height 0
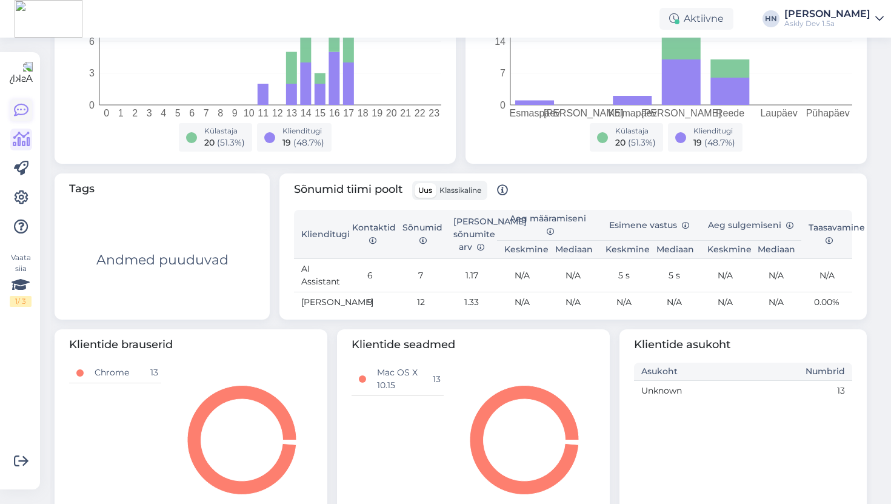
click at [25, 115] on icon at bounding box center [21, 110] width 15 height 15
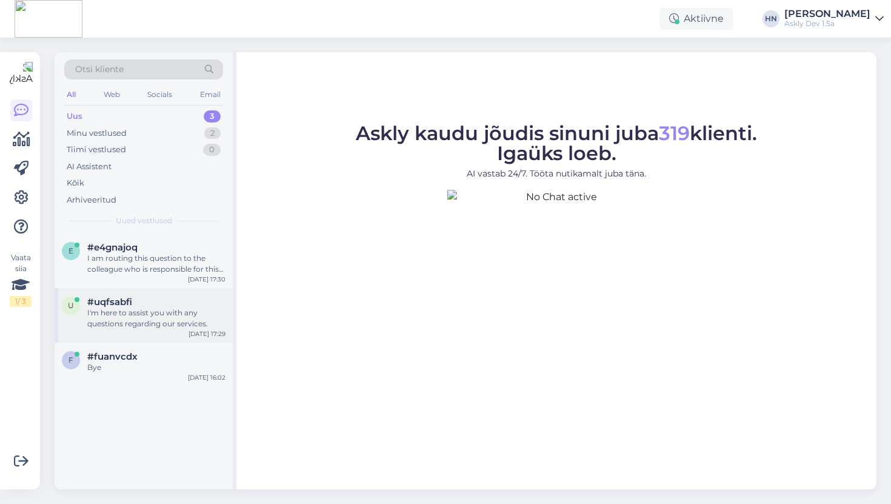
click at [146, 288] on div "u #uqfsabfi I'm here to assist you with any questions regarding our services. S…" at bounding box center [144, 315] width 178 height 55
click at [24, 209] on div at bounding box center [21, 168] width 22 height 138
click at [24, 200] on icon at bounding box center [21, 197] width 15 height 15
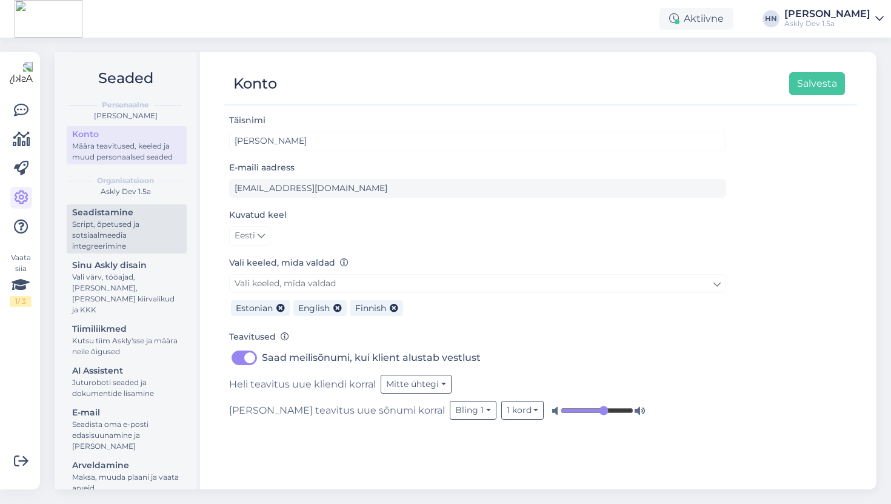
click at [173, 242] on div "Script, õpetused ja sotsiaalmeedia integreerimine" at bounding box center [126, 235] width 109 height 33
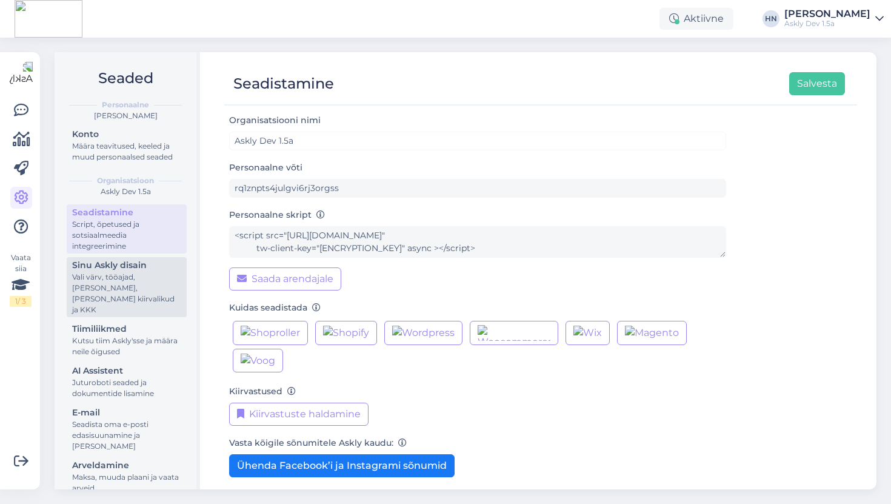
click at [153, 280] on div "Vali värv, tööajad, [PERSON_NAME], [PERSON_NAME] kiirvalikud ja KKK" at bounding box center [126, 294] width 109 height 44
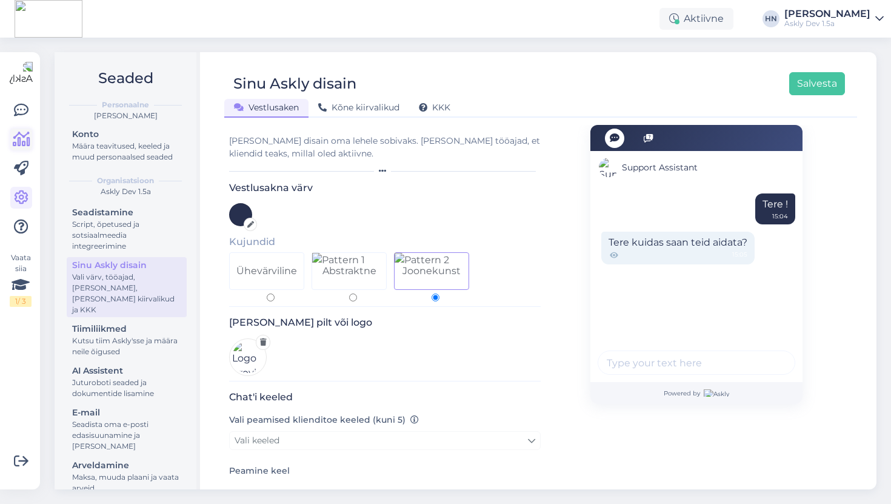
click at [25, 134] on icon at bounding box center [22, 139] width 18 height 15
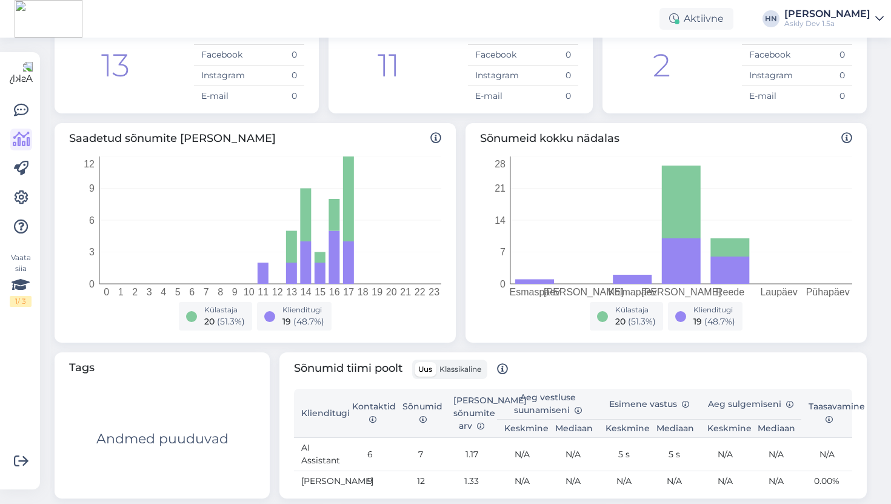
scroll to position [228, 0]
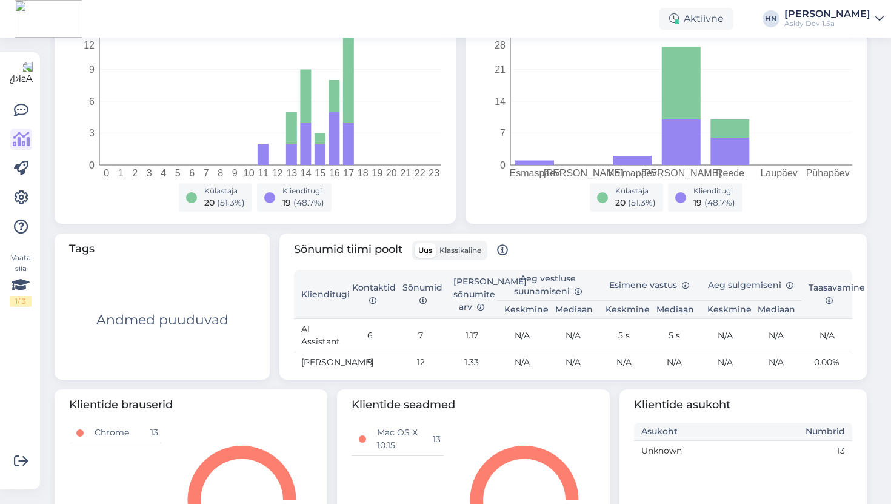
click at [386, 361] on td "9" at bounding box center [370, 362] width 51 height 21
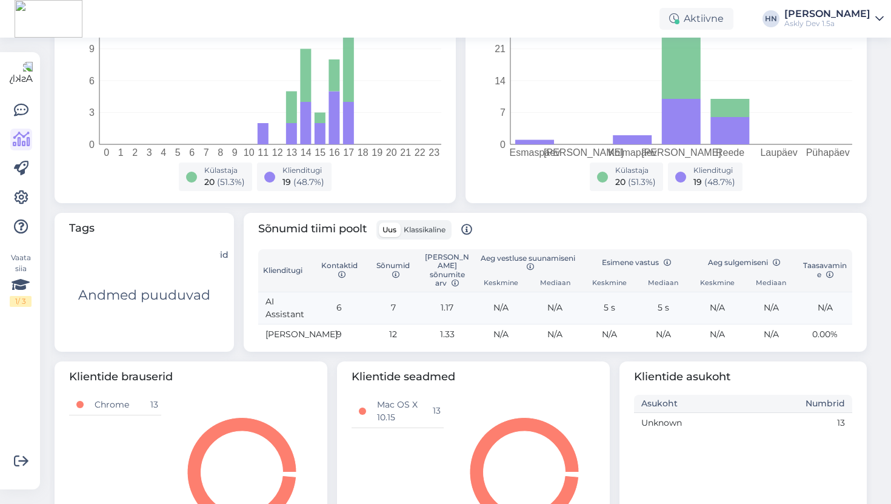
scroll to position [251, 0]
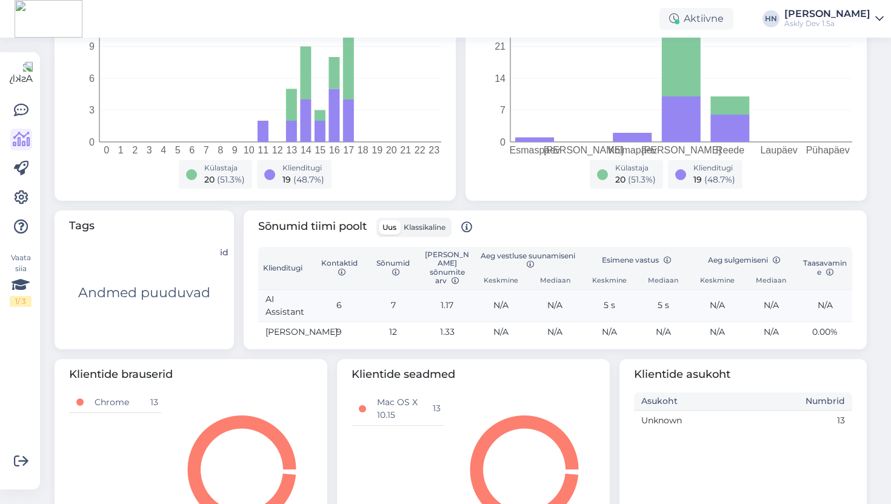
click at [539, 341] on td "N/A" at bounding box center [555, 332] width 54 height 20
click at [213, 241] on div "Tags Tag Numbrid Andmed puuduvad" at bounding box center [144, 279] width 179 height 139
click at [214, 260] on div "Andmed puuduvad" at bounding box center [144, 293] width 150 height 98
click at [219, 252] on th "Numbrid" at bounding box center [201, 253] width 38 height 18
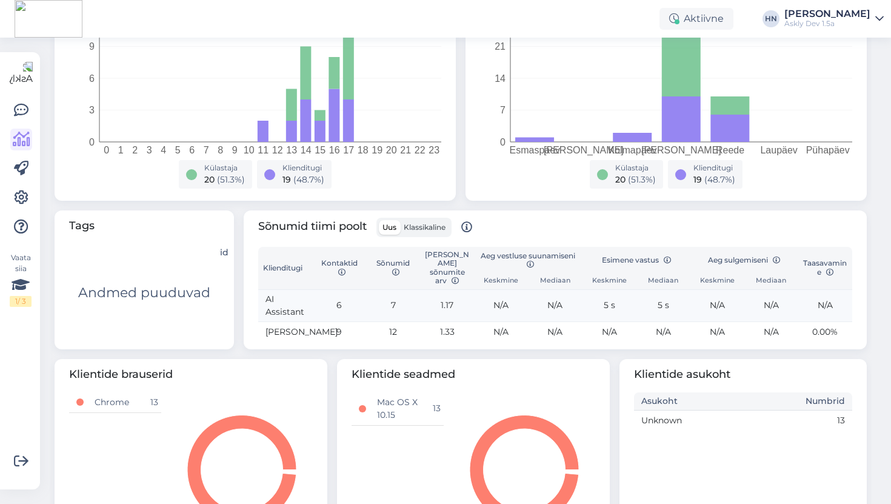
click at [581, 276] on th "Mediaan" at bounding box center [555, 280] width 54 height 15
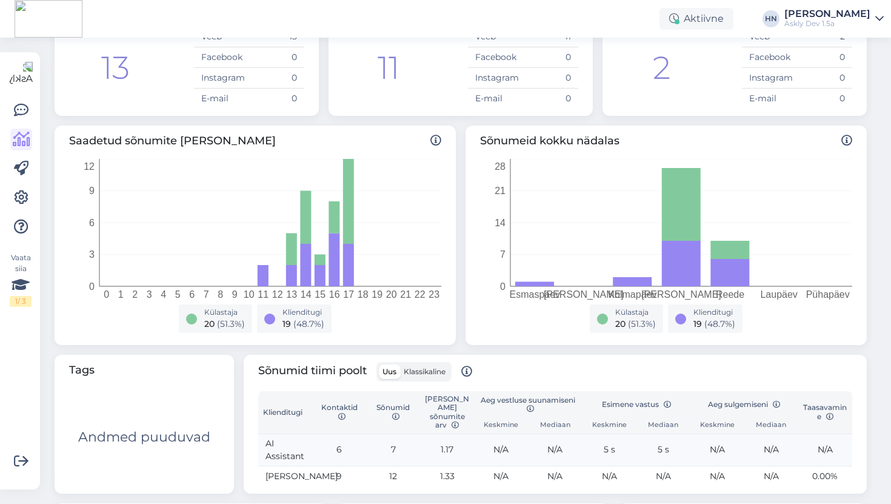
scroll to position [321, 0]
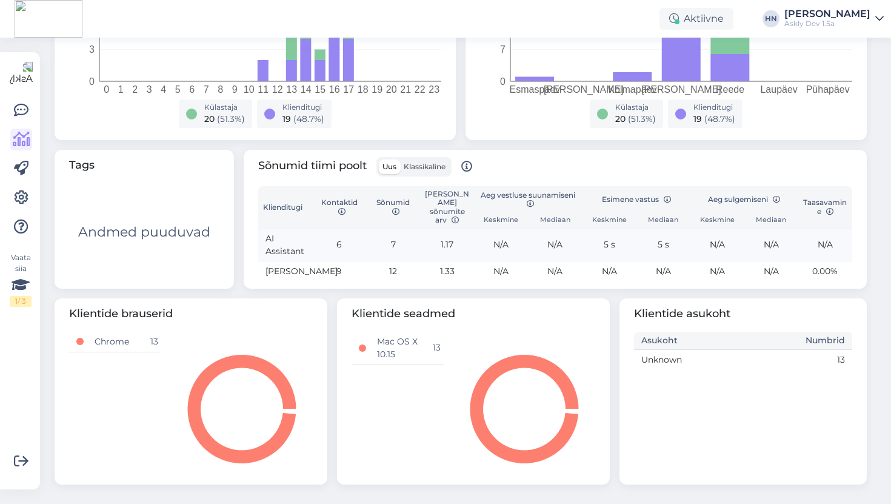
click at [384, 318] on span "Klientide seadmed" at bounding box center [474, 314] width 244 height 16
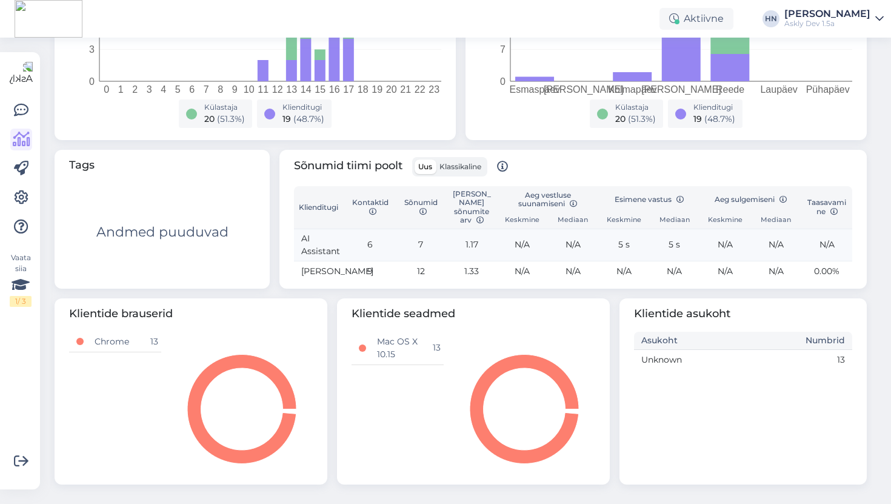
scroll to position [263, 0]
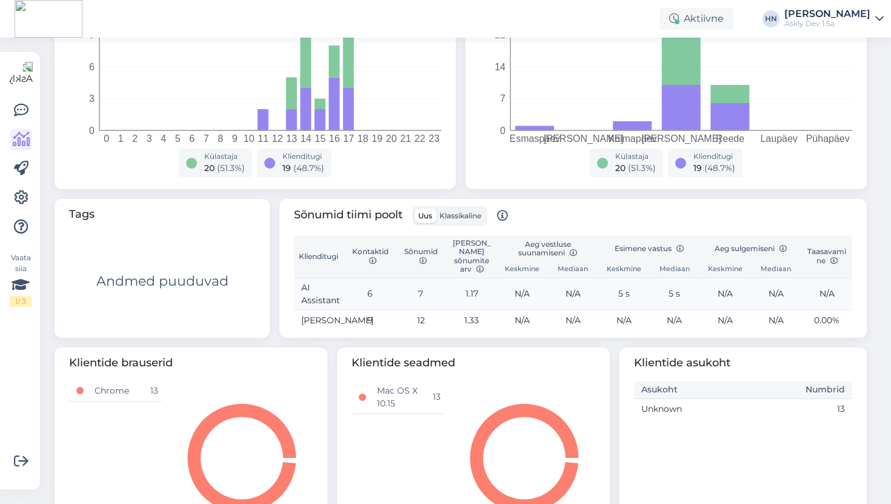
click at [347, 298] on td "6" at bounding box center [370, 294] width 51 height 33
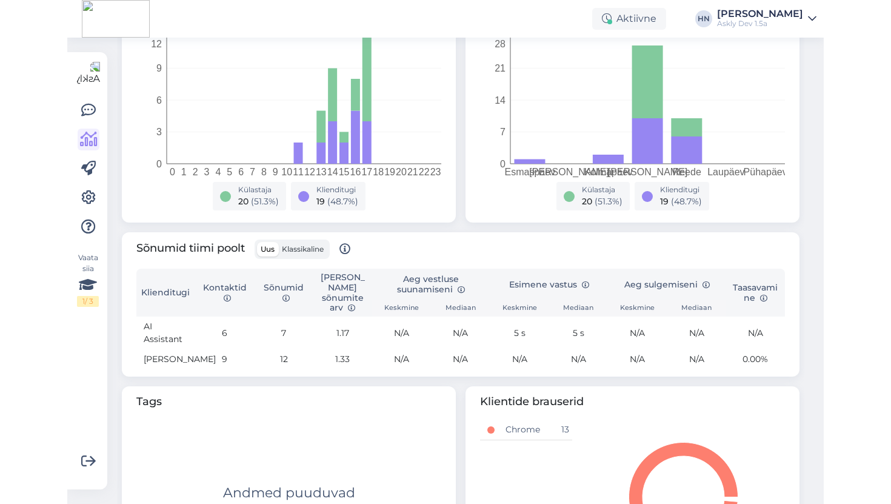
scroll to position [198, 0]
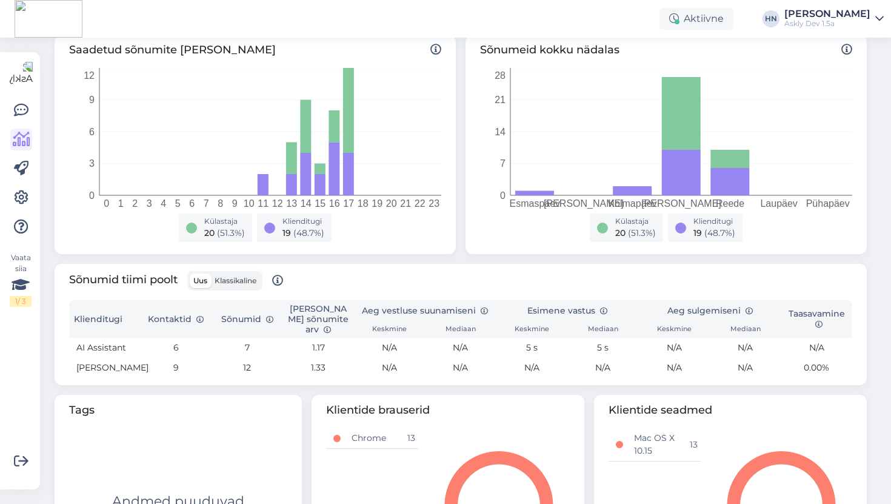
click at [250, 289] on div "Uus Klassikaline" at bounding box center [224, 280] width 75 height 19
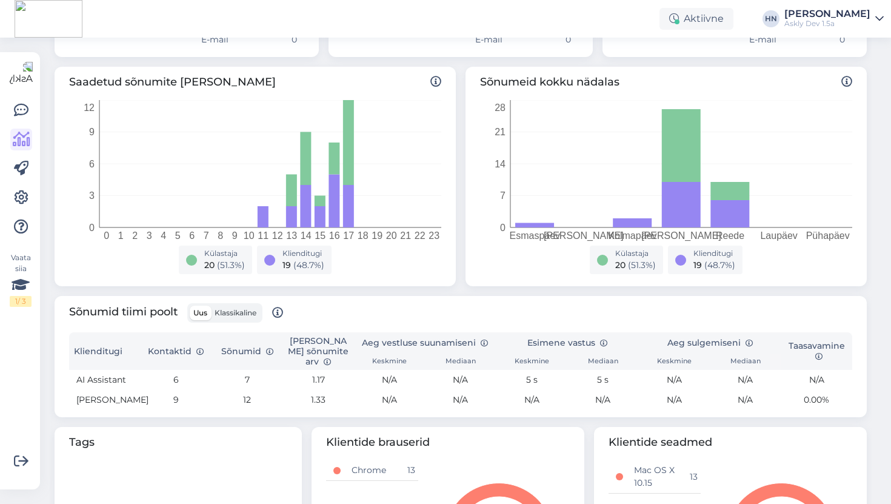
scroll to position [395, 0]
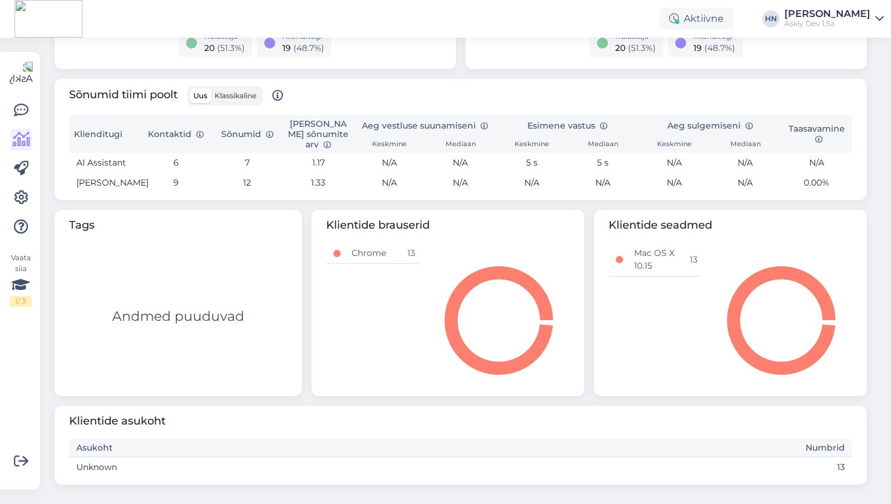
click at [244, 91] on span "Klassikaline" at bounding box center [236, 95] width 42 height 9
click at [211, 89] on input "Klassikaline" at bounding box center [211, 89] width 0 height 0
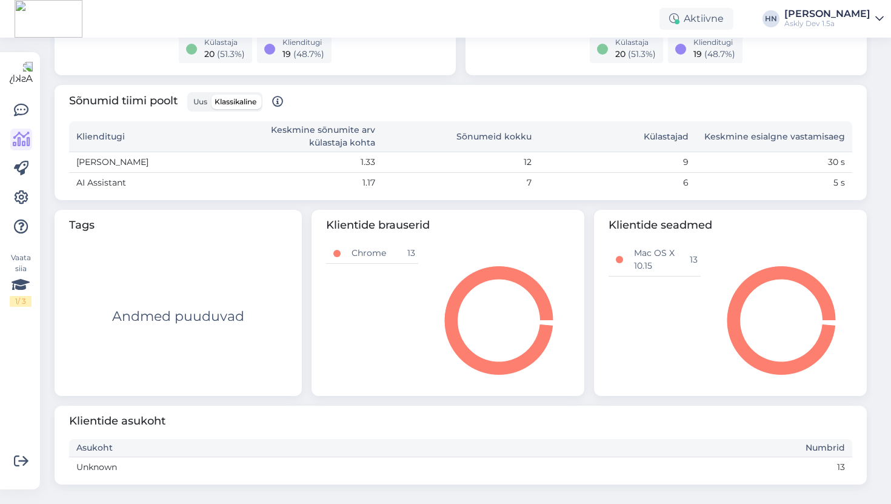
click at [192, 89] on div "Sõnumid tiimi poolt Uus Klassikaline Klienditugi Keskmine sõnumite arv külastaj…" at bounding box center [461, 142] width 812 height 115
click at [190, 93] on div "Uus Klassikaline" at bounding box center [224, 101] width 75 height 19
click at [203, 100] on span "Uus" at bounding box center [200, 101] width 14 height 9
click at [190, 95] on input "Uus" at bounding box center [190, 95] width 0 height 0
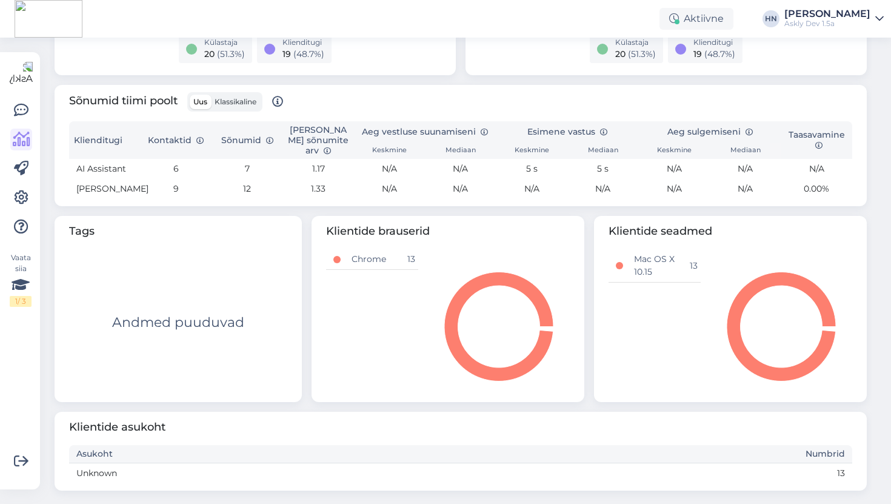
click at [600, 235] on div "Klientide seadmed Mac OS X 10.15 13" at bounding box center [730, 309] width 273 height 186
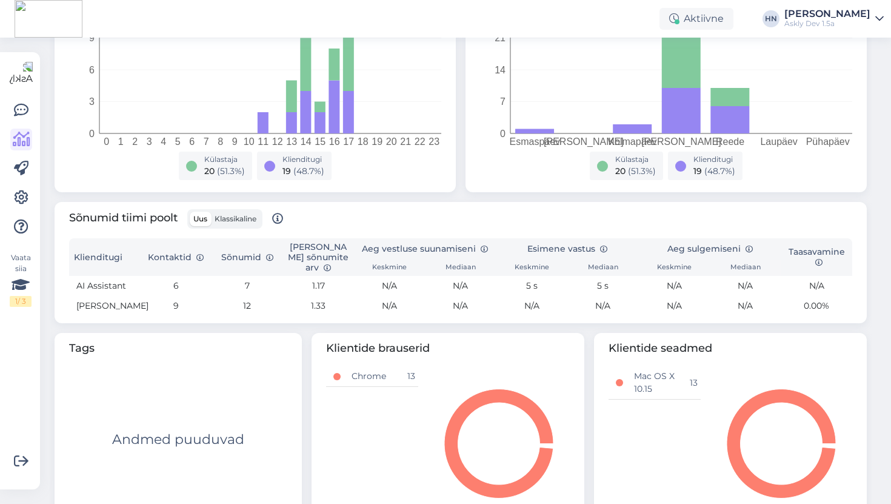
scroll to position [258, 0]
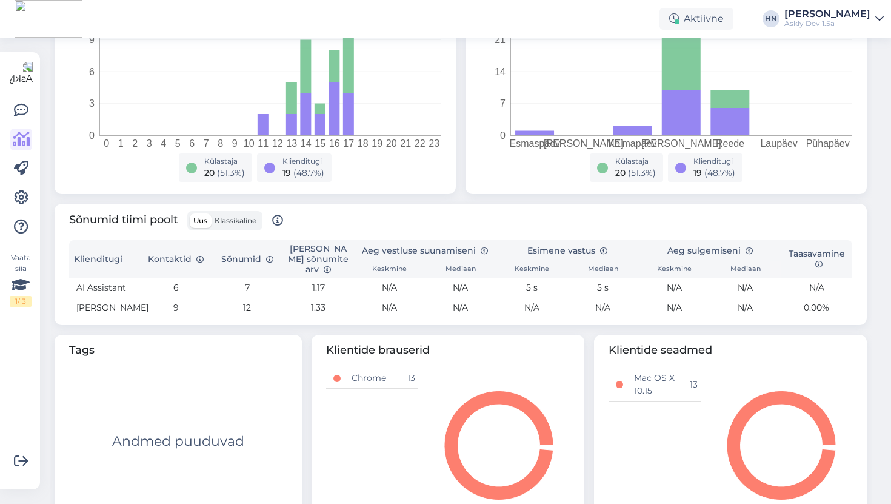
click at [235, 202] on div "Sõnumid tiimi poolt Uus Klassikaline Klienditugi Kontaktid Sõnumid Keskmine sõn…" at bounding box center [461, 264] width 822 height 131
click at [235, 218] on span "Klassikaline" at bounding box center [236, 220] width 42 height 9
click at [211, 213] on input "Klassikaline" at bounding box center [211, 213] width 0 height 0
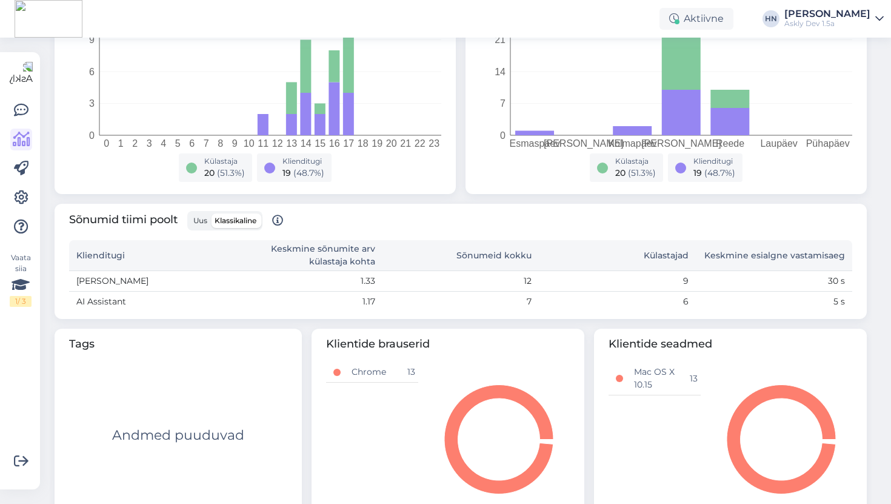
click at [190, 222] on div "Uus Klassikaline" at bounding box center [224, 220] width 75 height 19
click at [193, 221] on label "Uus" at bounding box center [200, 220] width 21 height 15
click at [190, 213] on input "Uus" at bounding box center [190, 213] width 0 height 0
